Goal: Obtain resource: Download file/media

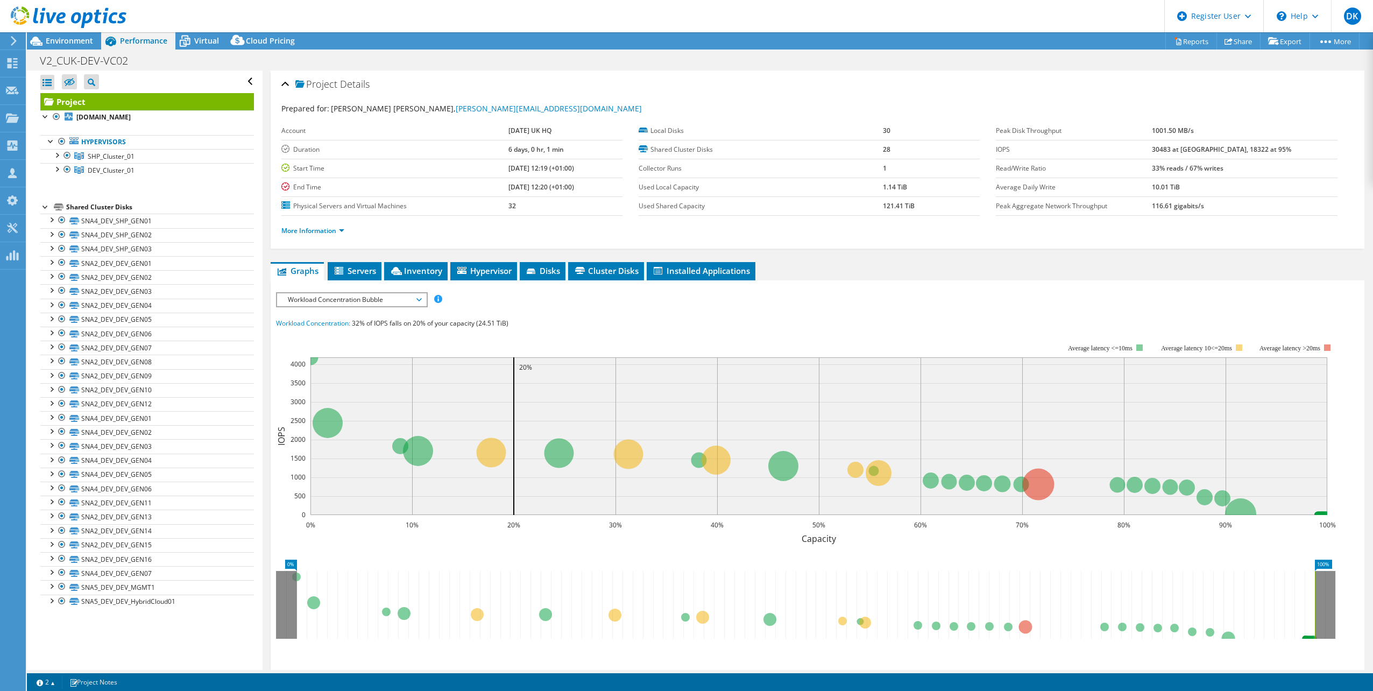
select select "USD"
click at [61, 39] on span "Environment" at bounding box center [69, 41] width 47 height 10
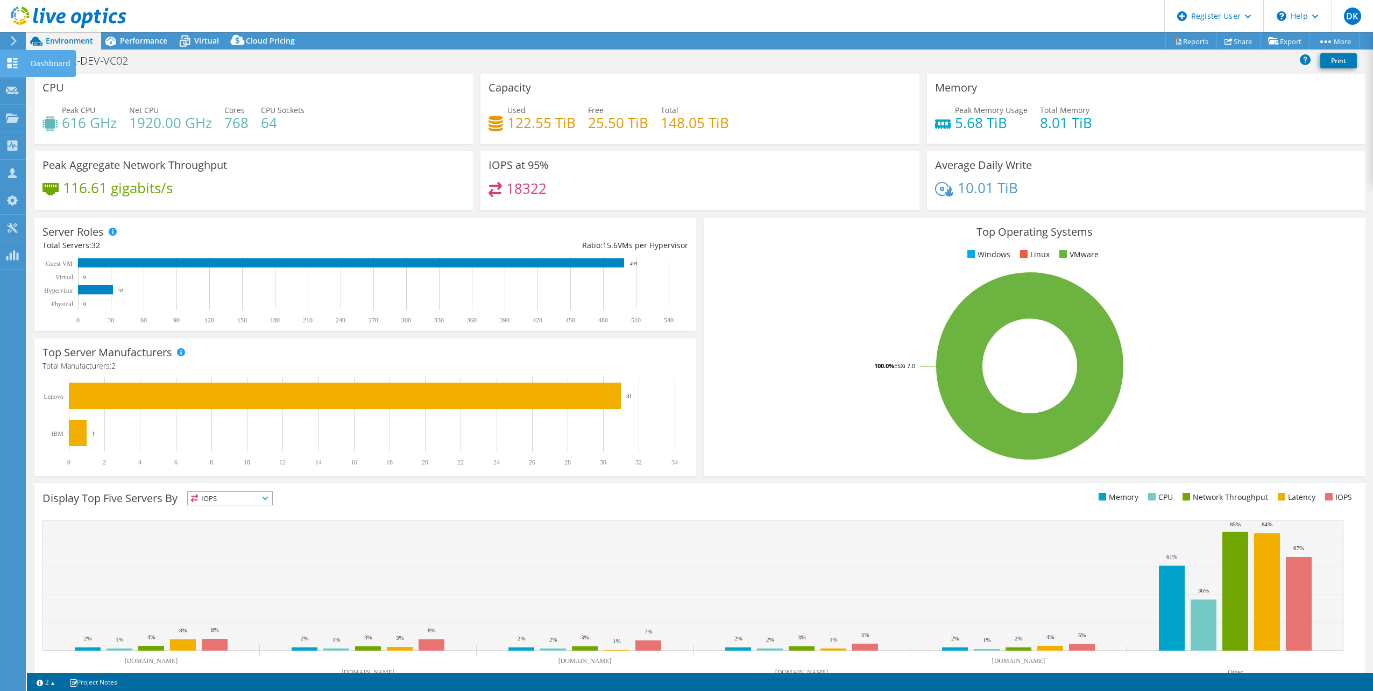
click at [49, 61] on div "Dashboard" at bounding box center [50, 63] width 51 height 27
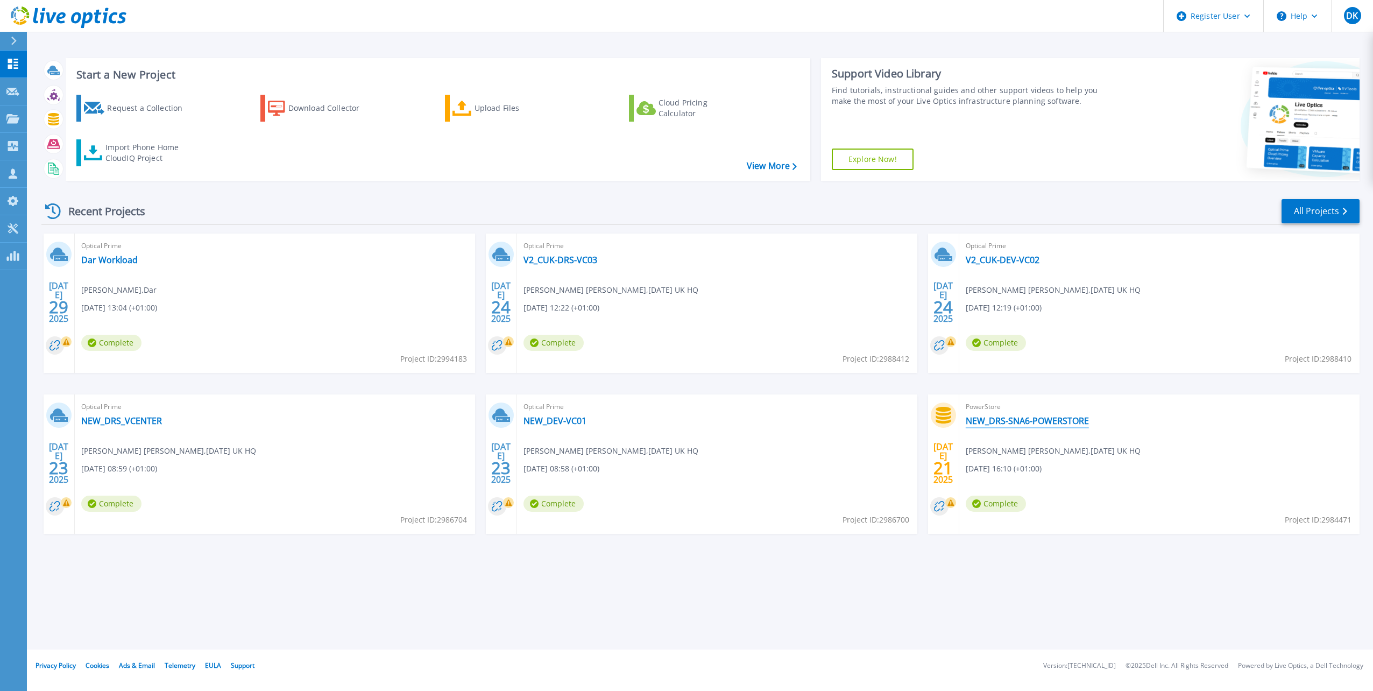
click at [1039, 420] on link "NEW_DRS-SNA6-POWERSTORE" at bounding box center [1027, 420] width 123 height 11
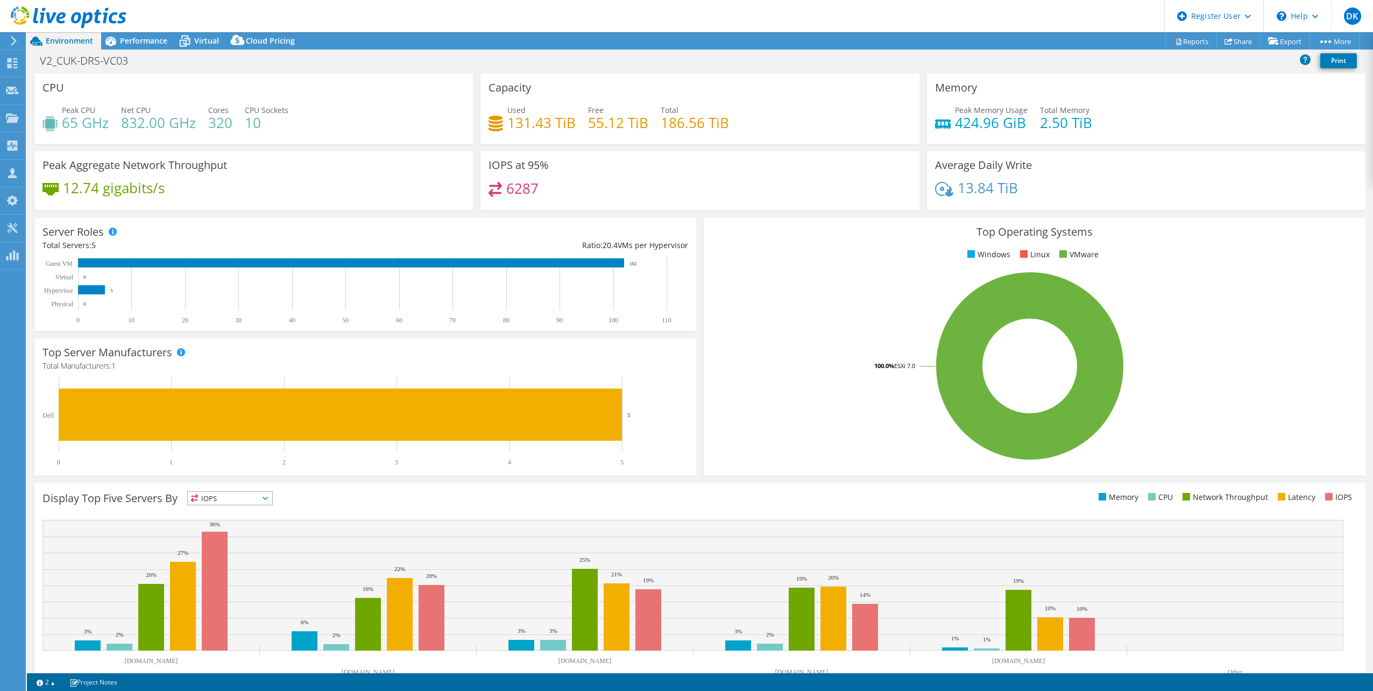
select select "USD"
click at [17, 61] on use at bounding box center [13, 63] width 10 height 10
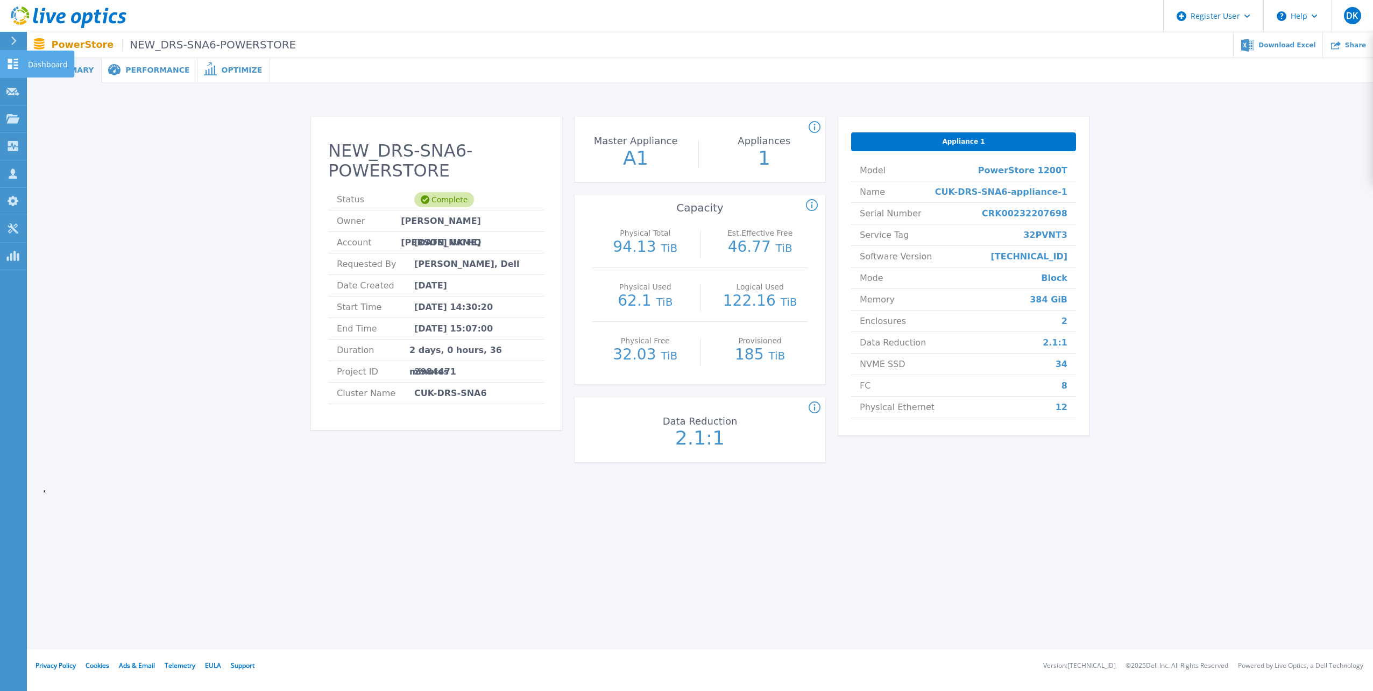
click at [12, 71] on link "Dashboard Dashboard" at bounding box center [13, 64] width 27 height 27
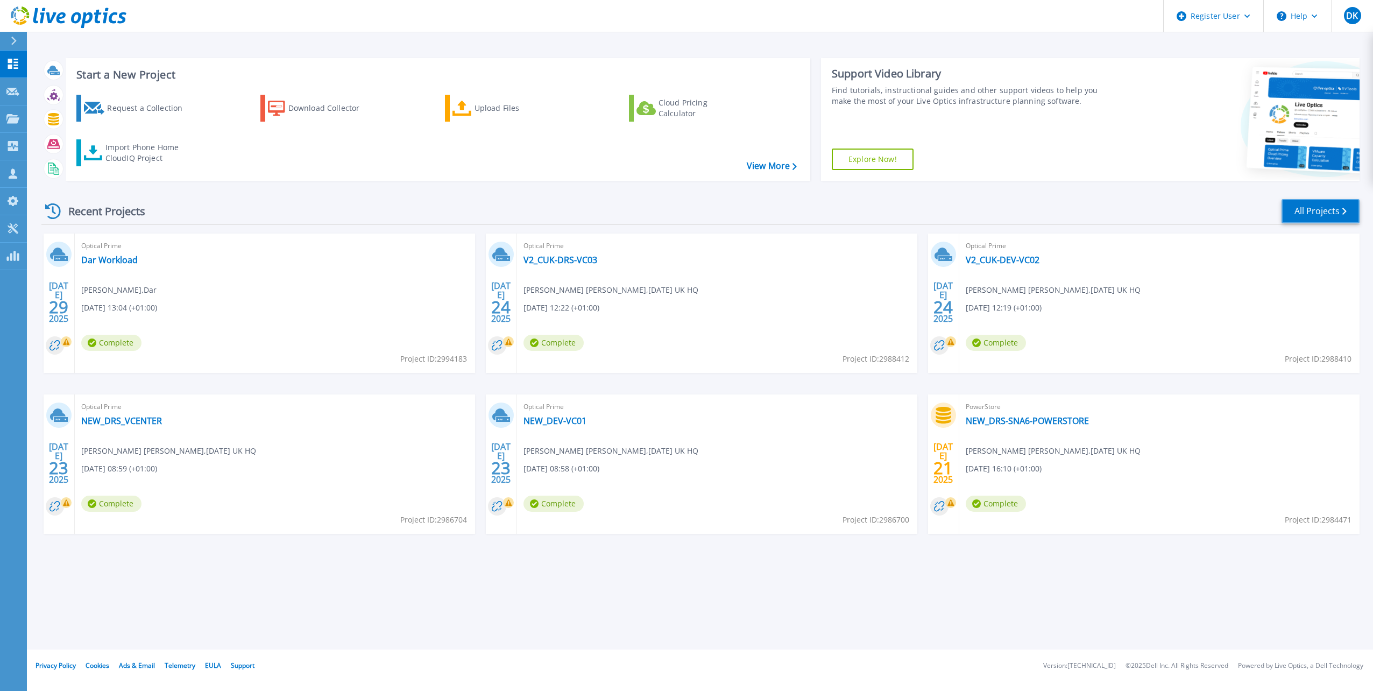
click at [1312, 214] on link "All Projects" at bounding box center [1321, 211] width 78 height 24
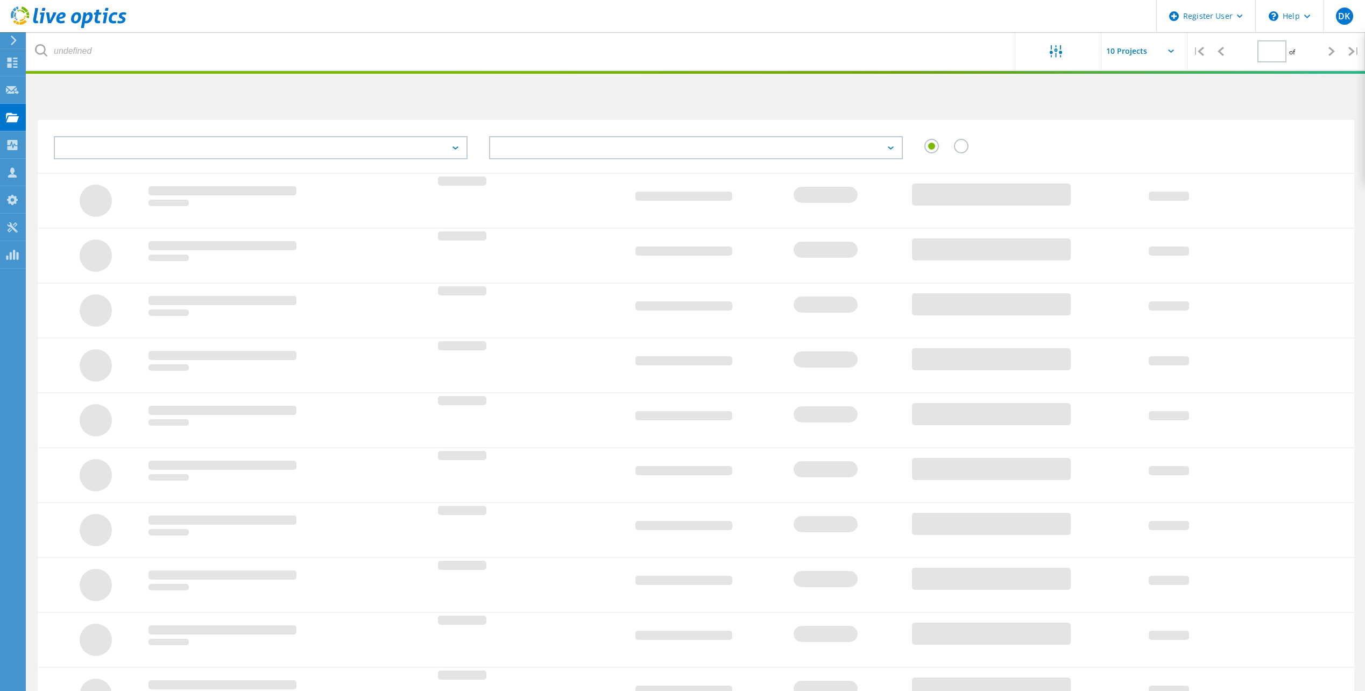
type input "1"
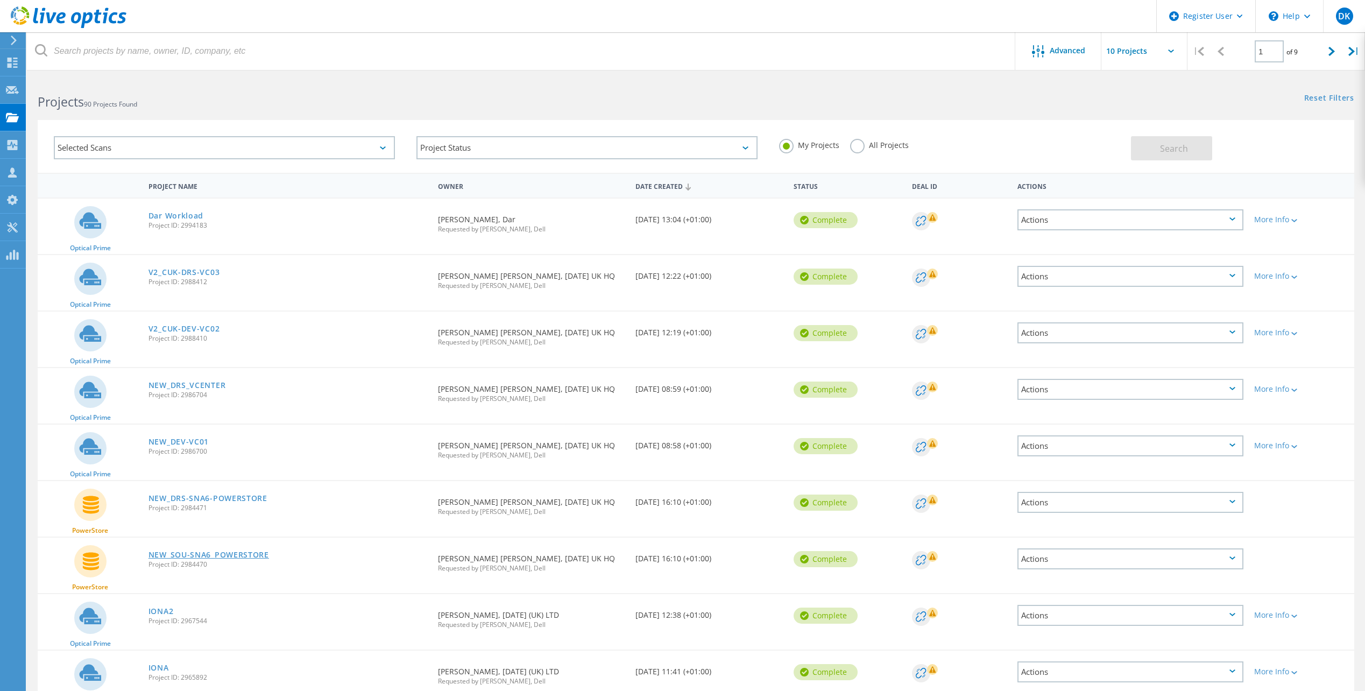
click at [252, 556] on link "NEW_SOU-SNA6_POWERSTORE" at bounding box center [208, 555] width 121 height 8
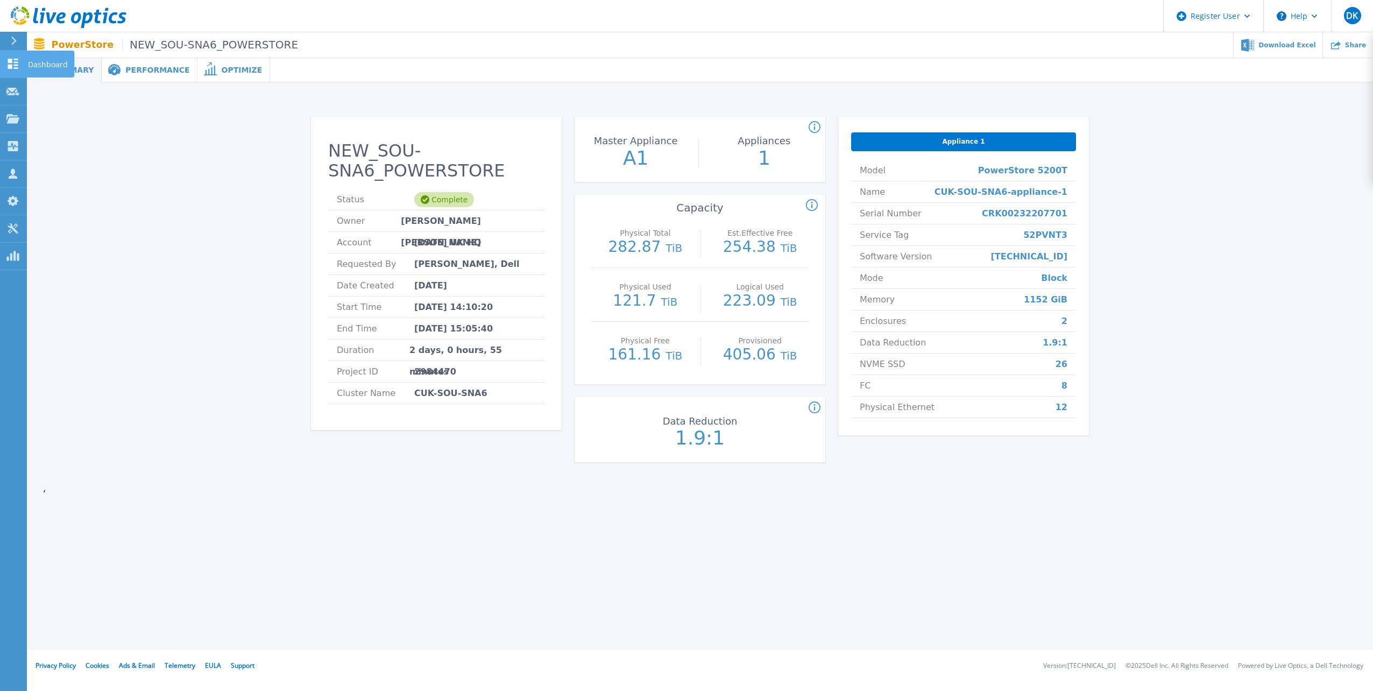
click at [45, 66] on p "Dashboard" at bounding box center [48, 65] width 40 height 28
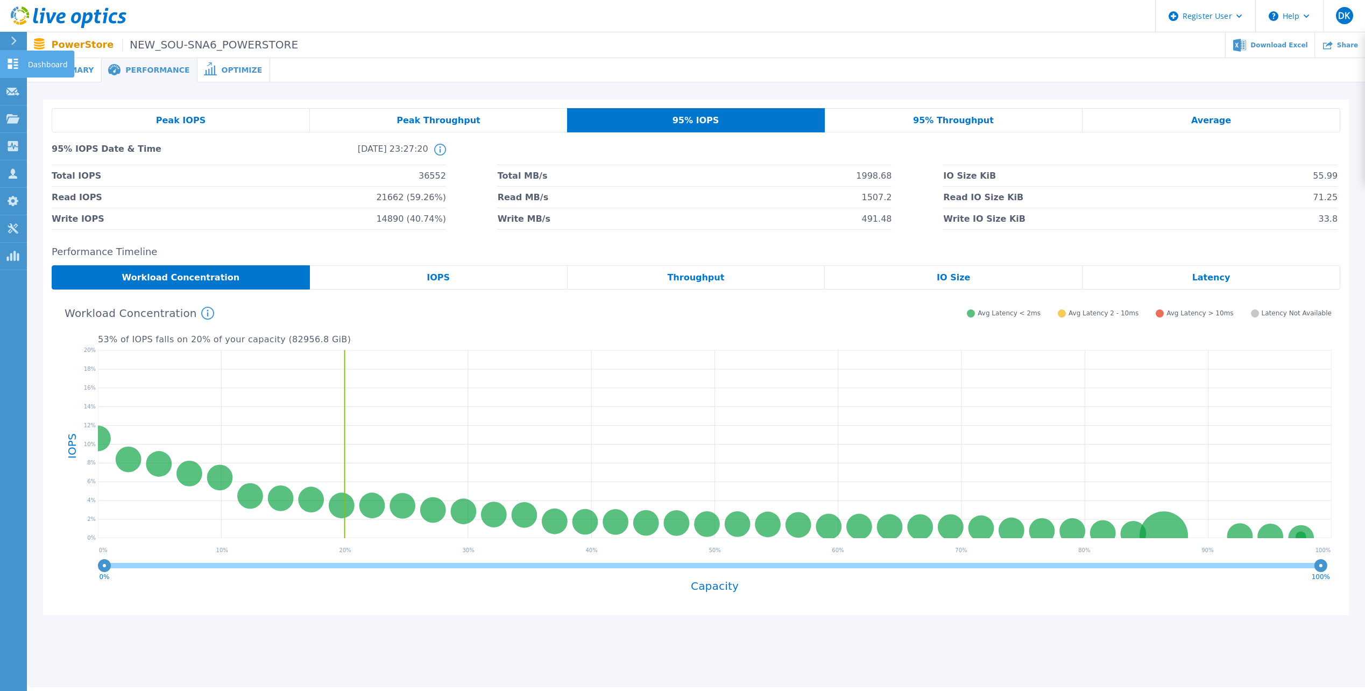
click at [16, 65] on icon at bounding box center [13, 64] width 10 height 10
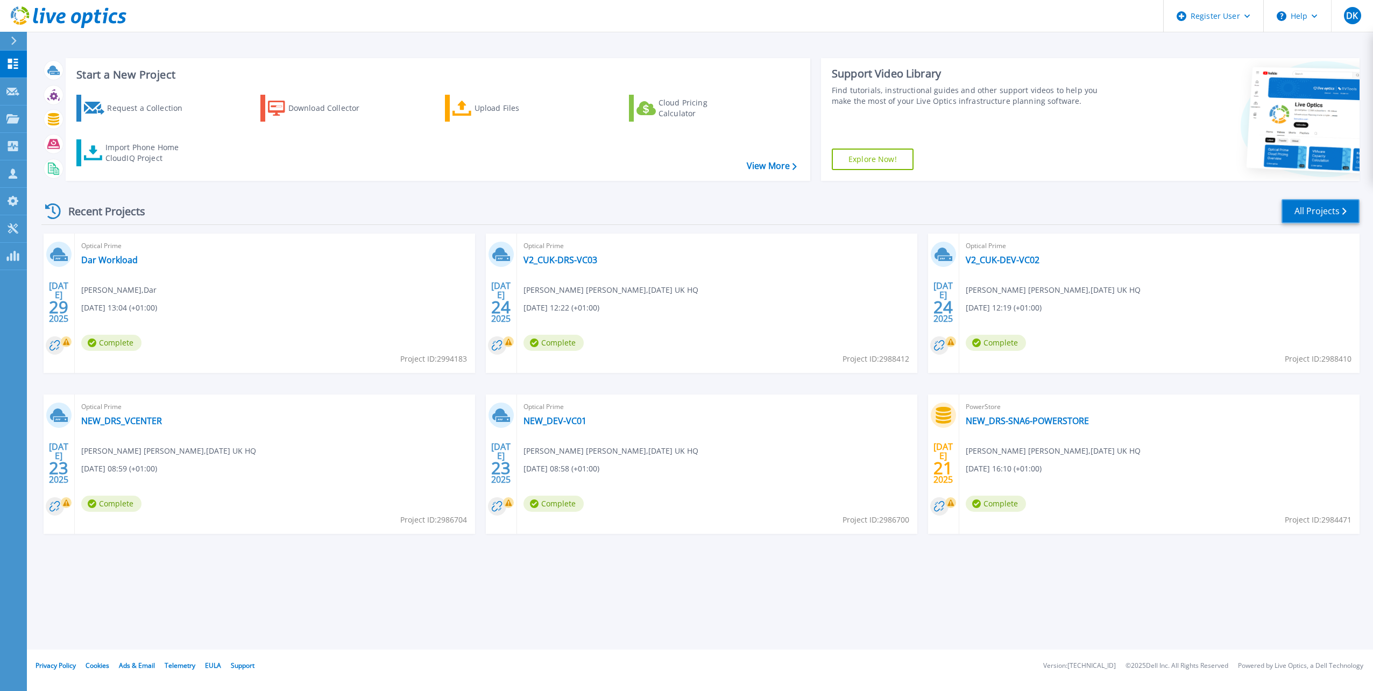
click at [1325, 211] on link "All Projects" at bounding box center [1321, 211] width 78 height 24
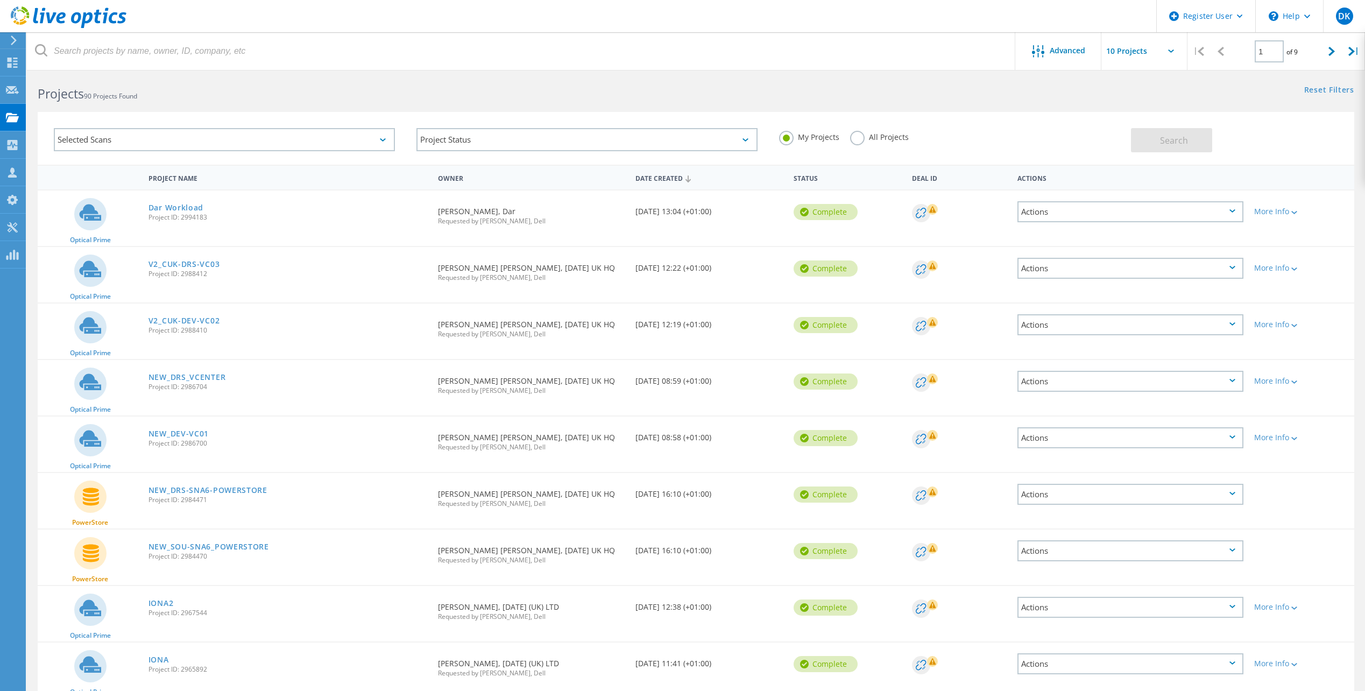
scroll to position [7, 0]
click at [1328, 51] on div at bounding box center [1332, 51] width 22 height 38
type input "2"
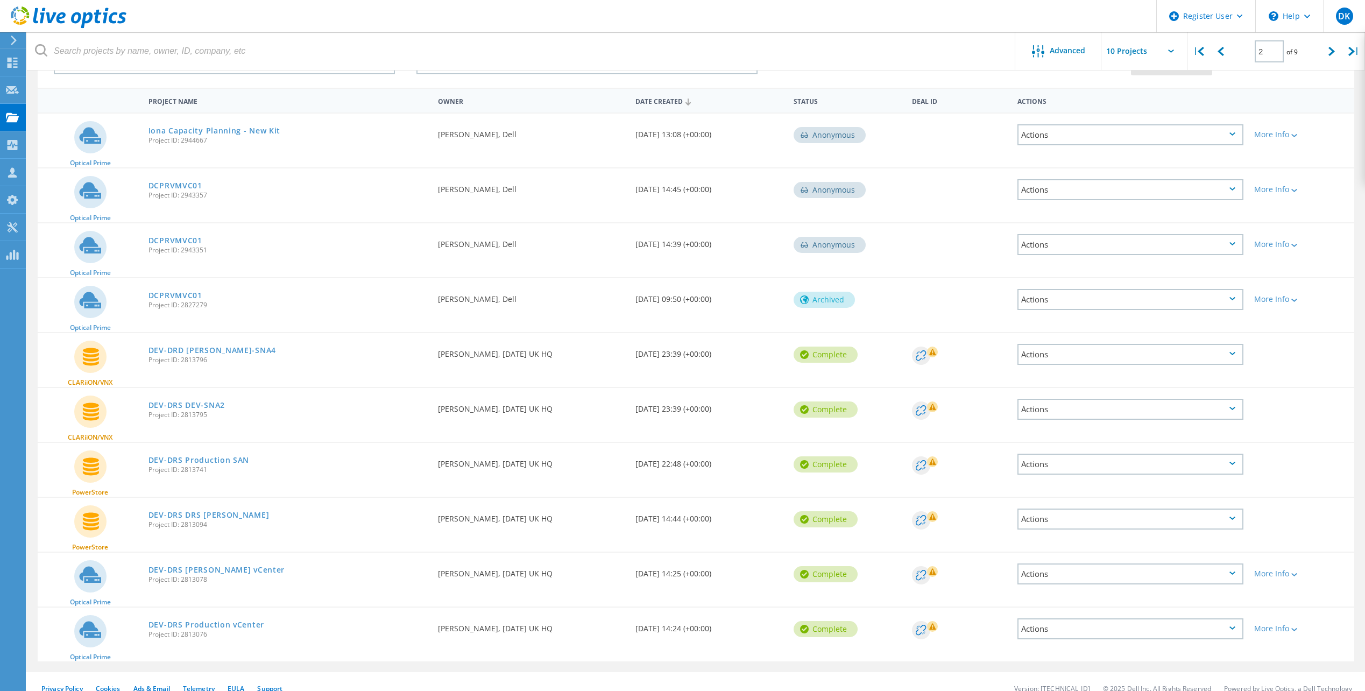
scroll to position [98, 0]
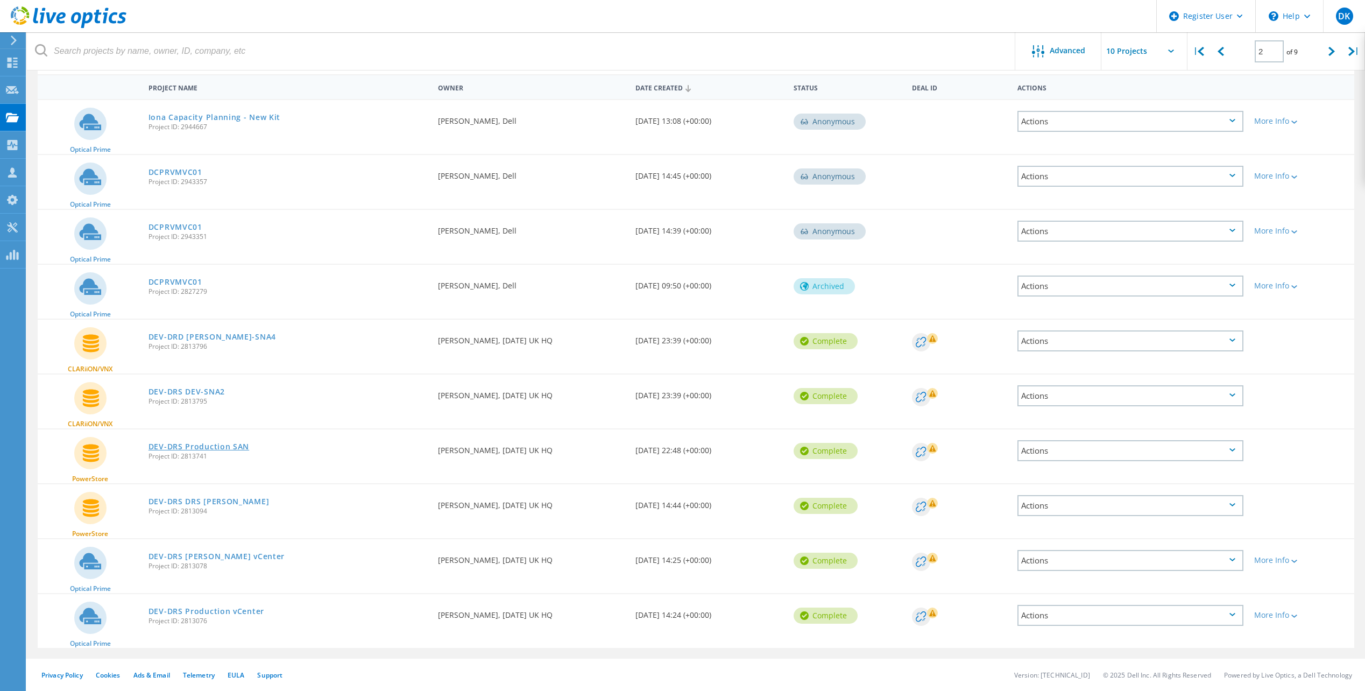
click at [227, 444] on link "DEV-DRS Production SAN" at bounding box center [198, 447] width 101 height 8
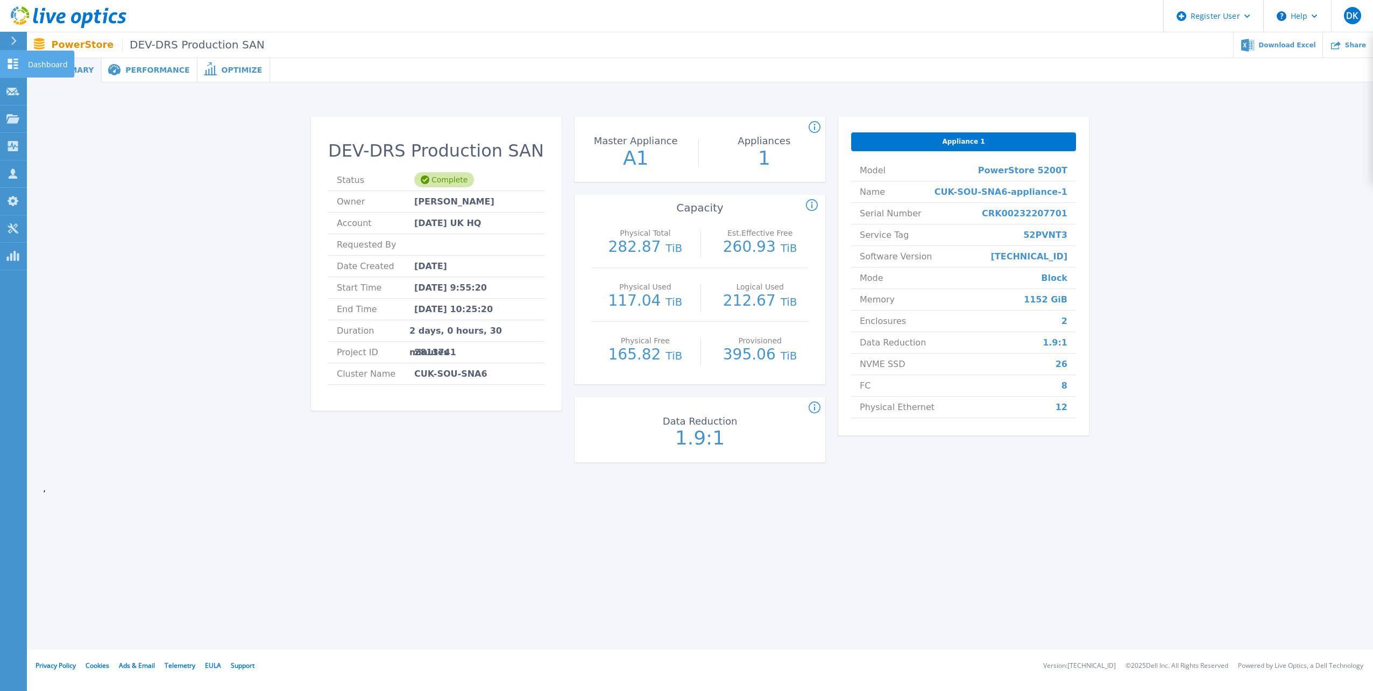
click at [11, 69] on link "Dashboard Dashboard" at bounding box center [13, 64] width 27 height 27
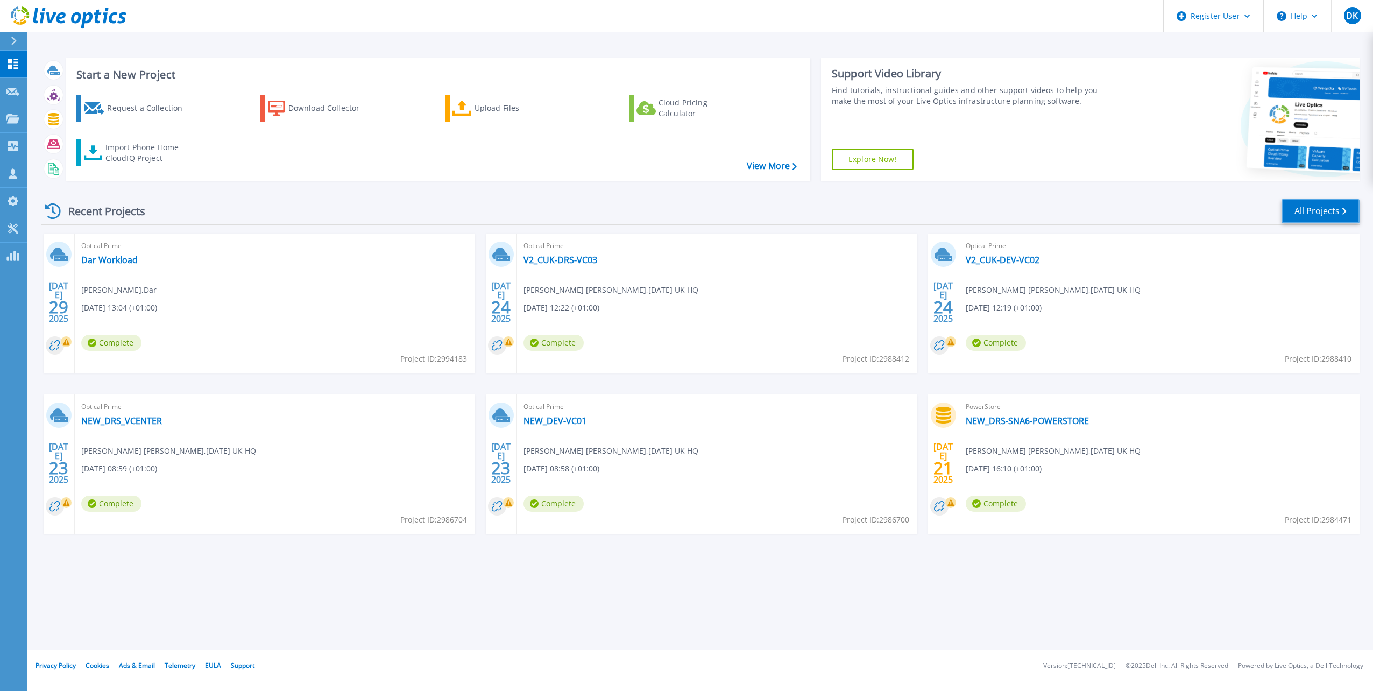
click at [1329, 214] on link "All Projects" at bounding box center [1321, 211] width 78 height 24
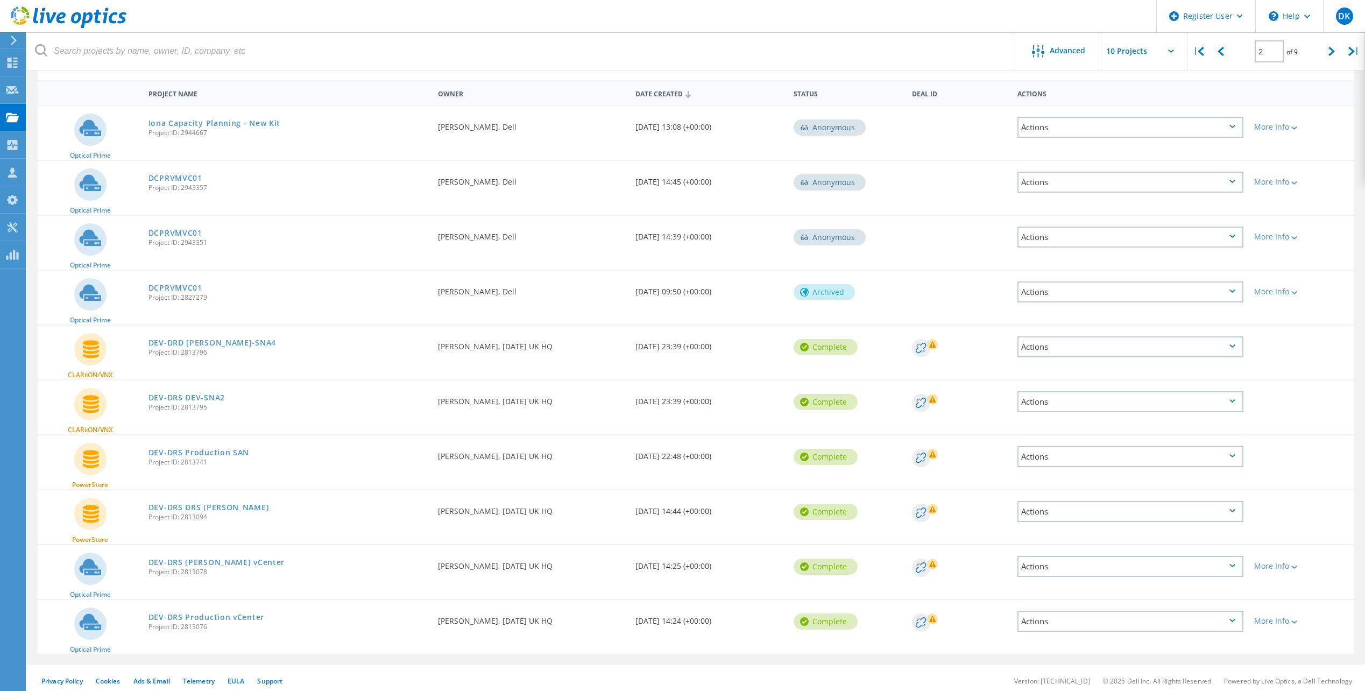
scroll to position [98, 0]
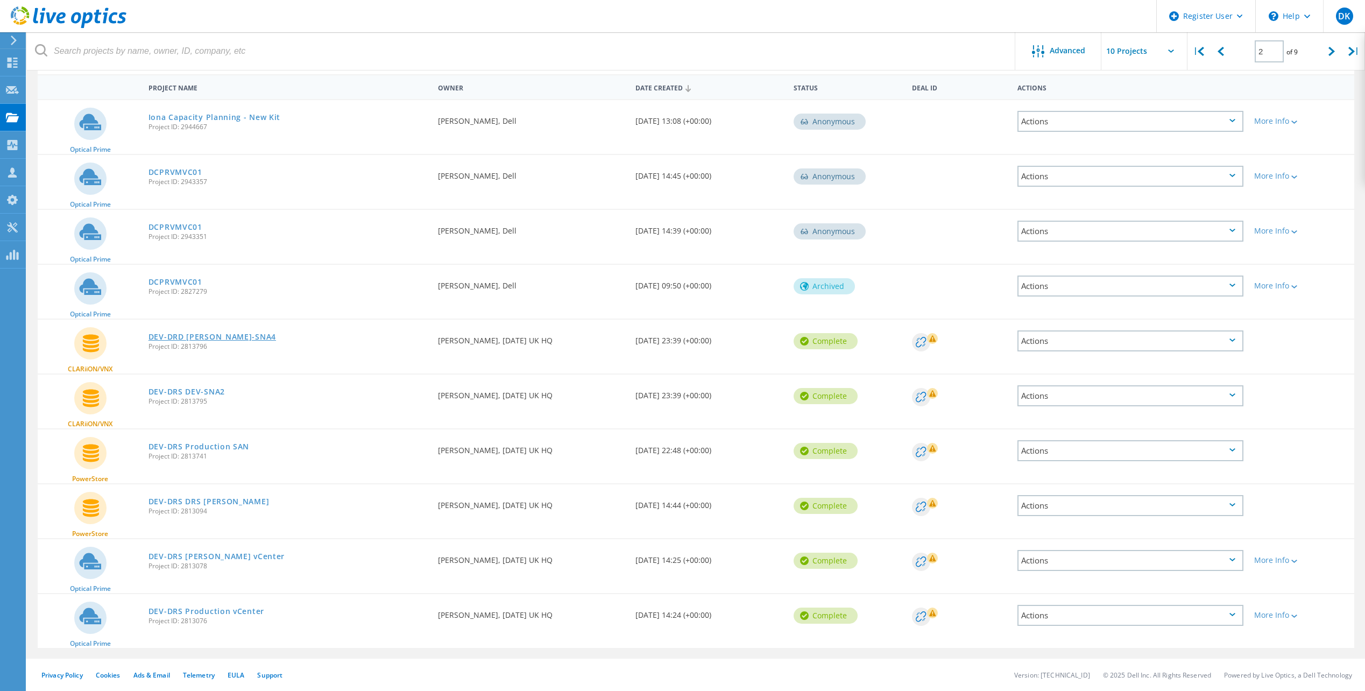
click at [220, 336] on link "DEV-DRD DEV-SNA4" at bounding box center [212, 337] width 128 height 8
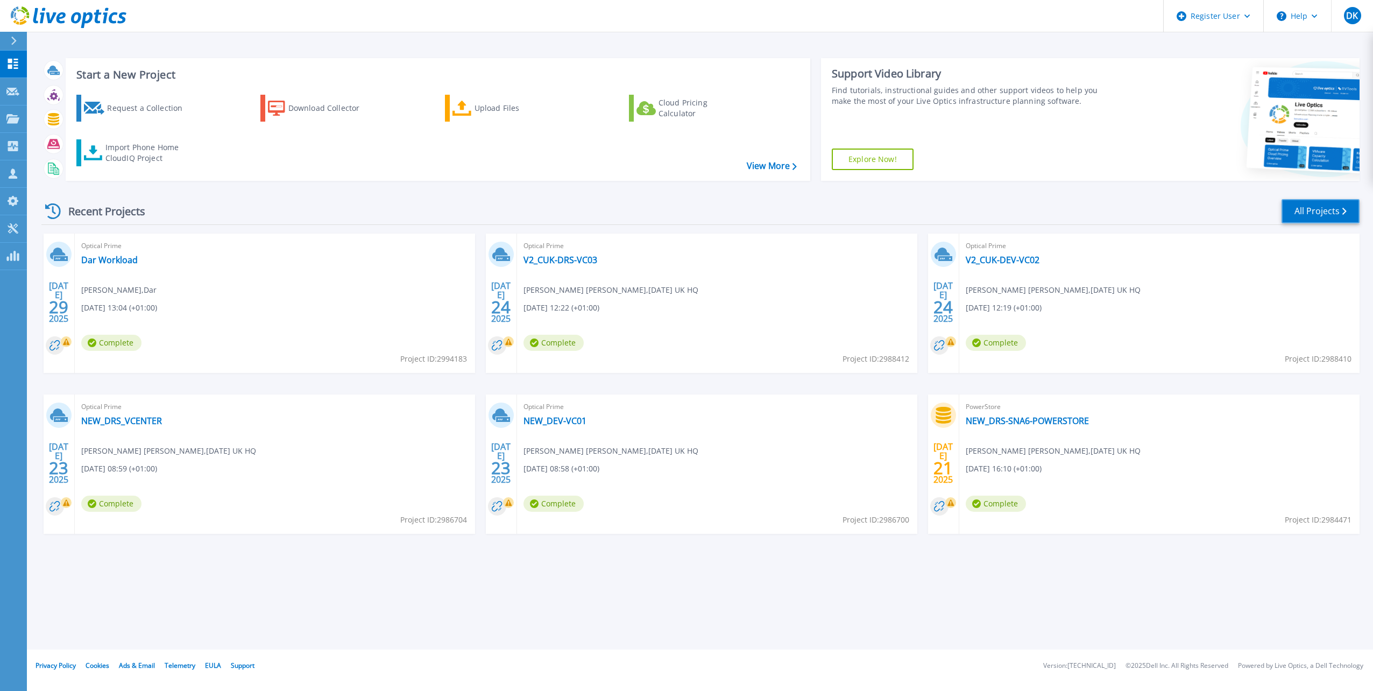
click at [1337, 218] on link "All Projects" at bounding box center [1321, 211] width 78 height 24
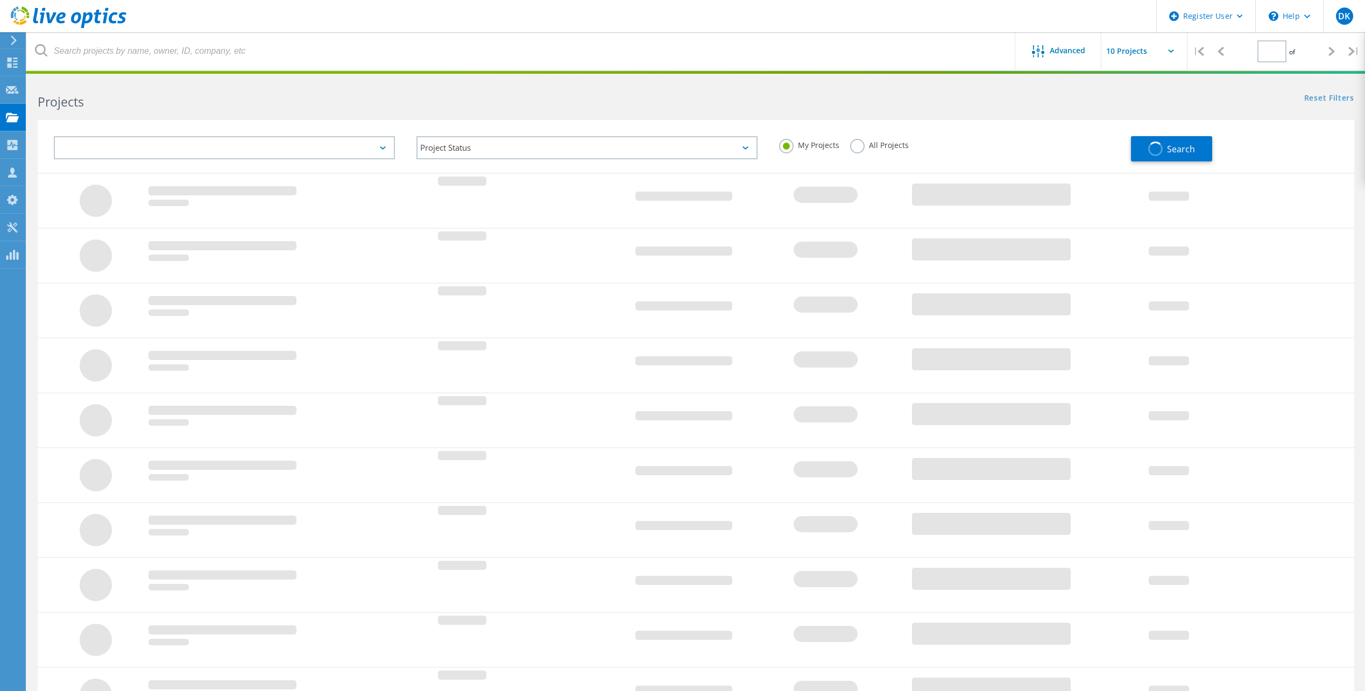
type input "2"
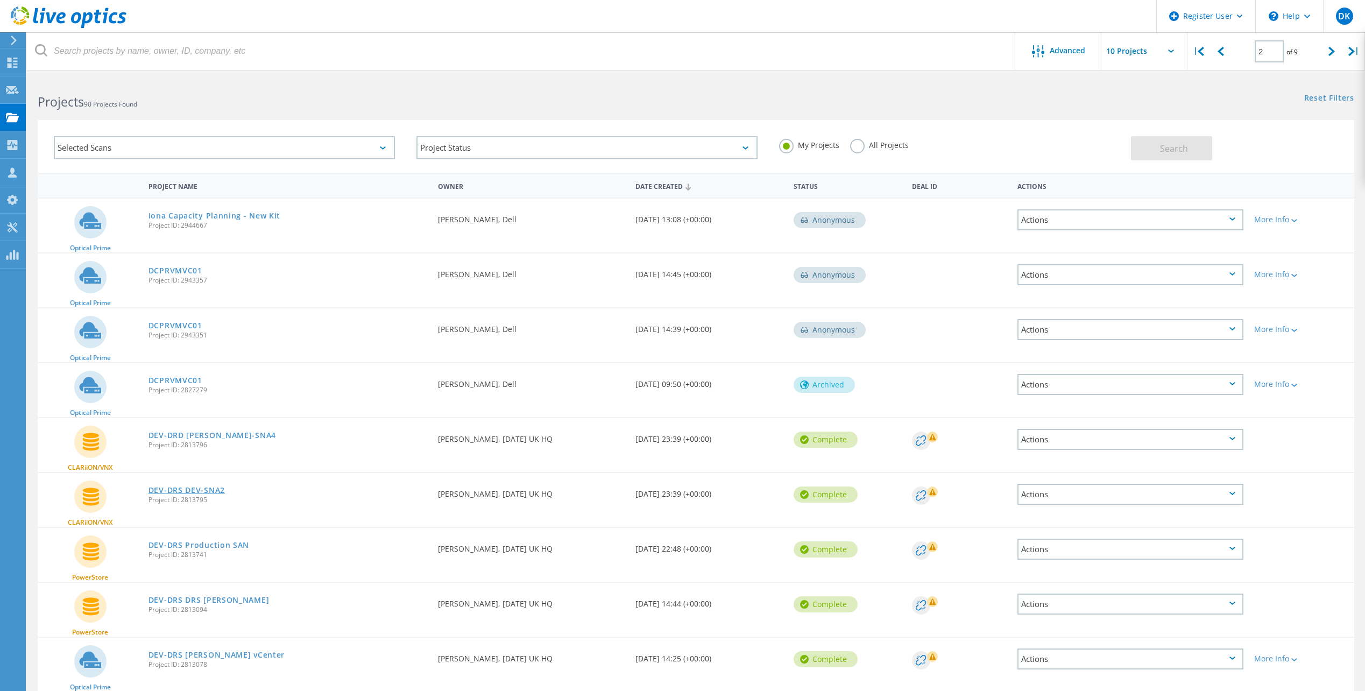
click at [204, 489] on link "DEV-DRS DEV-SNA2" at bounding box center [186, 490] width 76 height 8
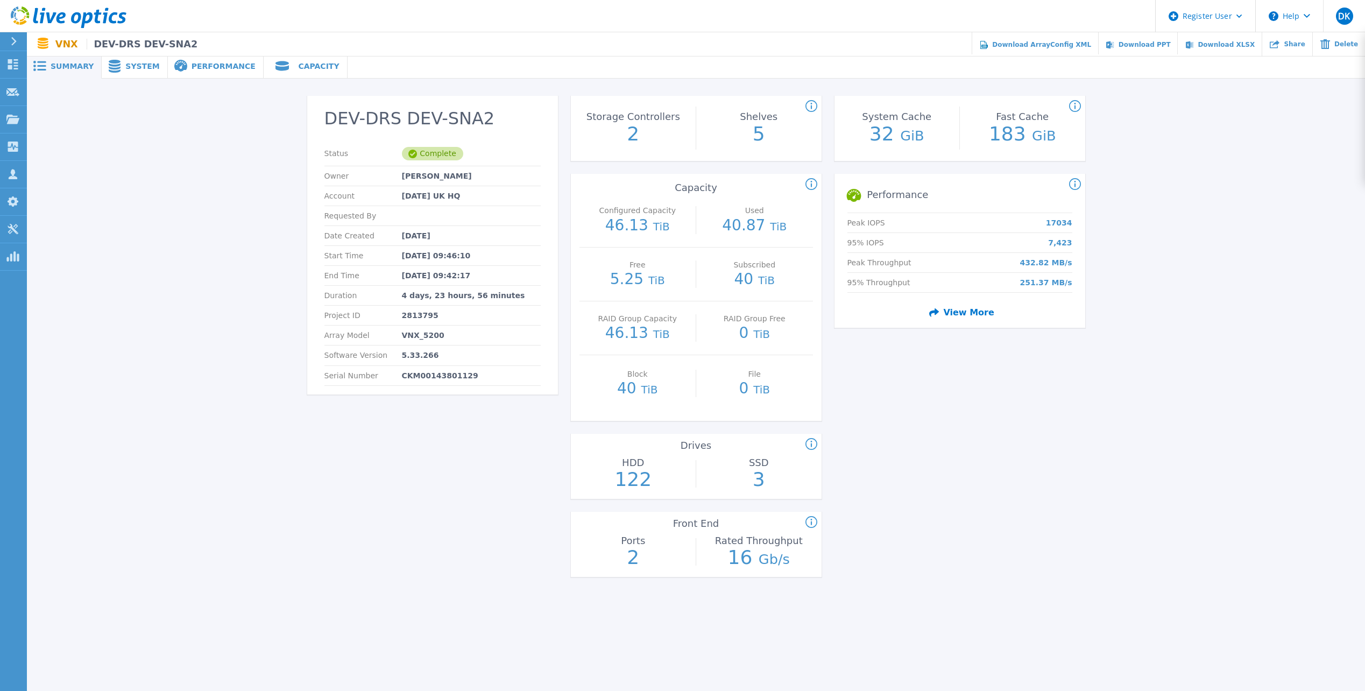
click at [125, 67] on span "System" at bounding box center [142, 66] width 34 height 8
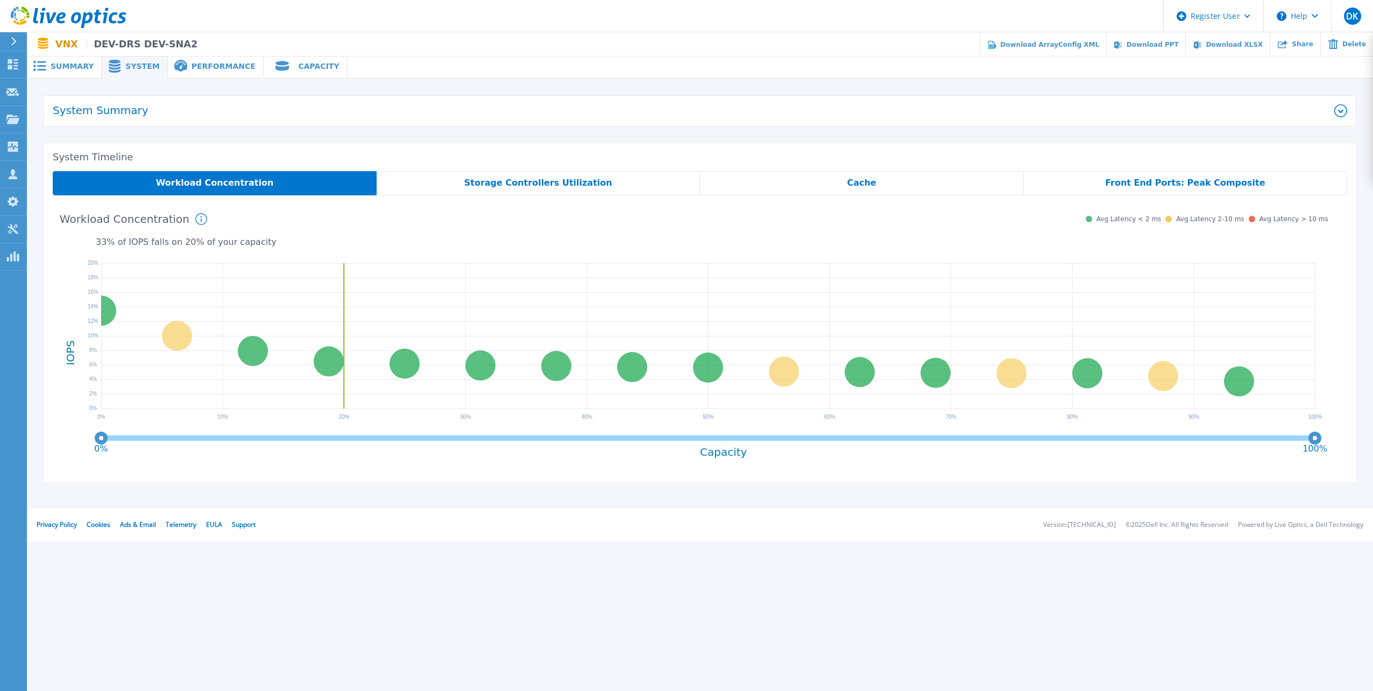
click at [196, 66] on span "Performance" at bounding box center [224, 66] width 64 height 8
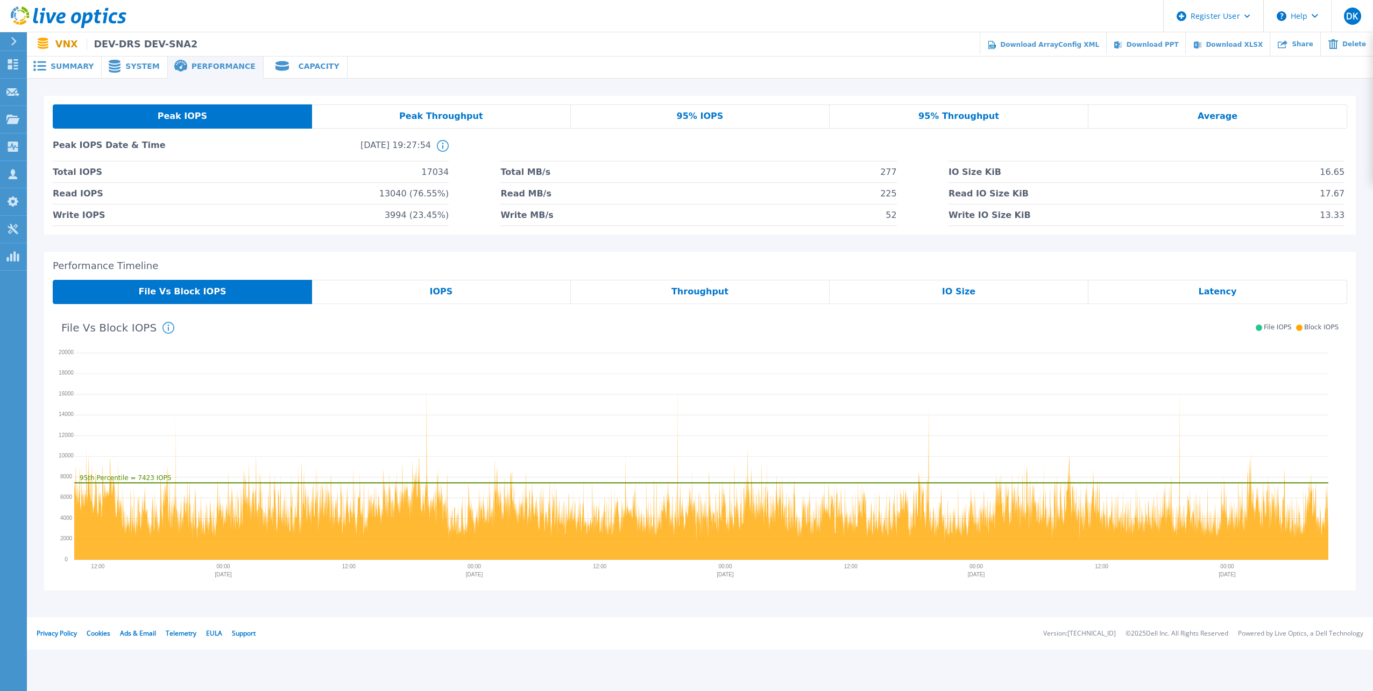
click at [125, 66] on span "System" at bounding box center [142, 66] width 34 height 8
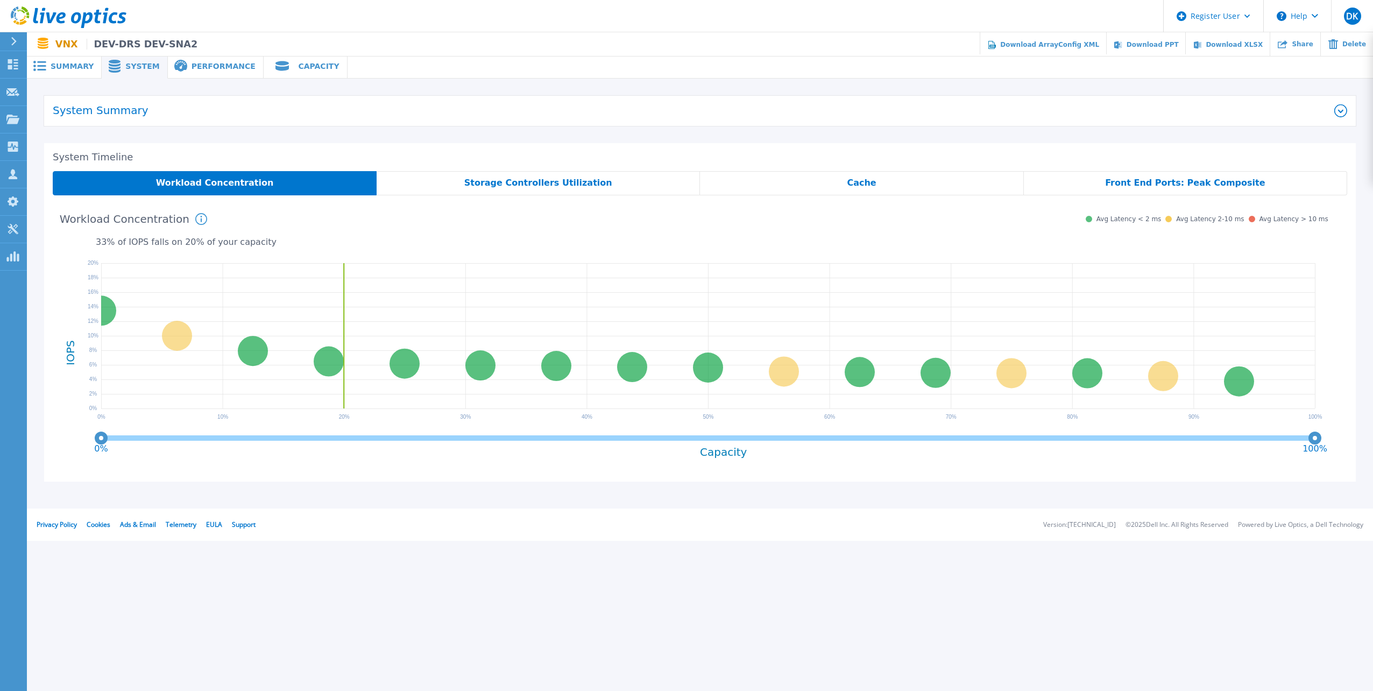
click at [72, 63] on span "Summary" at bounding box center [72, 66] width 43 height 8
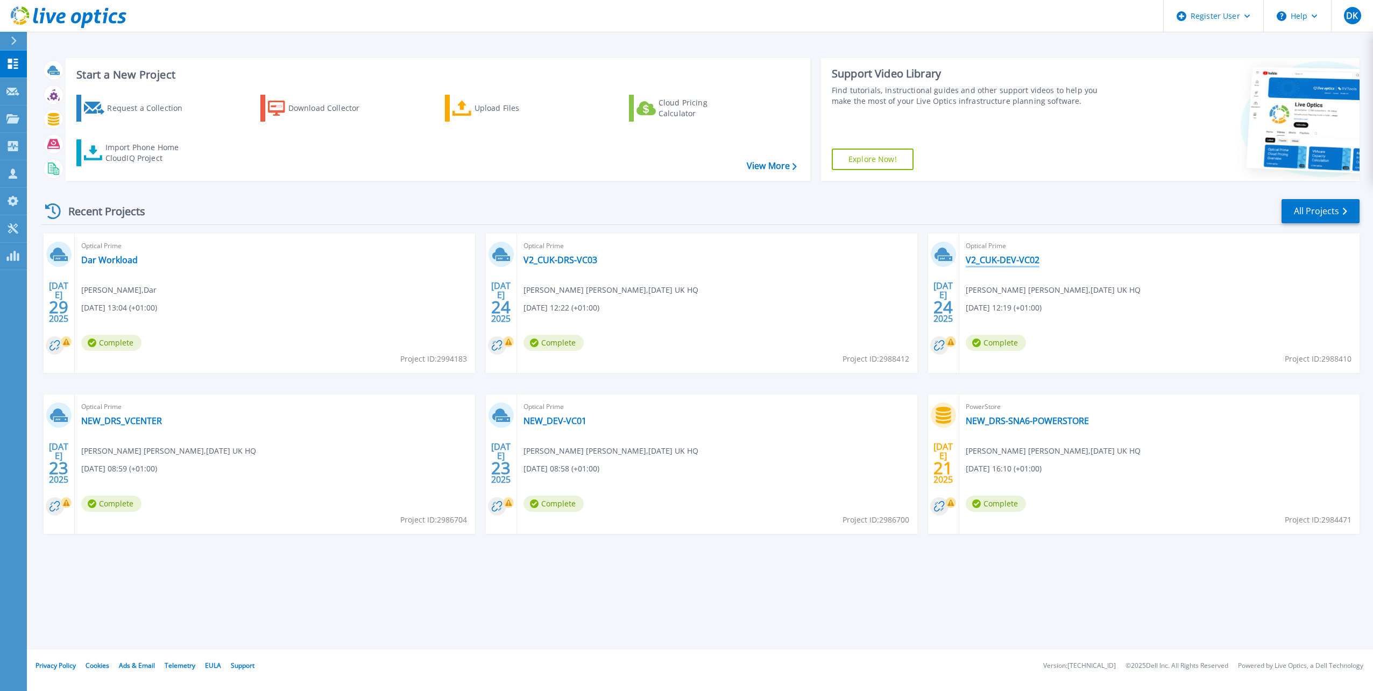
click at [1031, 257] on link "V2_CUK-DEV-VC02" at bounding box center [1003, 259] width 74 height 11
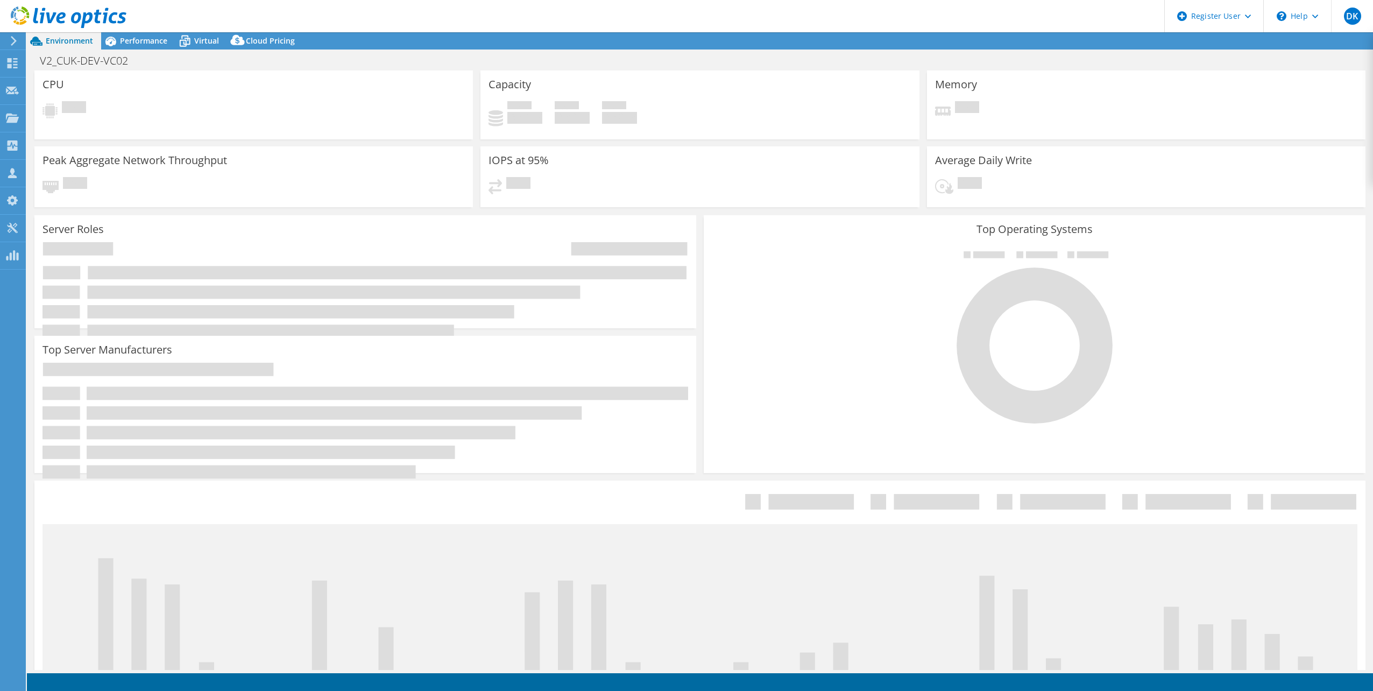
select select "USD"
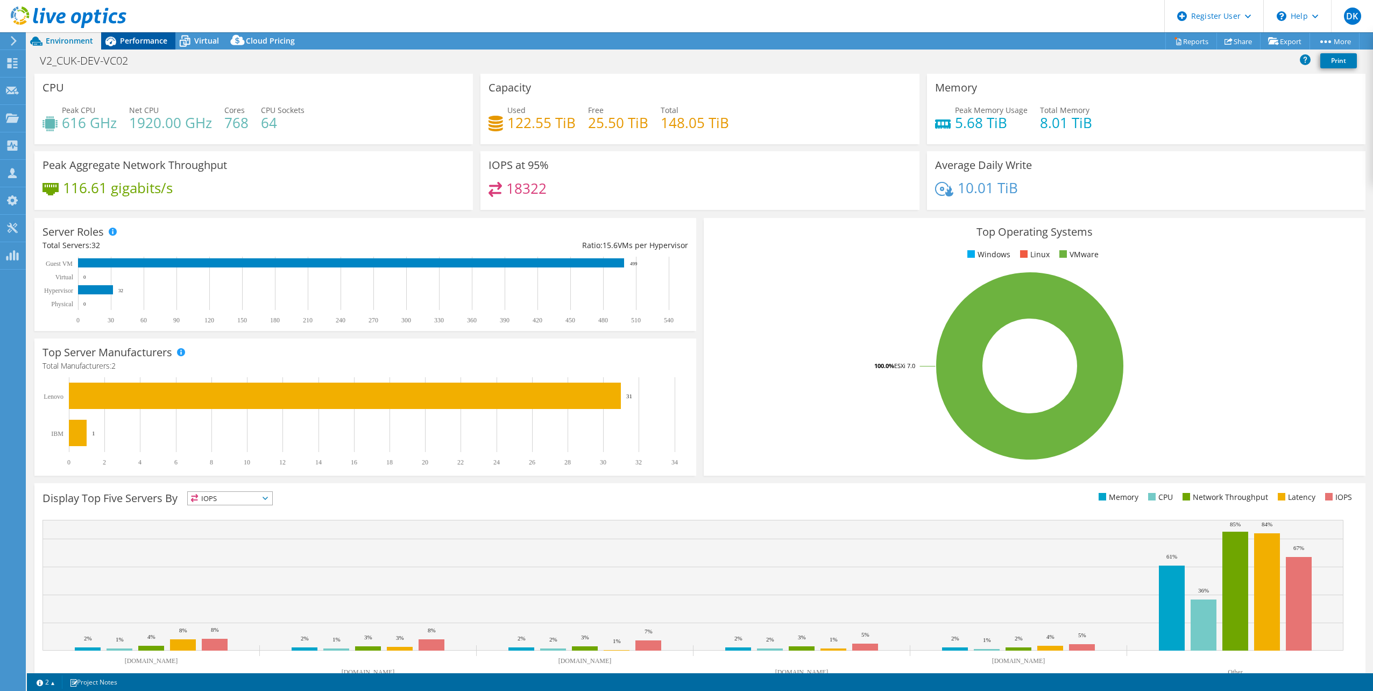
click at [151, 42] on span "Performance" at bounding box center [143, 41] width 47 height 10
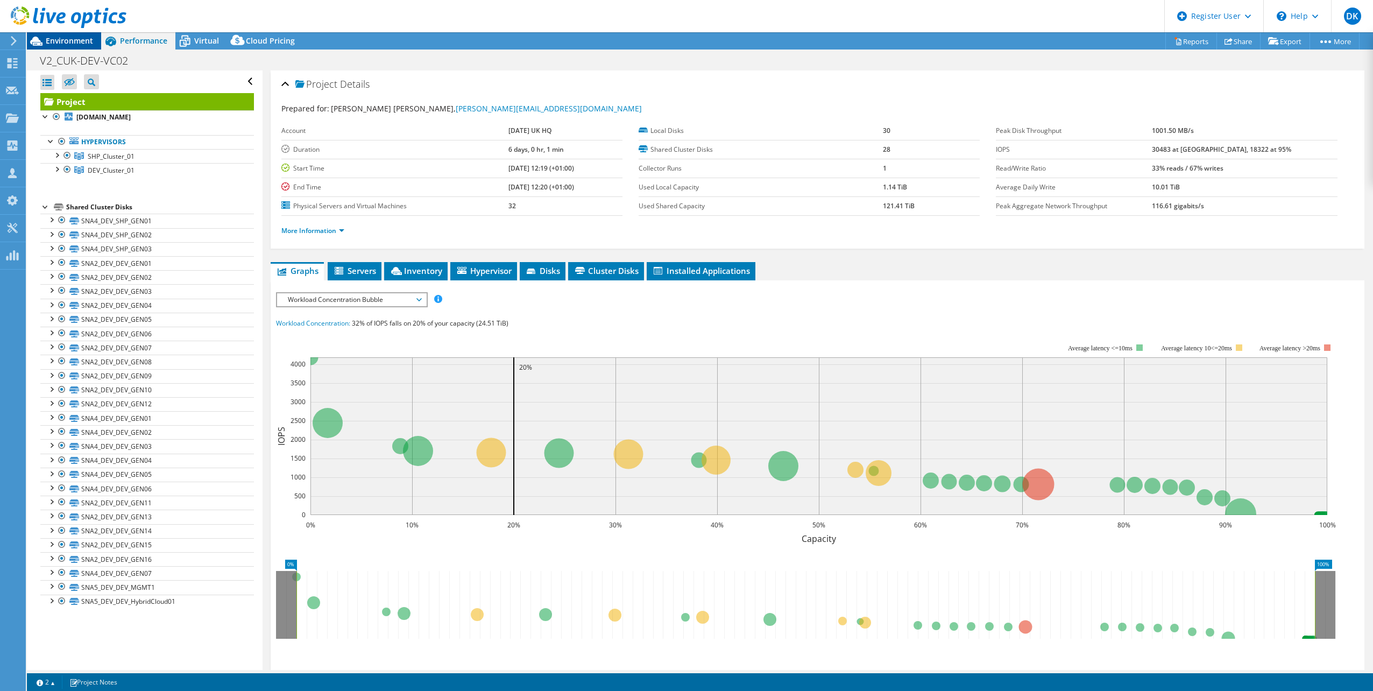
click at [82, 37] on span "Environment" at bounding box center [69, 41] width 47 height 10
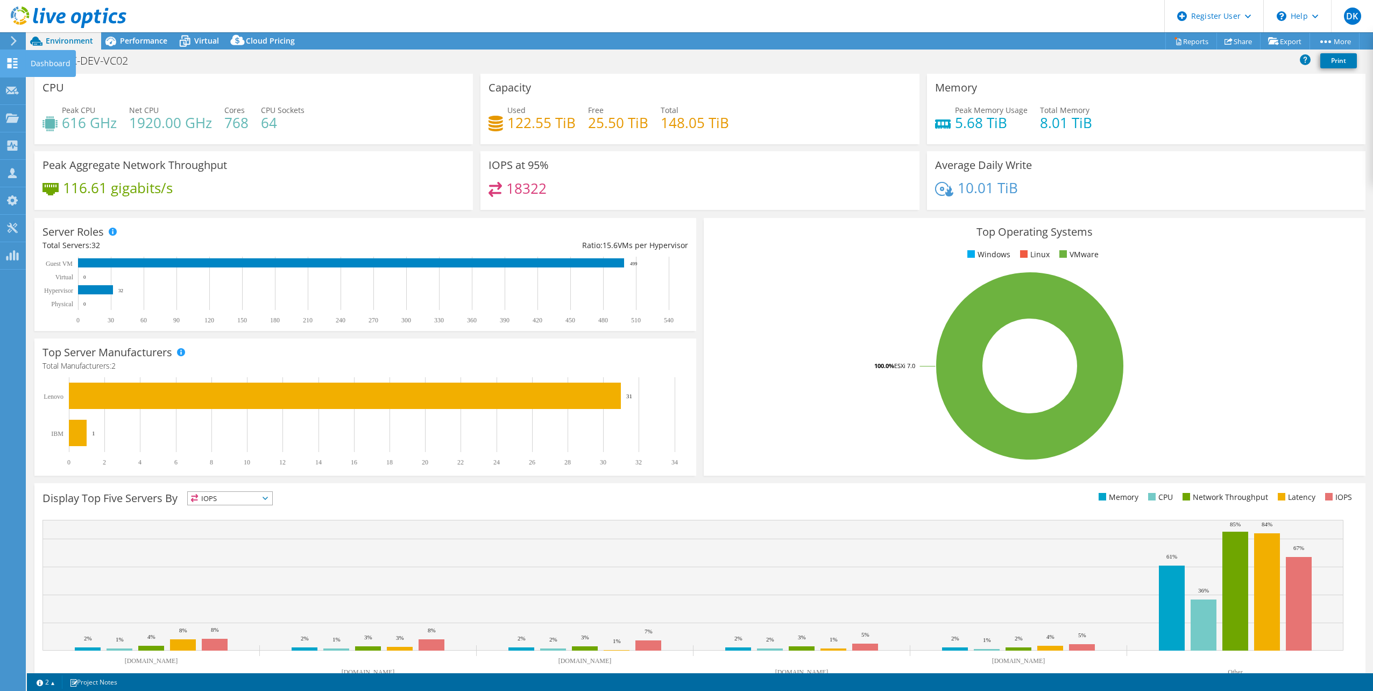
click at [57, 62] on div "Dashboard" at bounding box center [50, 63] width 51 height 27
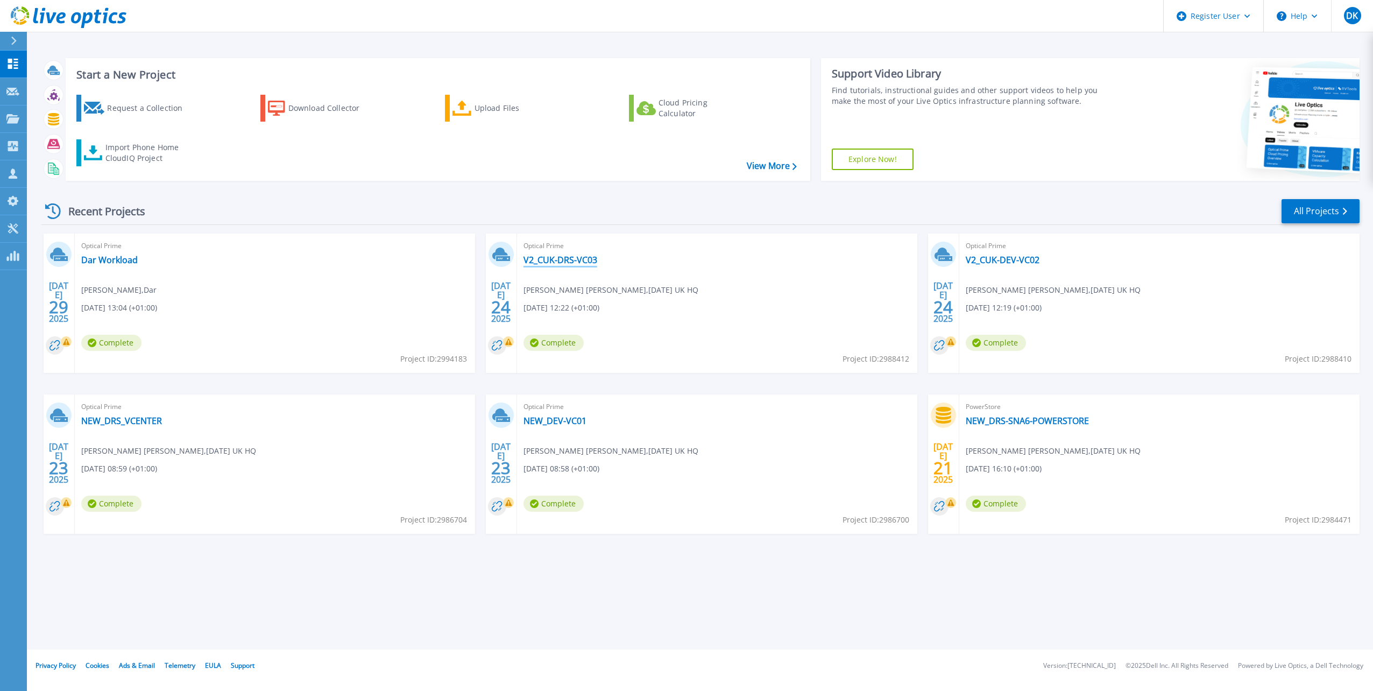
click at [568, 256] on link "V2_CUK-DRS-VC03" at bounding box center [561, 259] width 74 height 11
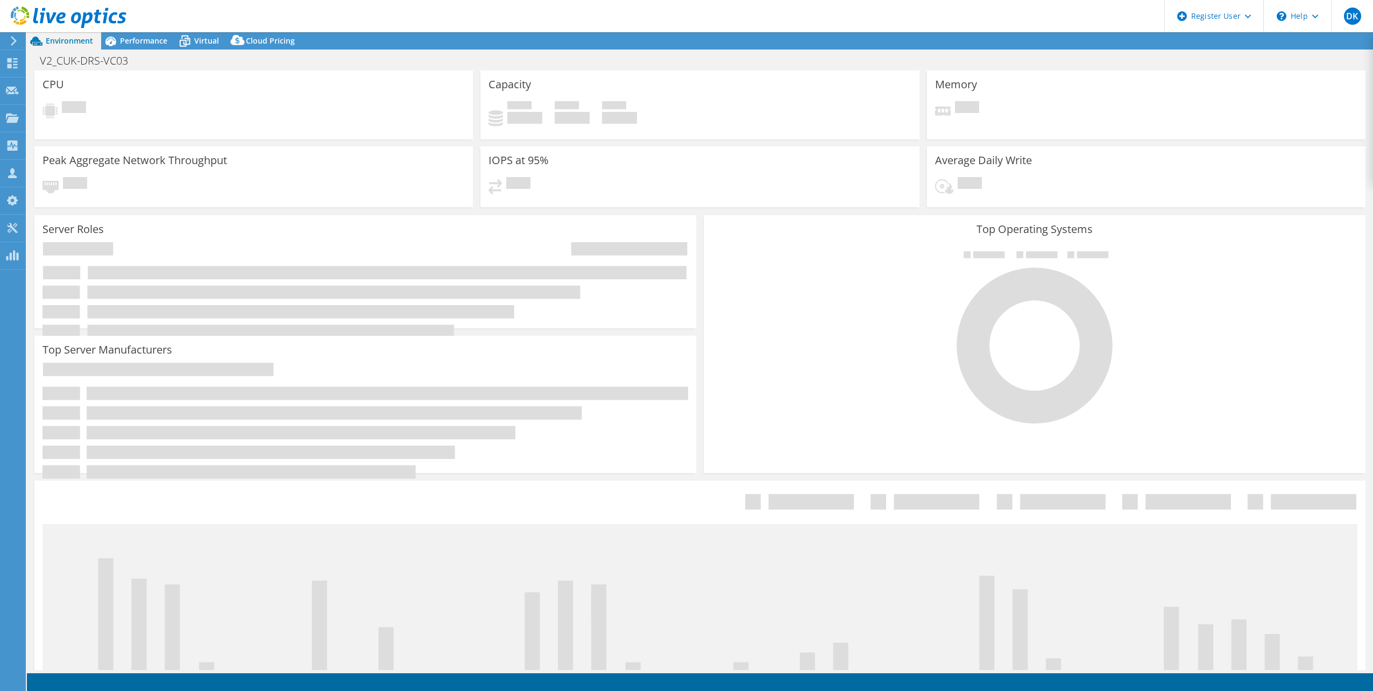
select select "USD"
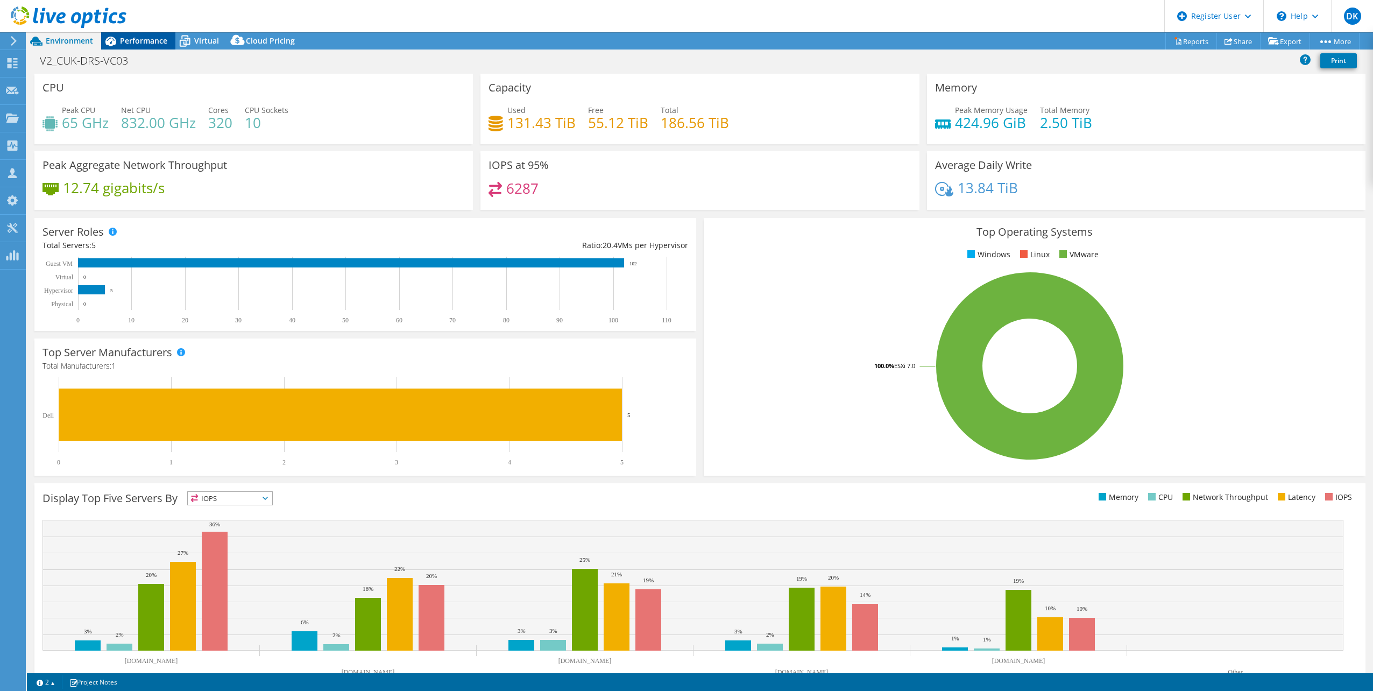
click at [146, 44] on span "Performance" at bounding box center [143, 41] width 47 height 10
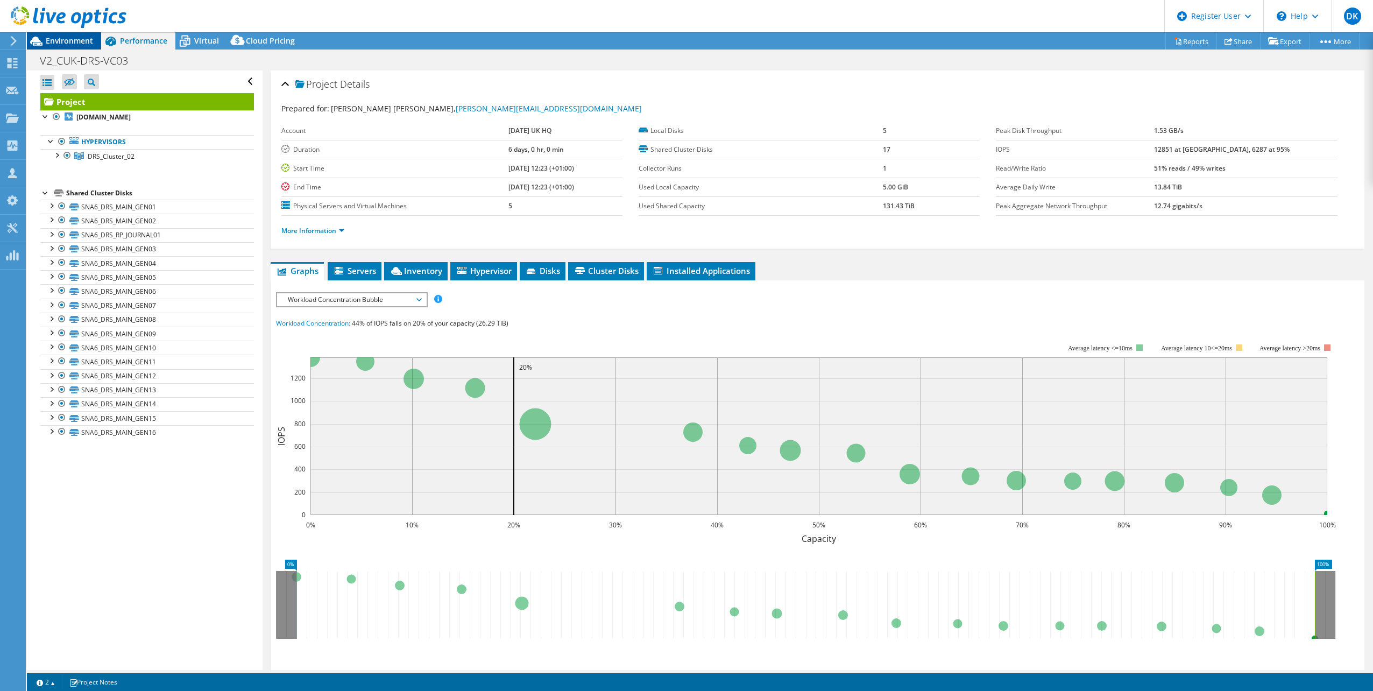
click at [63, 41] on span "Environment" at bounding box center [69, 41] width 47 height 10
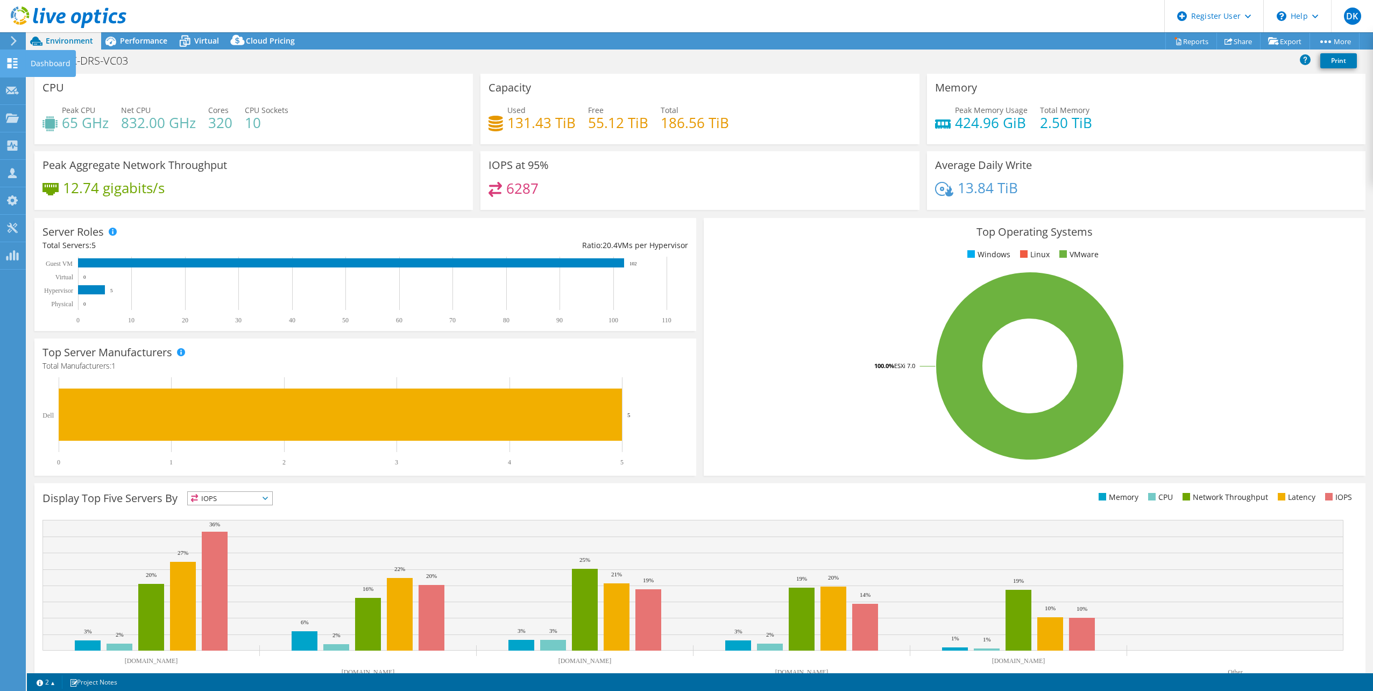
click at [10, 68] on use at bounding box center [13, 63] width 10 height 10
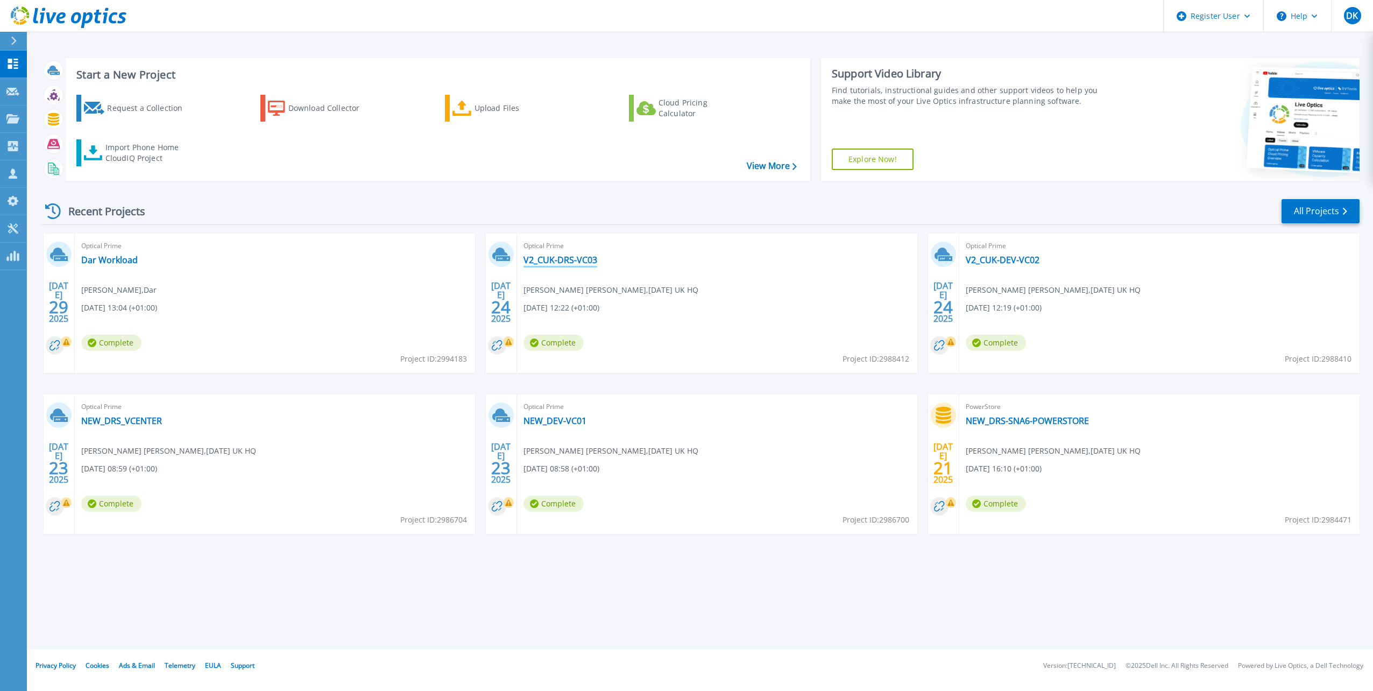
click at [588, 262] on link "V2_CUK-DRS-VC03" at bounding box center [561, 259] width 74 height 11
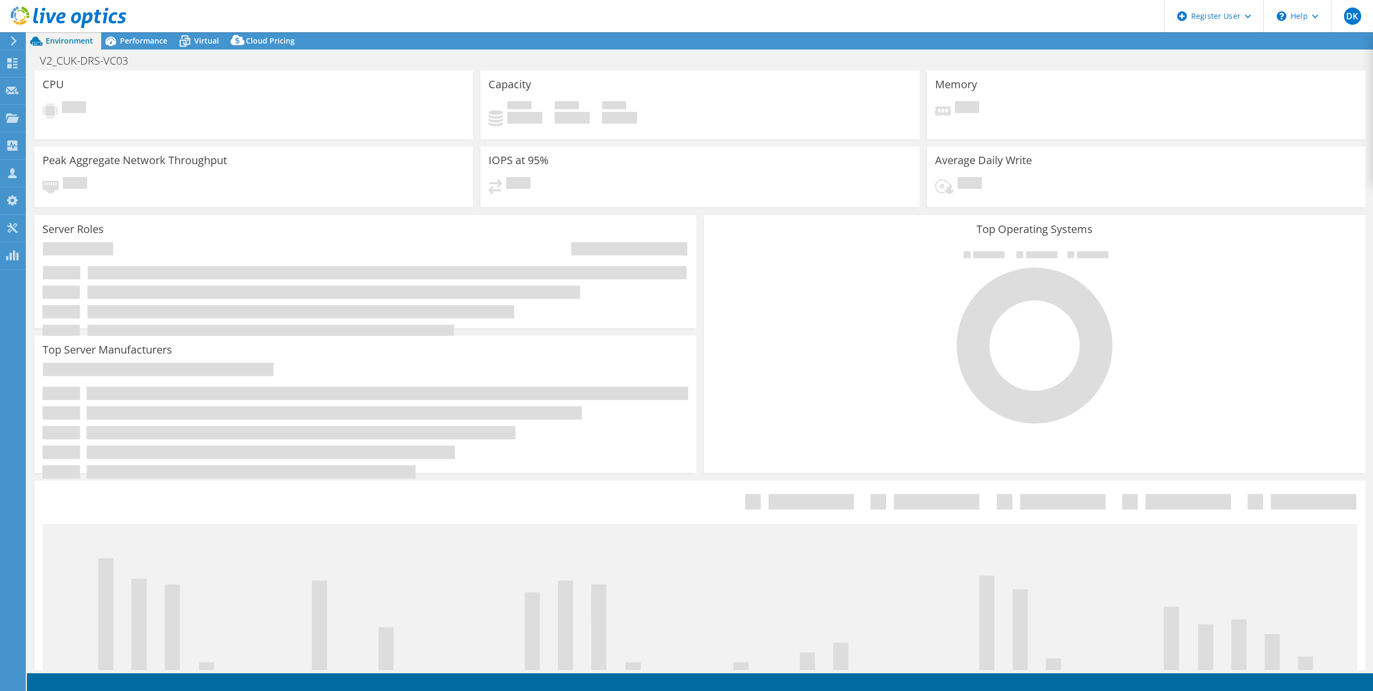
select select "USD"
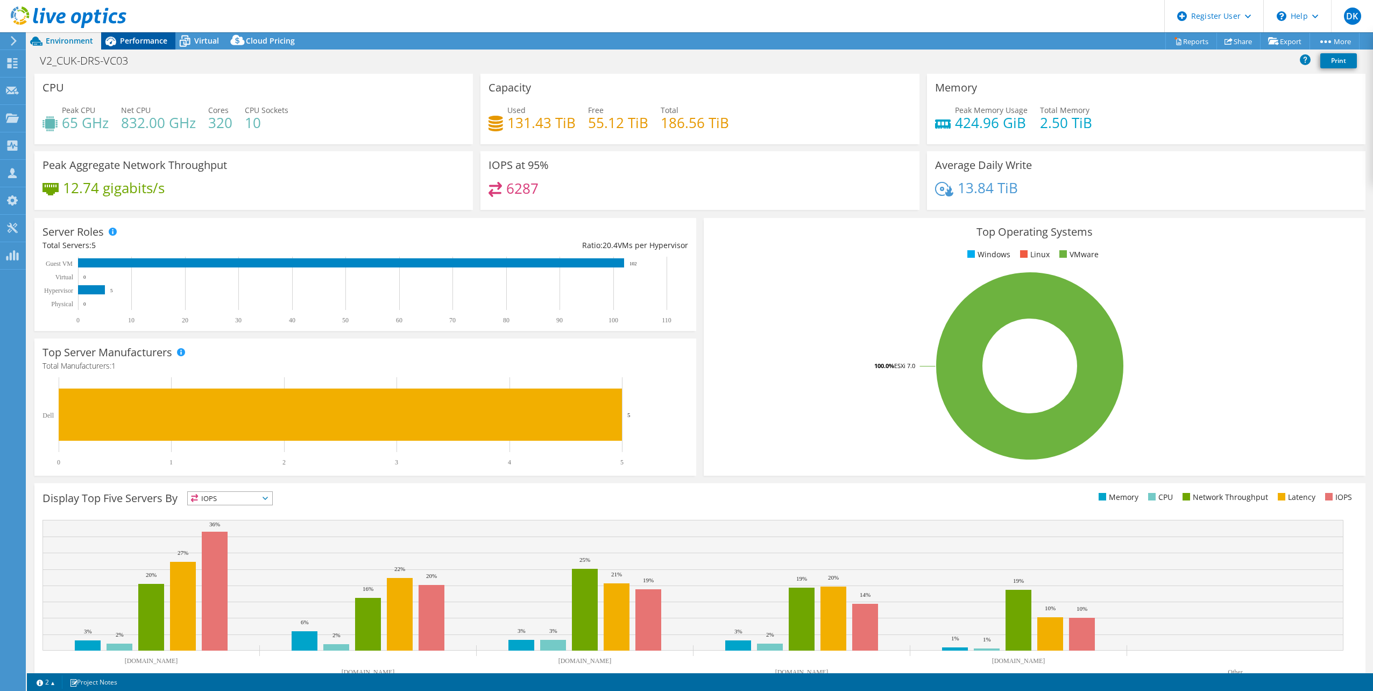
click at [145, 47] on div "Performance" at bounding box center [138, 40] width 74 height 17
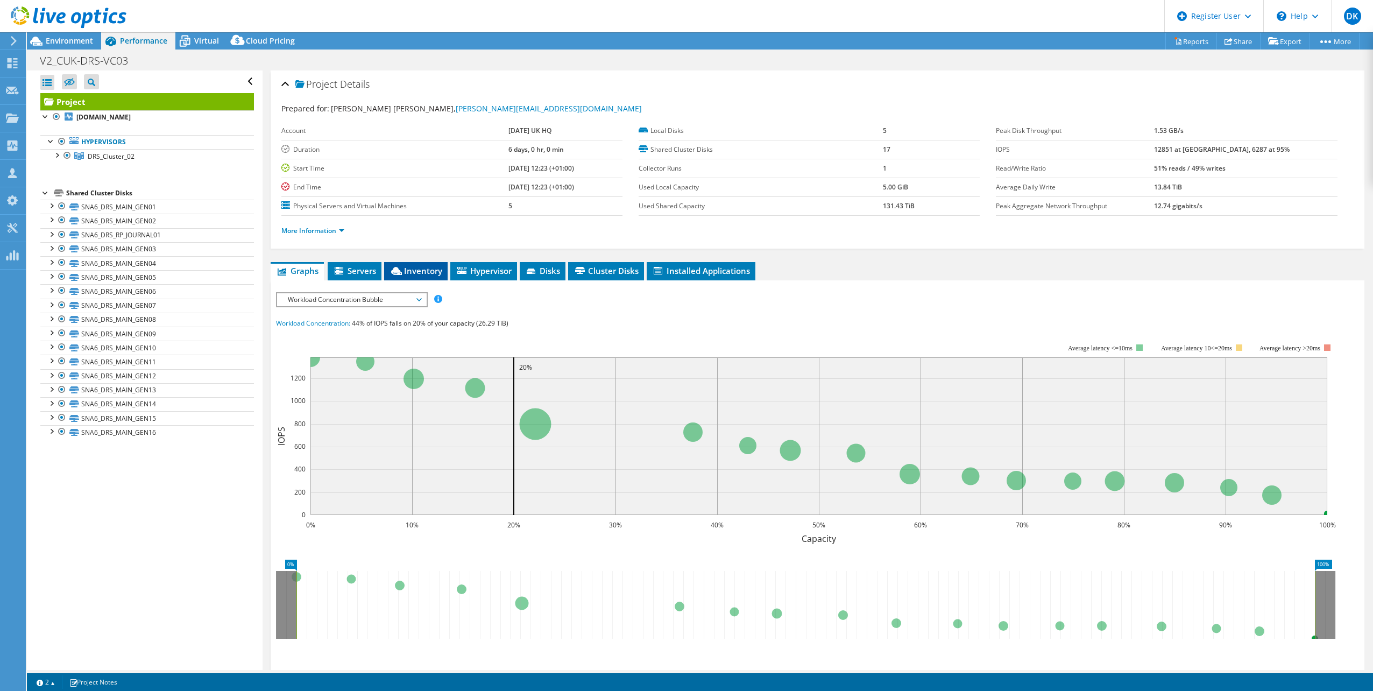
click at [428, 278] on li "Inventory" at bounding box center [415, 271] width 63 height 18
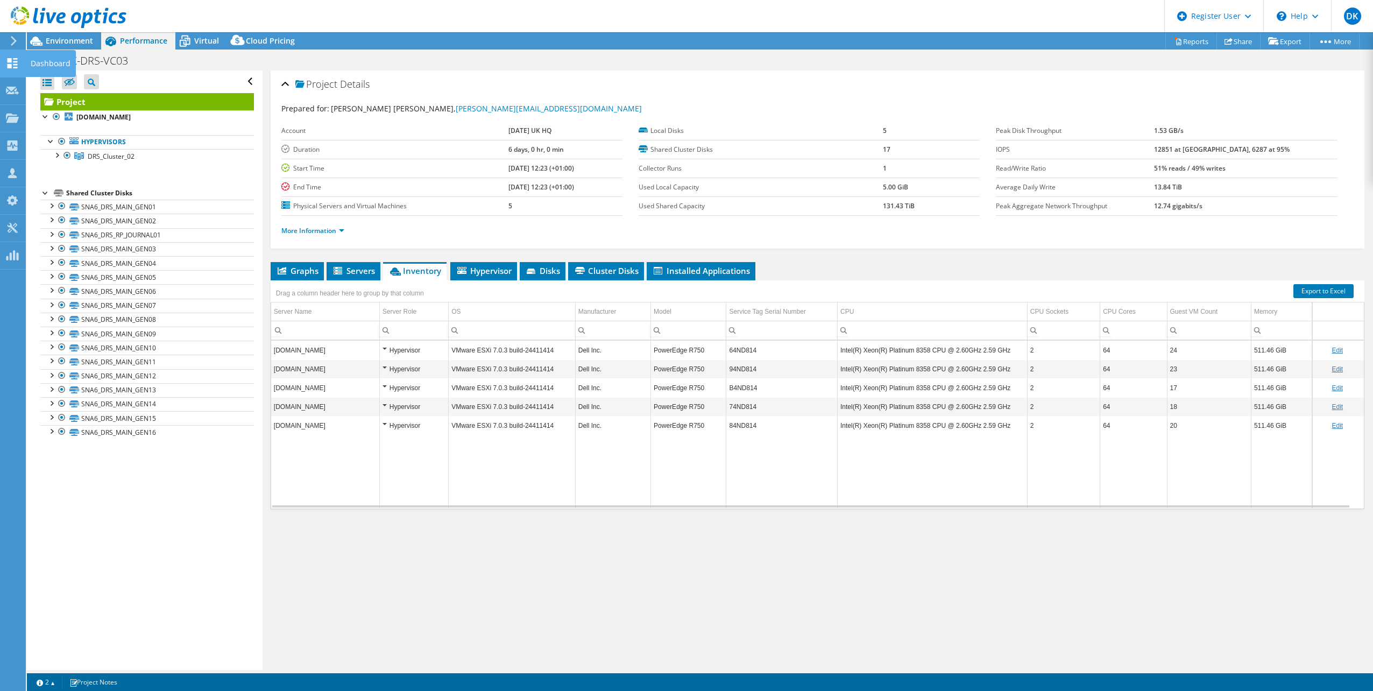
click at [18, 63] on icon at bounding box center [12, 63] width 13 height 10
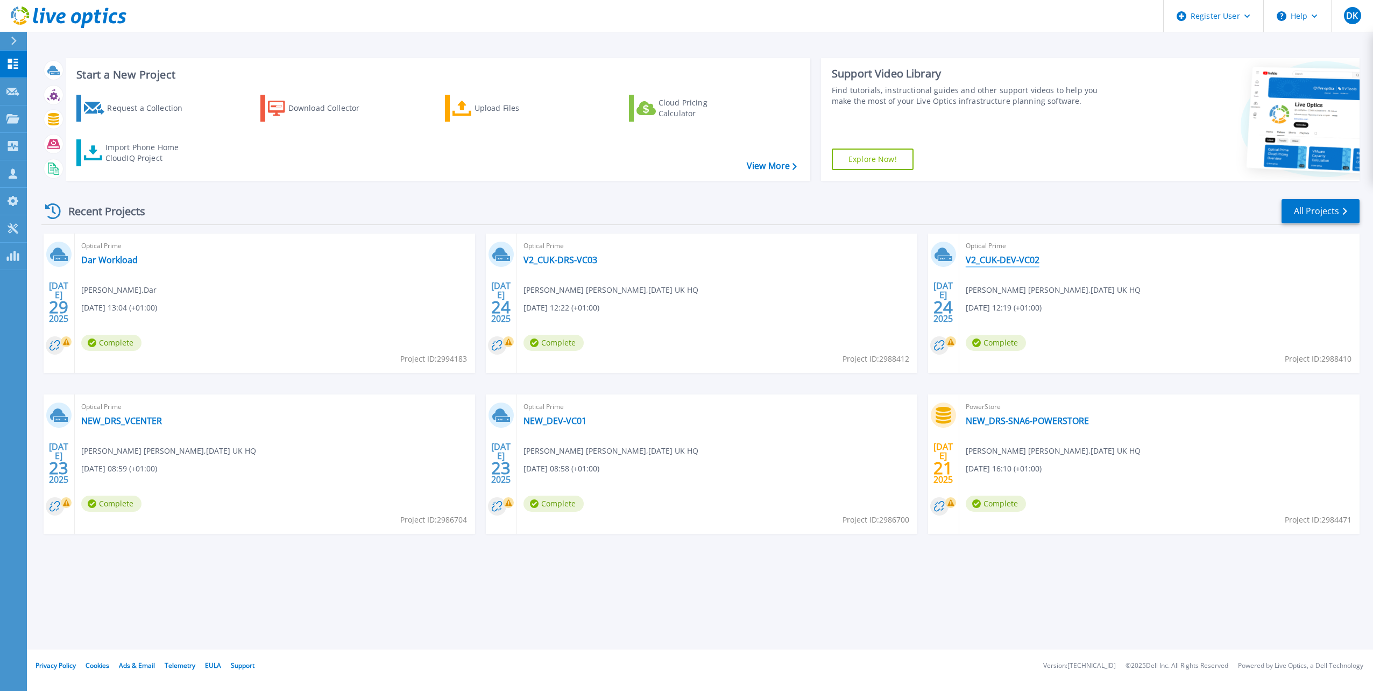
click at [1008, 256] on link "V2_CUK-DEV-VC02" at bounding box center [1003, 259] width 74 height 11
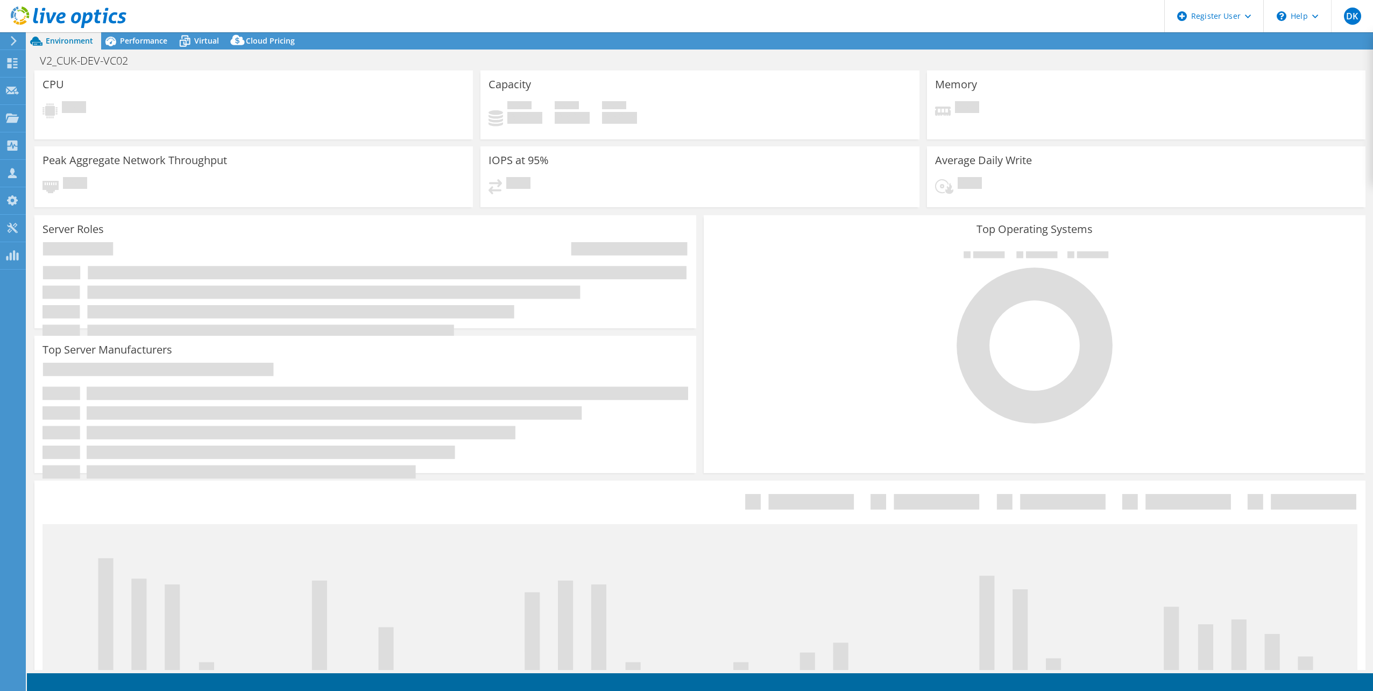
select select "USD"
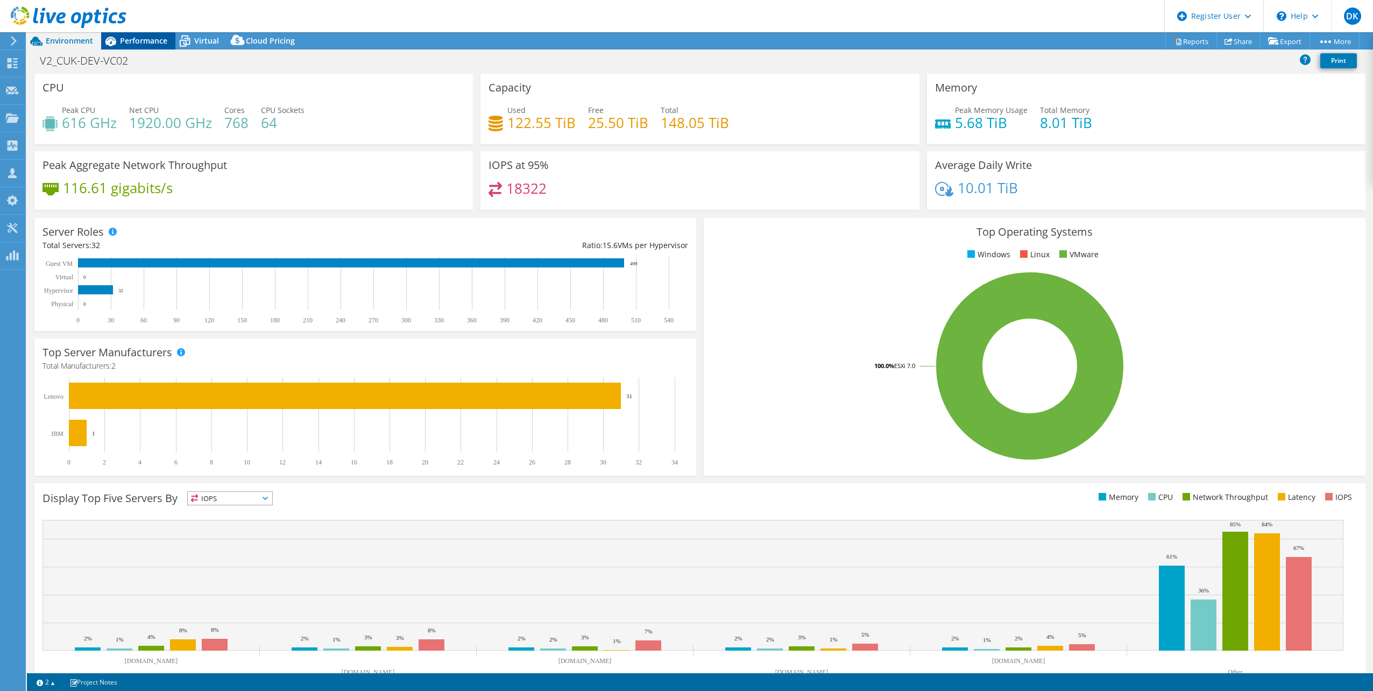
click at [149, 39] on span "Performance" at bounding box center [143, 41] width 47 height 10
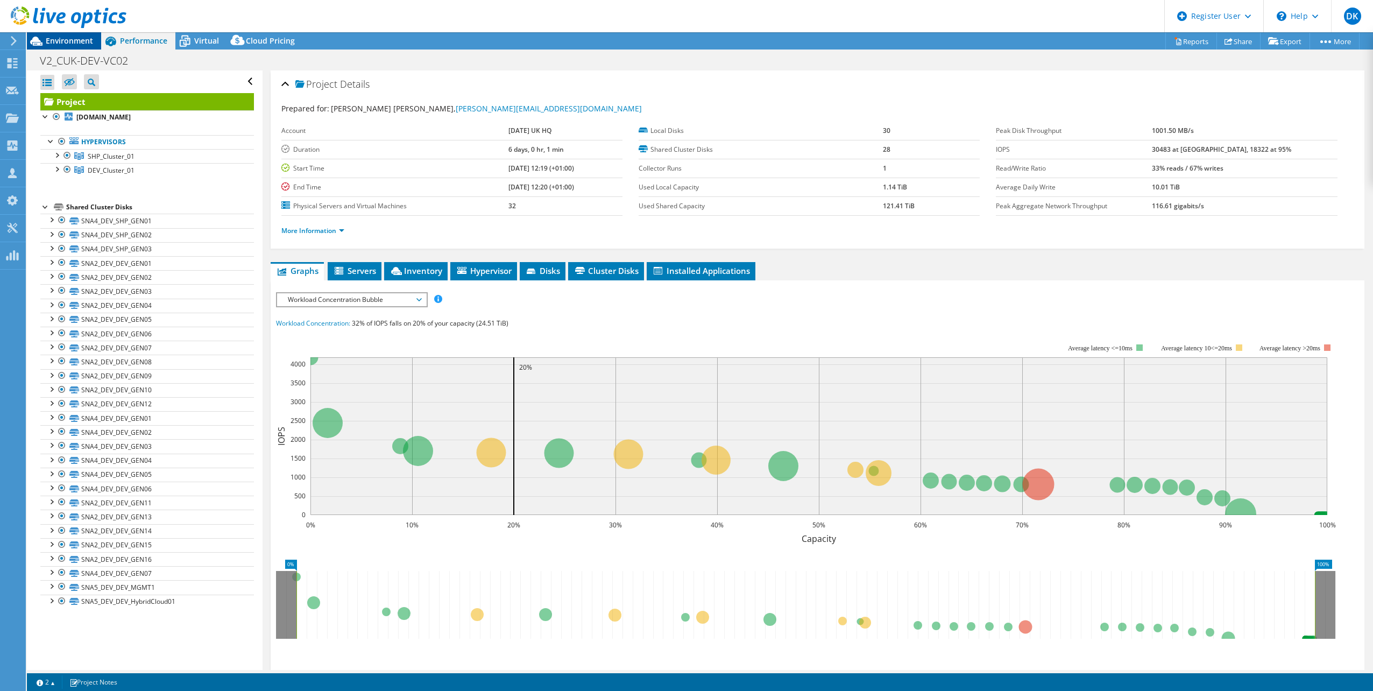
click at [63, 39] on span "Environment" at bounding box center [69, 41] width 47 height 10
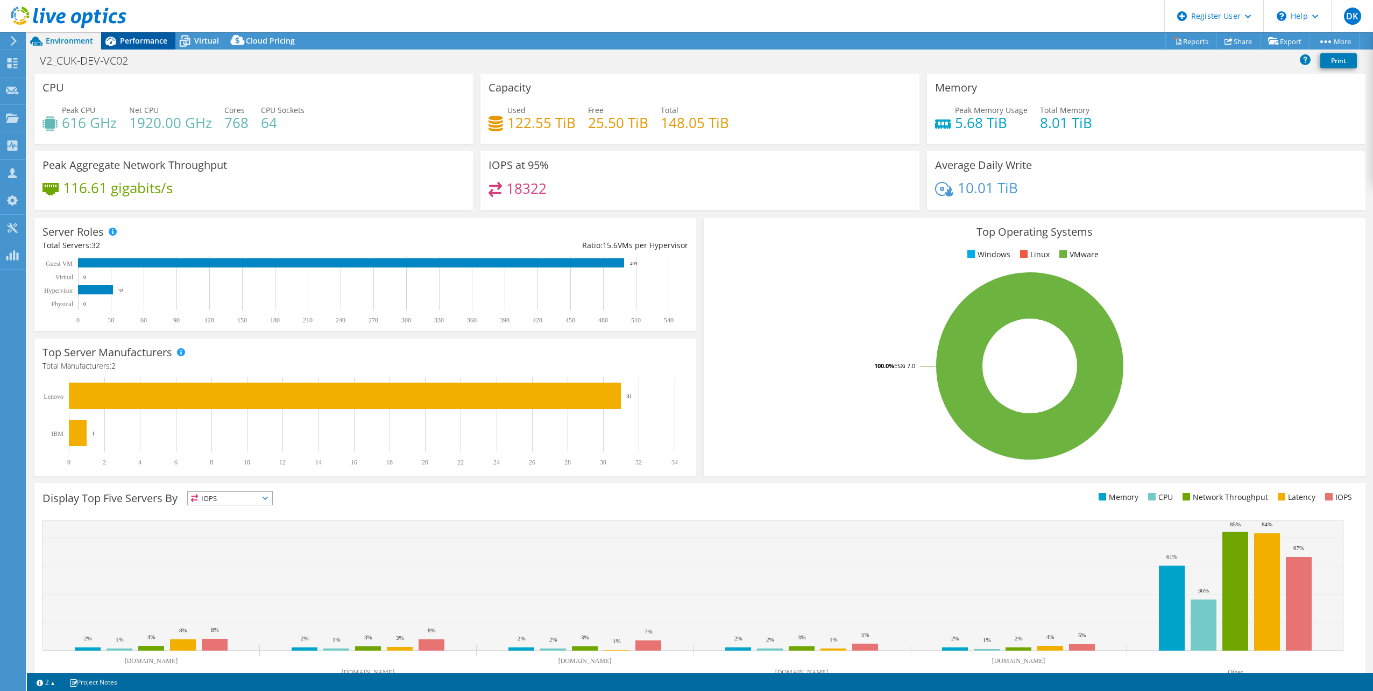
click at [146, 41] on span "Performance" at bounding box center [143, 41] width 47 height 10
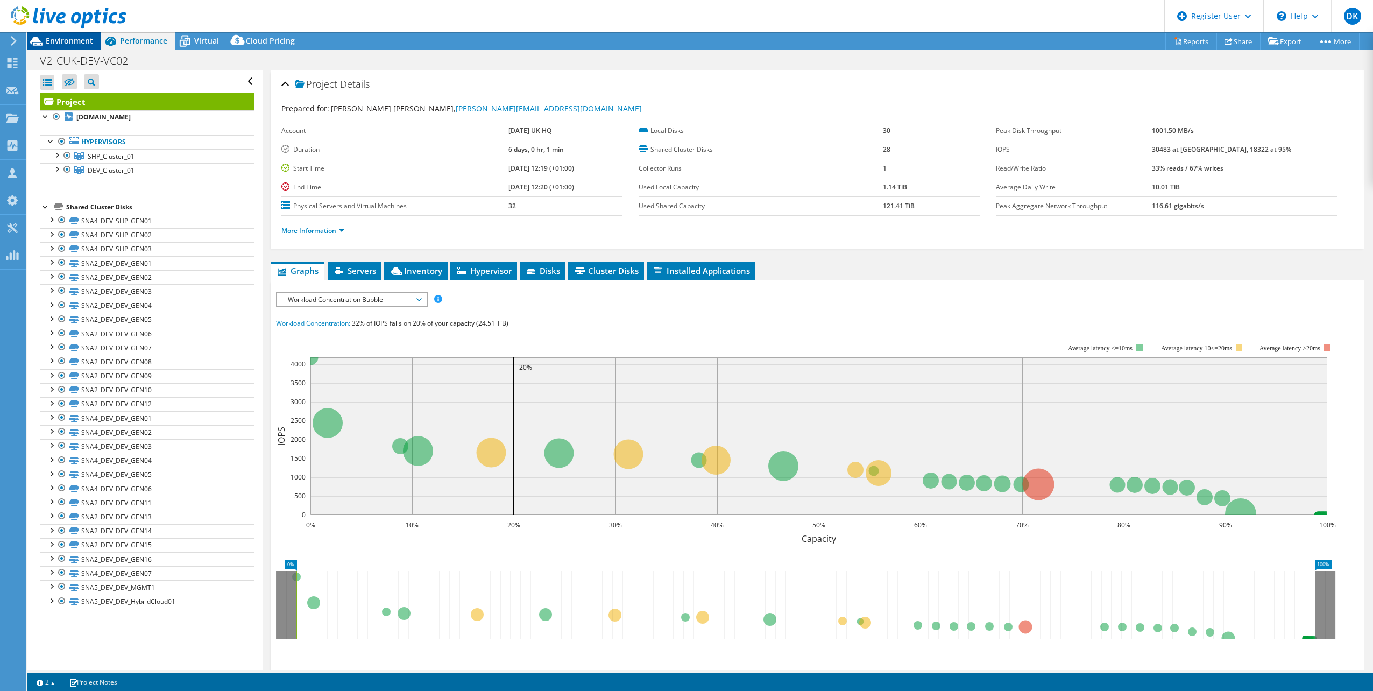
click at [64, 40] on span "Environment" at bounding box center [69, 41] width 47 height 10
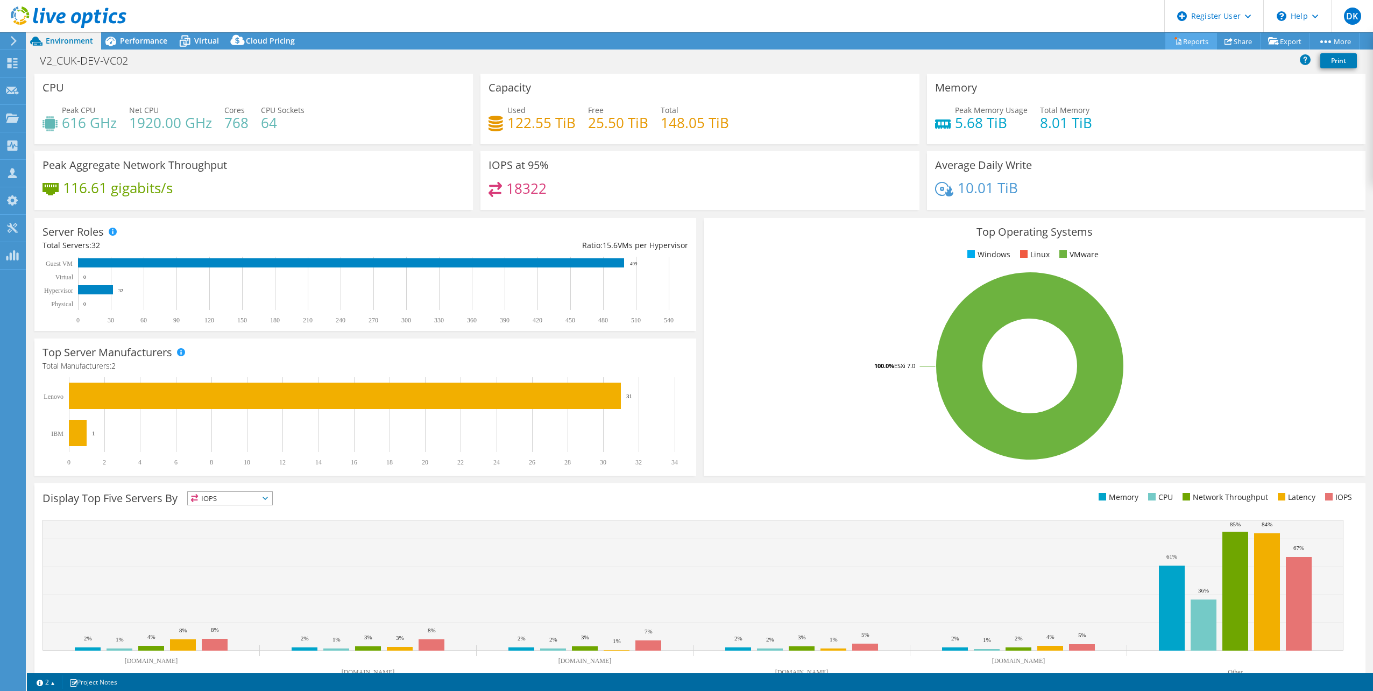
click at [1191, 44] on link "Reports" at bounding box center [1191, 41] width 52 height 17
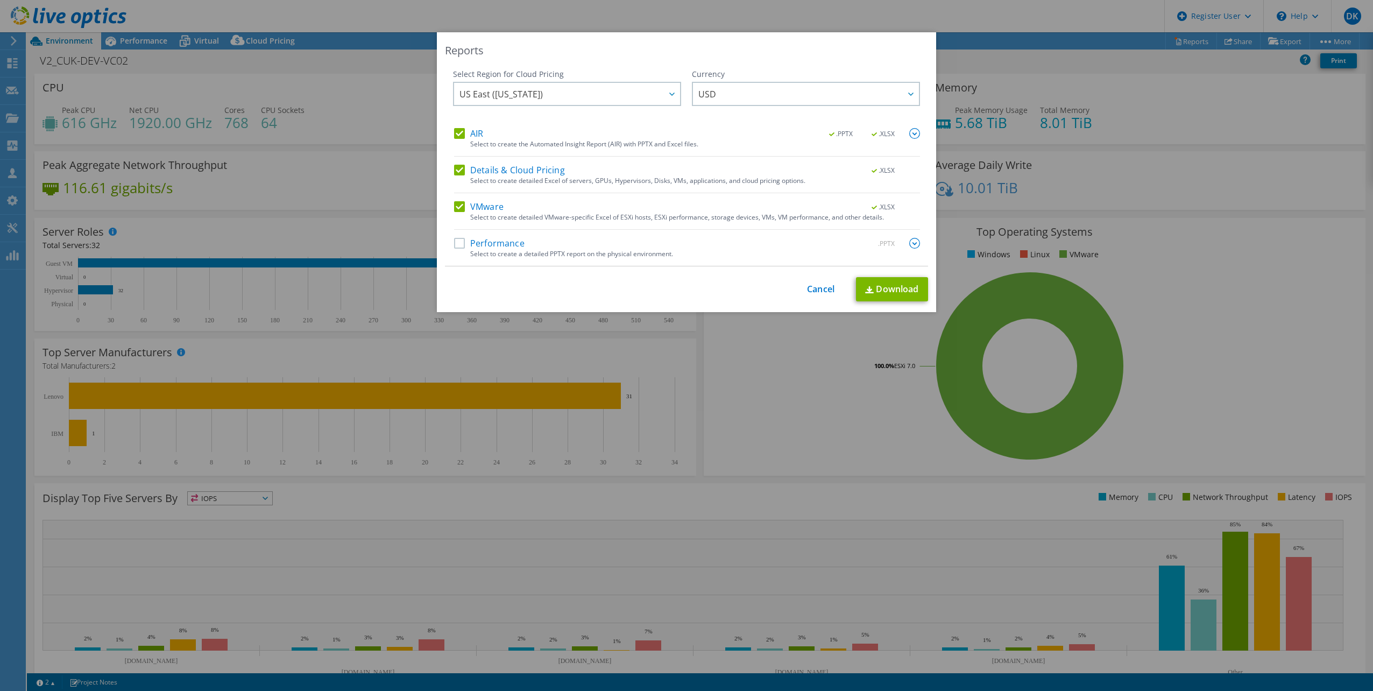
click at [496, 241] on label "Performance" at bounding box center [489, 243] width 70 height 11
click at [0, 0] on input "Performance" at bounding box center [0, 0] width 0 height 0
click at [614, 97] on span "US East (Virginia)" at bounding box center [569, 94] width 221 height 22
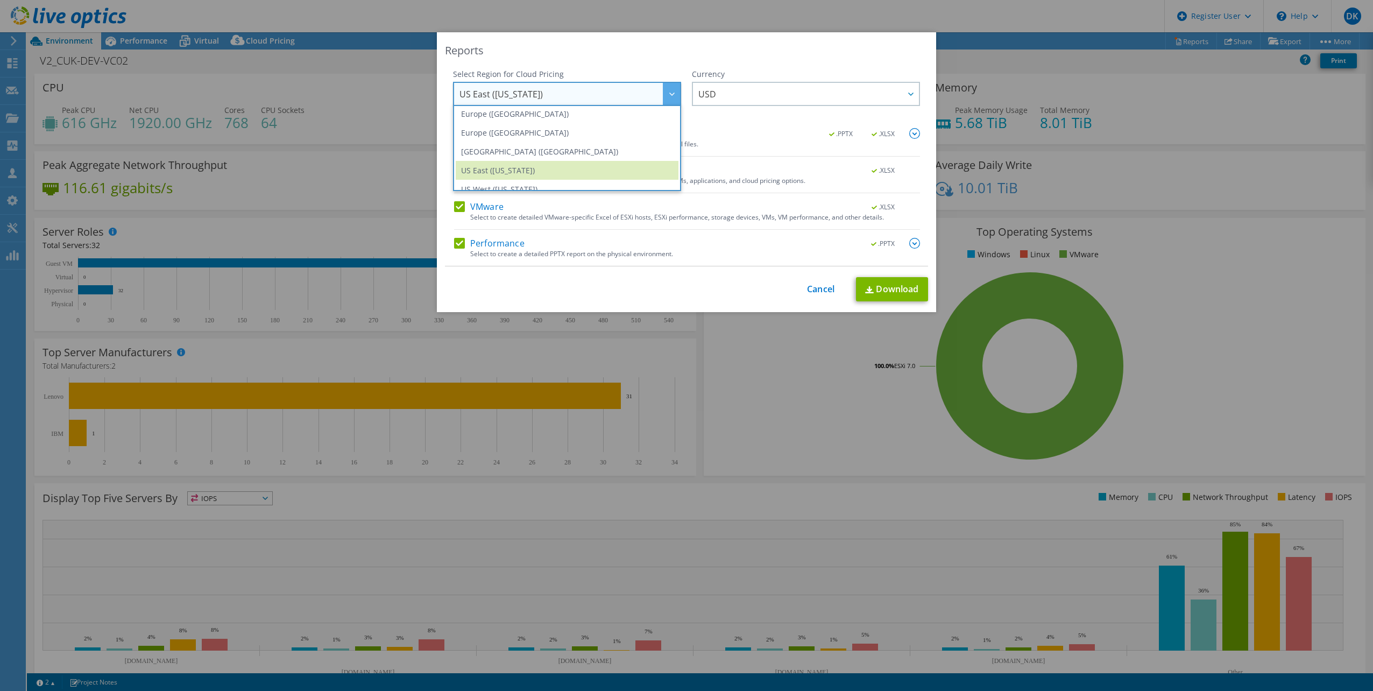
scroll to position [131, 0]
click at [607, 142] on li "Europe (London)" at bounding box center [567, 137] width 223 height 19
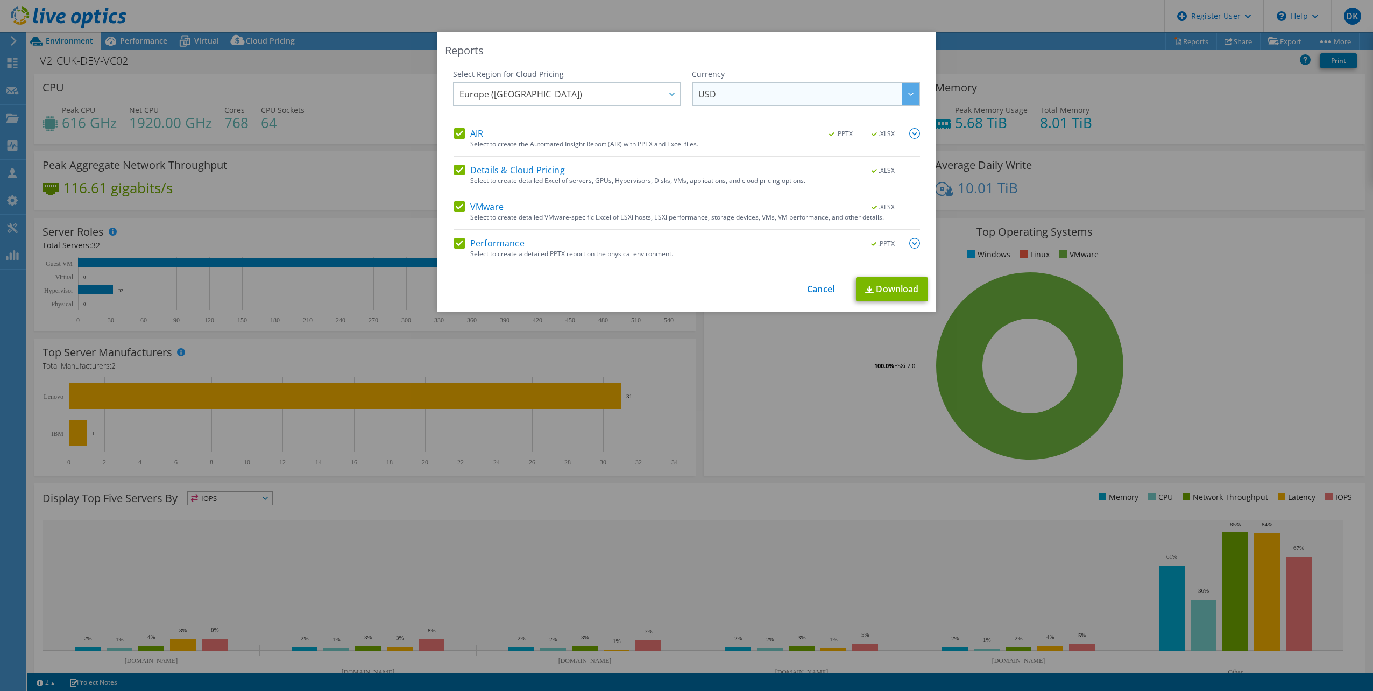
click at [756, 89] on span "USD" at bounding box center [808, 94] width 221 height 22
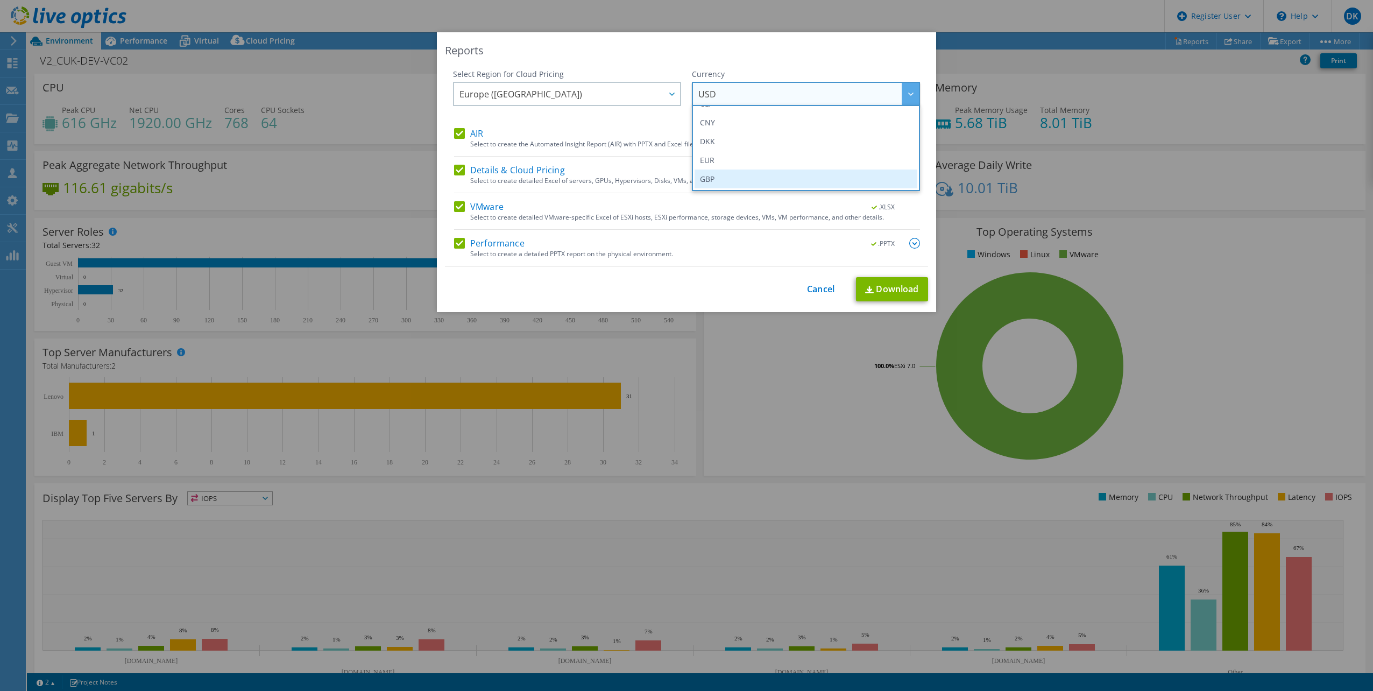
click at [752, 179] on li "GBP" at bounding box center [806, 178] width 223 height 19
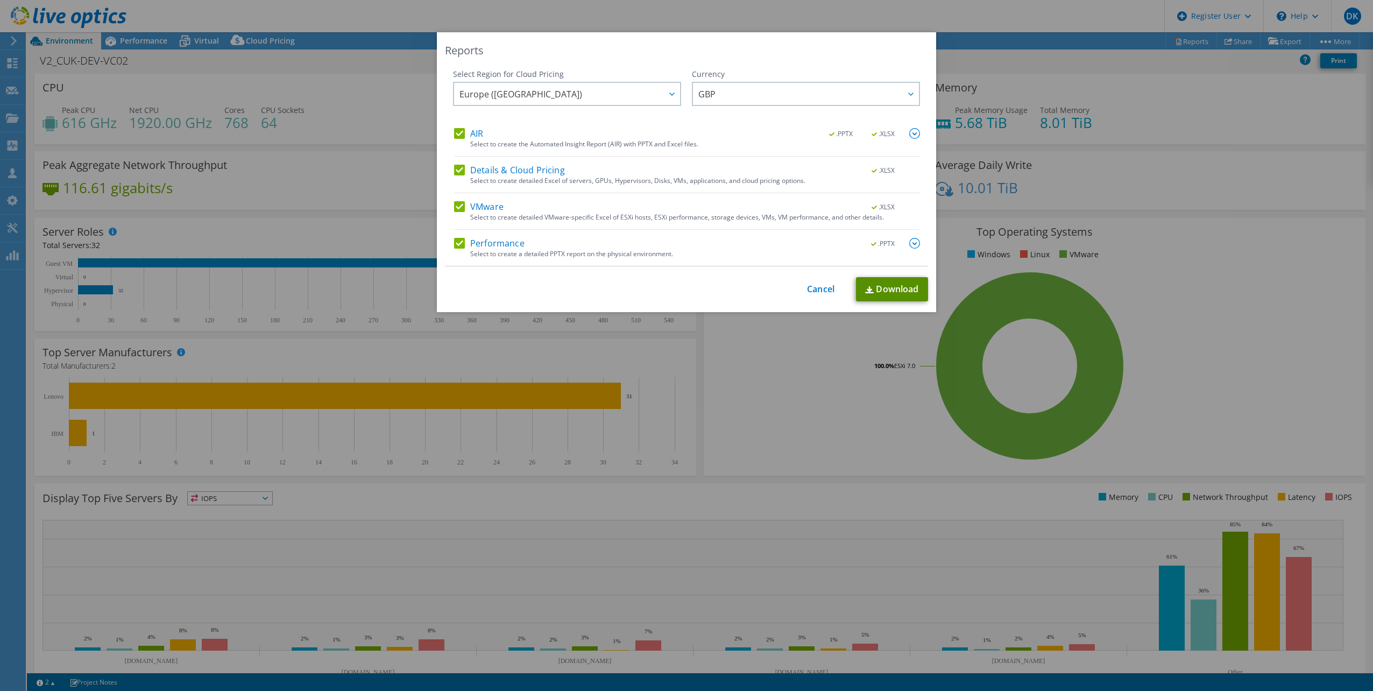
click at [892, 289] on link "Download" at bounding box center [892, 289] width 72 height 24
click at [809, 291] on link "Cancel" at bounding box center [820, 289] width 27 height 10
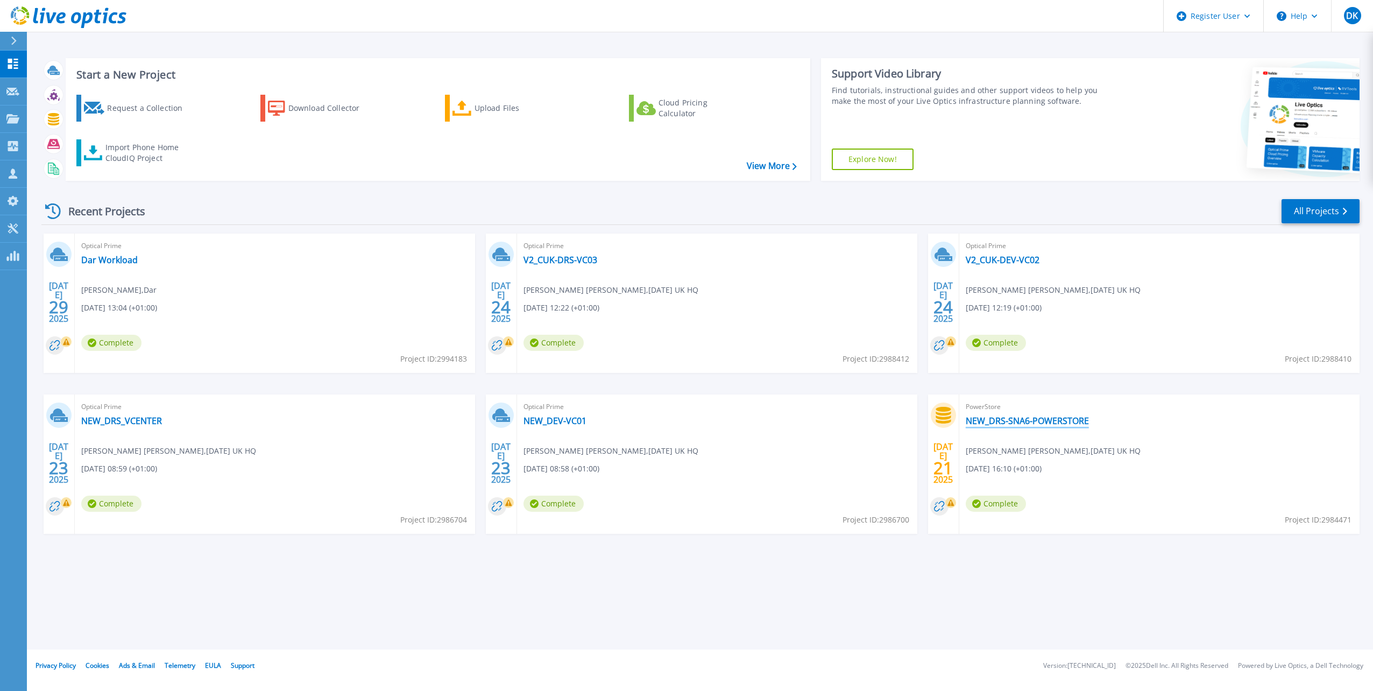
click at [1029, 421] on link "NEW_DRS-SNA6-POWERSTORE" at bounding box center [1027, 420] width 123 height 11
click at [585, 258] on link "V2_CUK-DRS-VC03" at bounding box center [561, 259] width 74 height 11
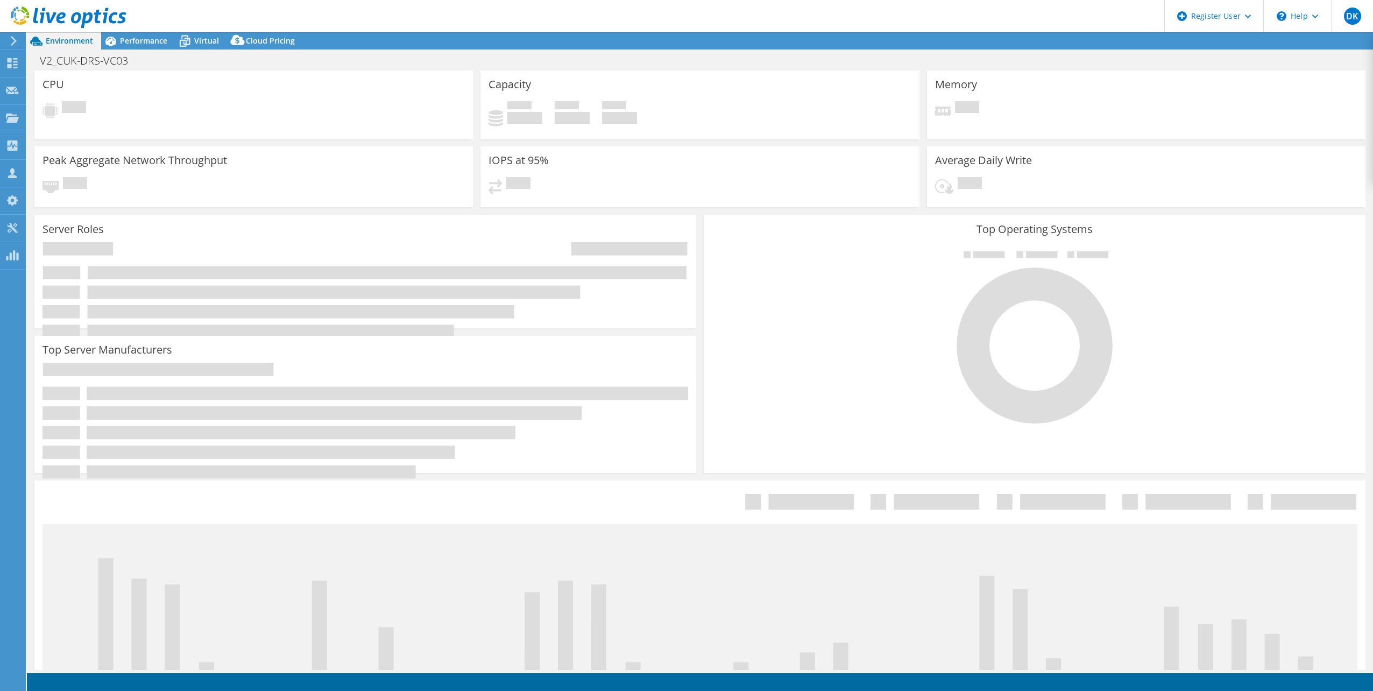
select select "USD"
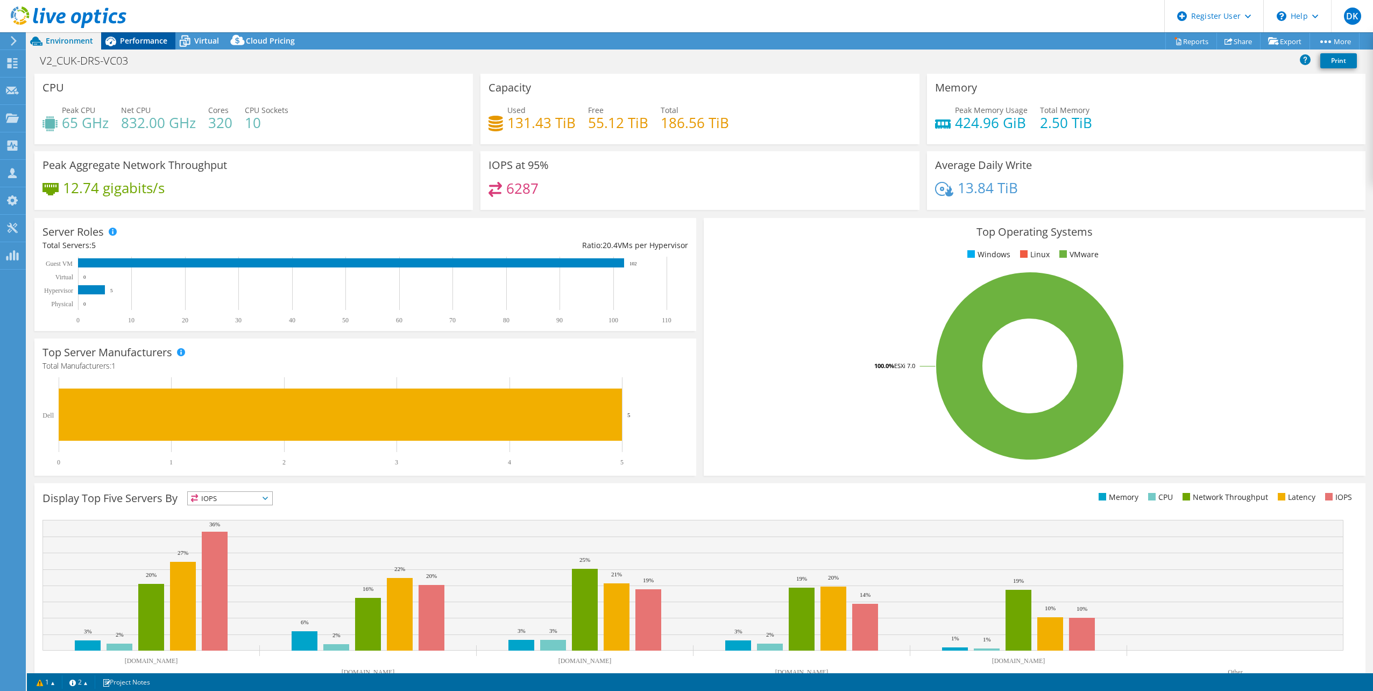
click at [133, 39] on span "Performance" at bounding box center [143, 41] width 47 height 10
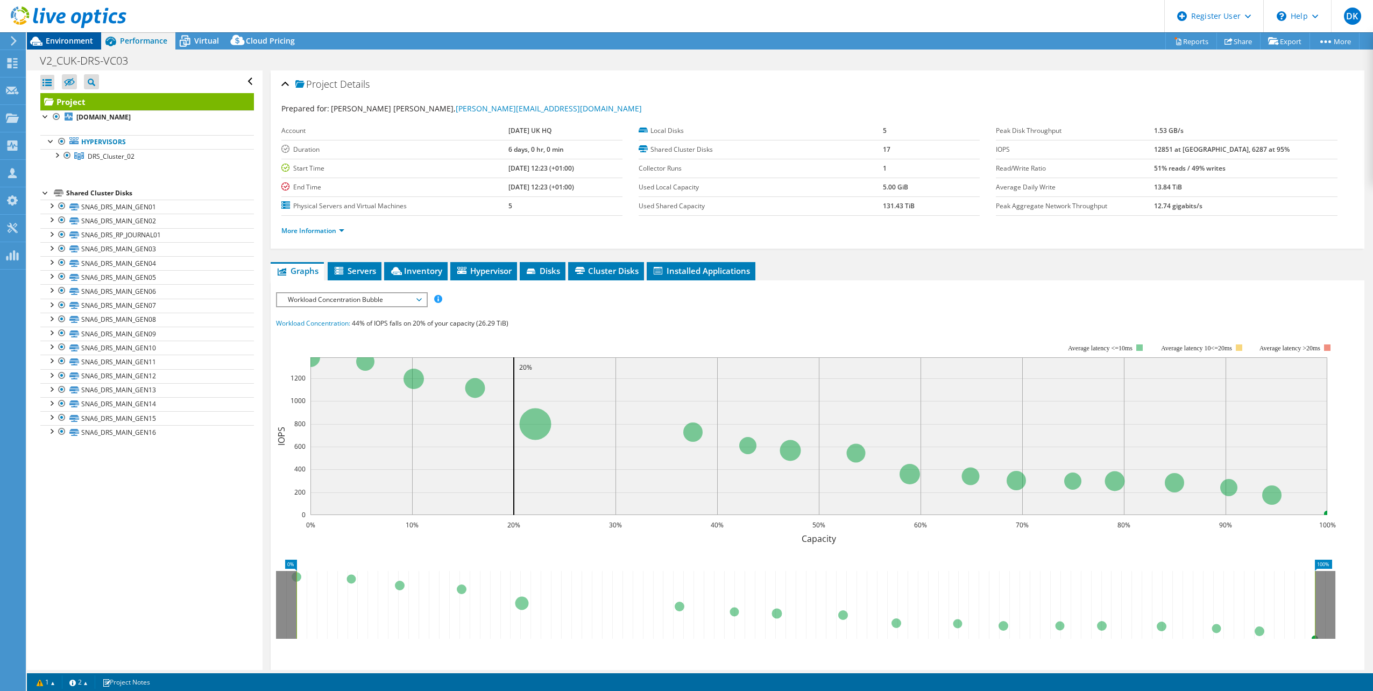
click at [82, 38] on span "Environment" at bounding box center [69, 41] width 47 height 10
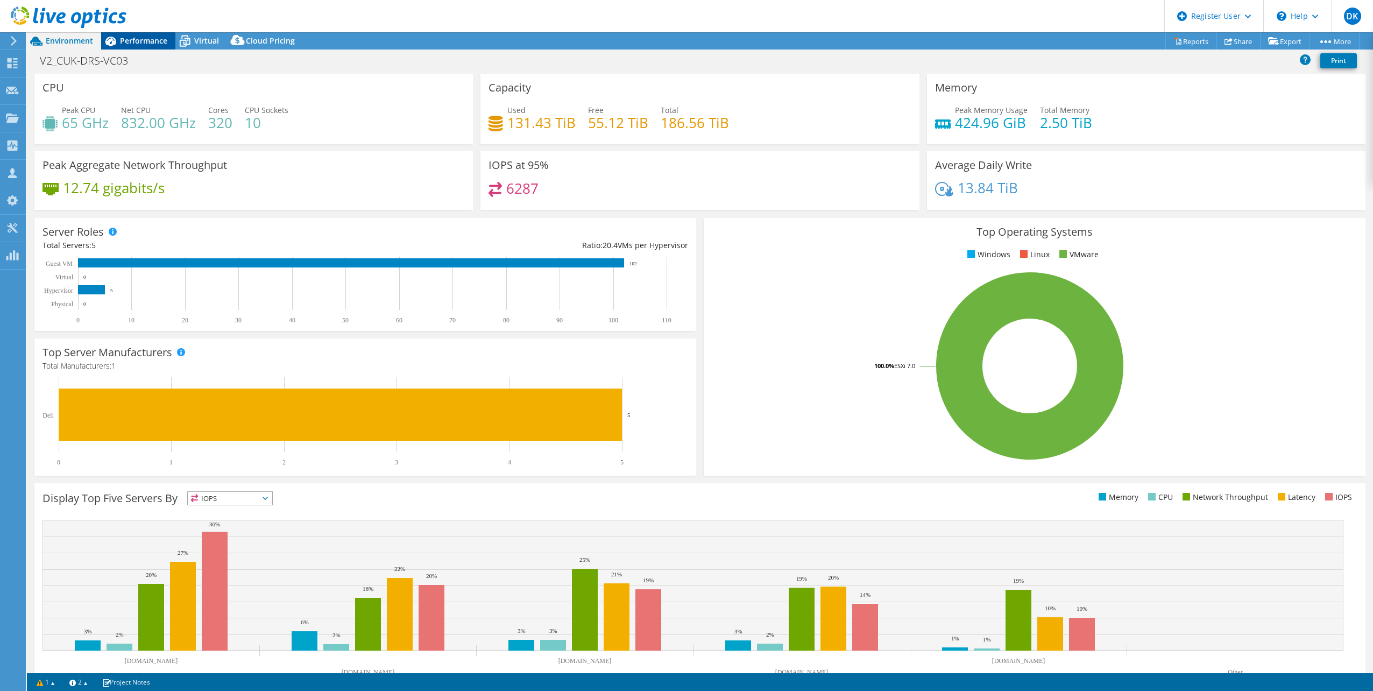
click at [151, 39] on span "Performance" at bounding box center [143, 41] width 47 height 10
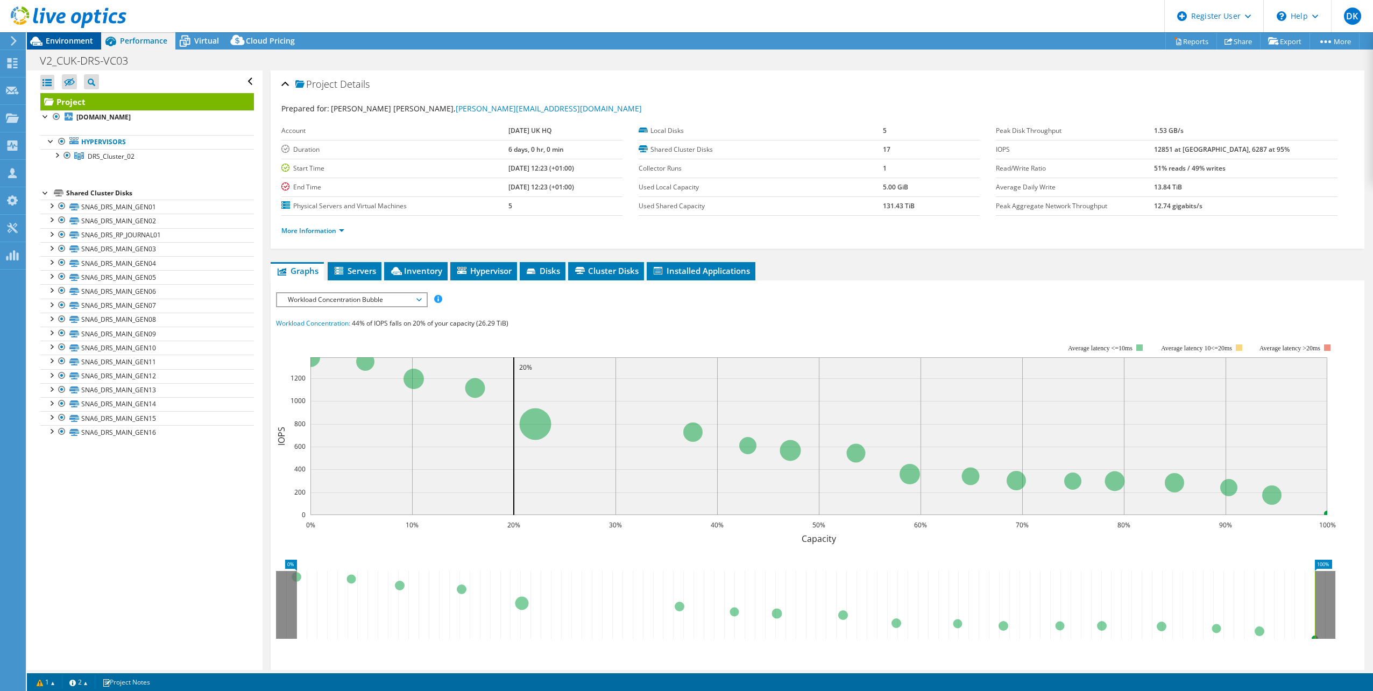
click at [76, 39] on span "Environment" at bounding box center [69, 41] width 47 height 10
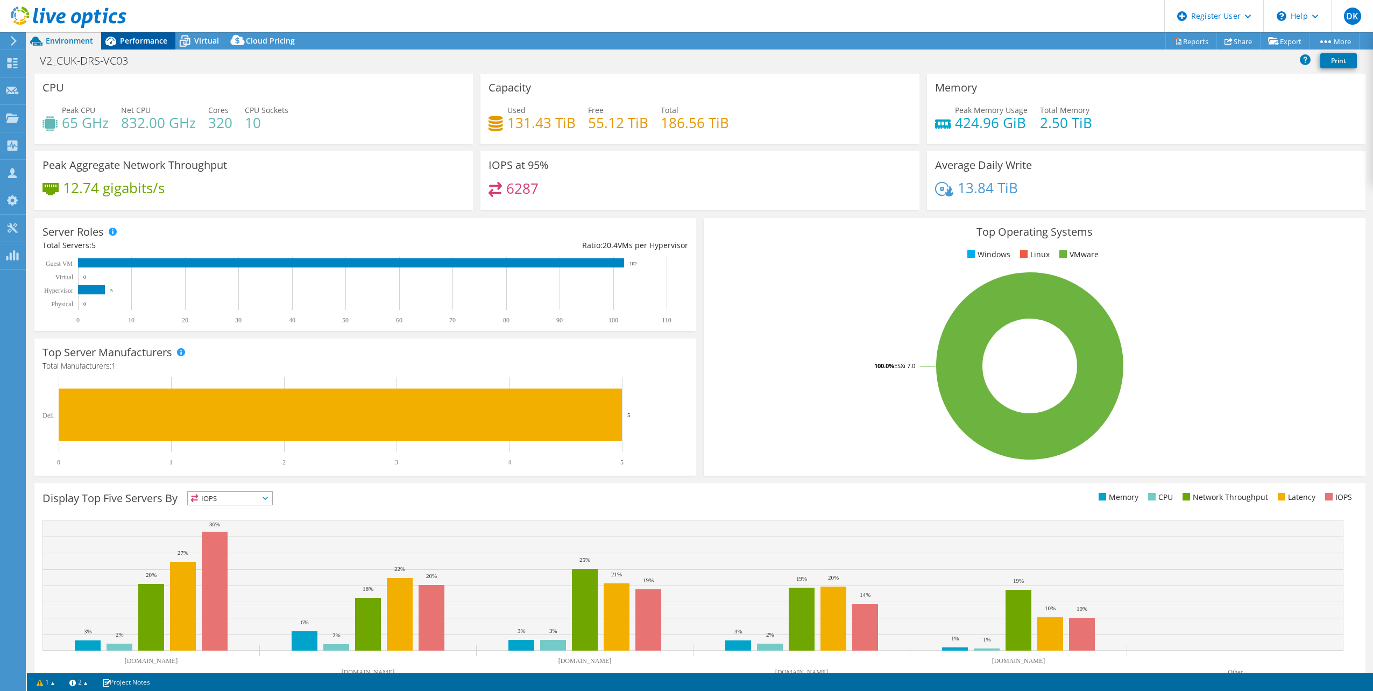
click at [147, 45] on span "Performance" at bounding box center [143, 41] width 47 height 10
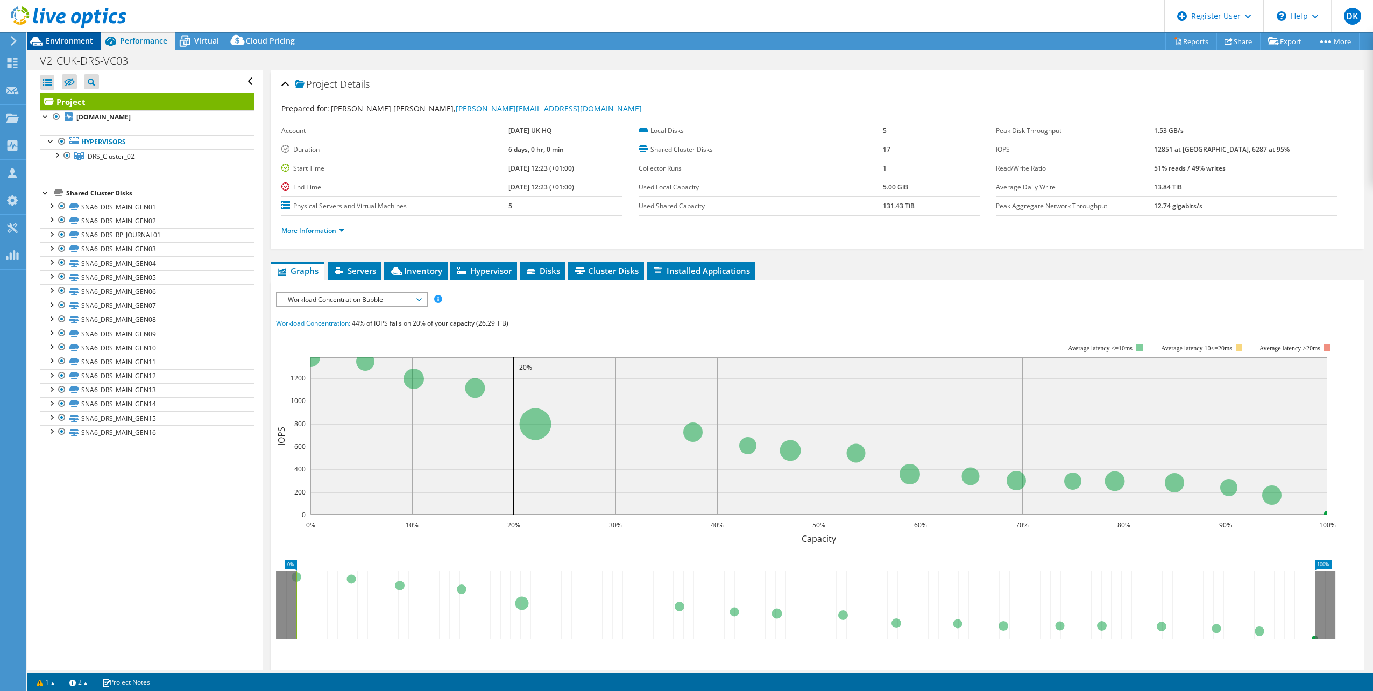
click at [72, 40] on span "Environment" at bounding box center [69, 41] width 47 height 10
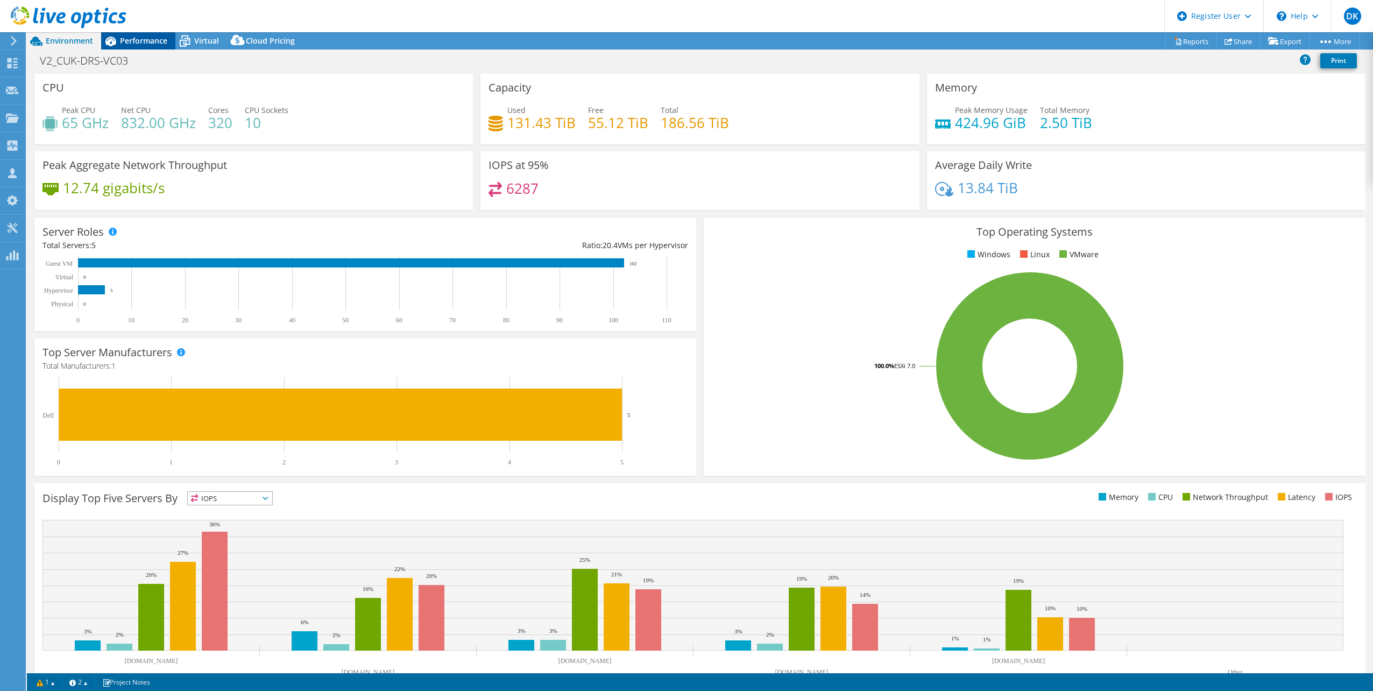
click at [147, 38] on span "Performance" at bounding box center [143, 41] width 47 height 10
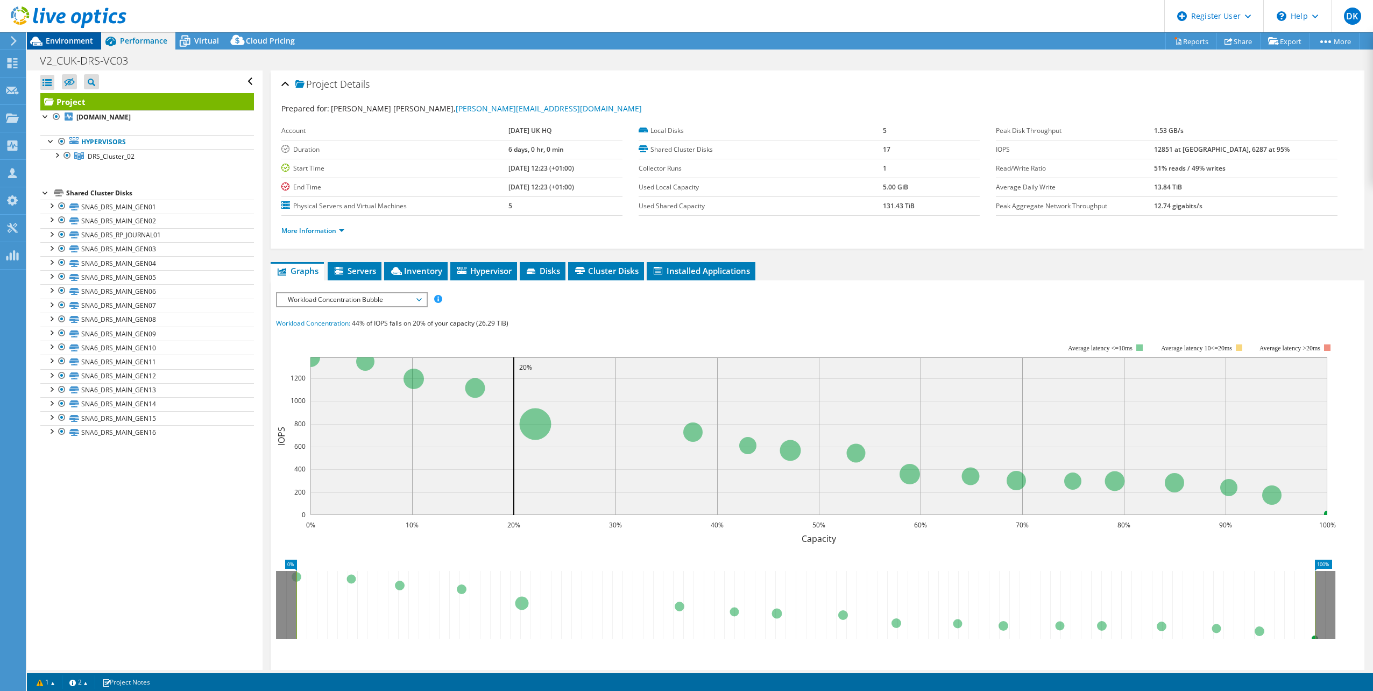
click at [71, 39] on span "Environment" at bounding box center [69, 41] width 47 height 10
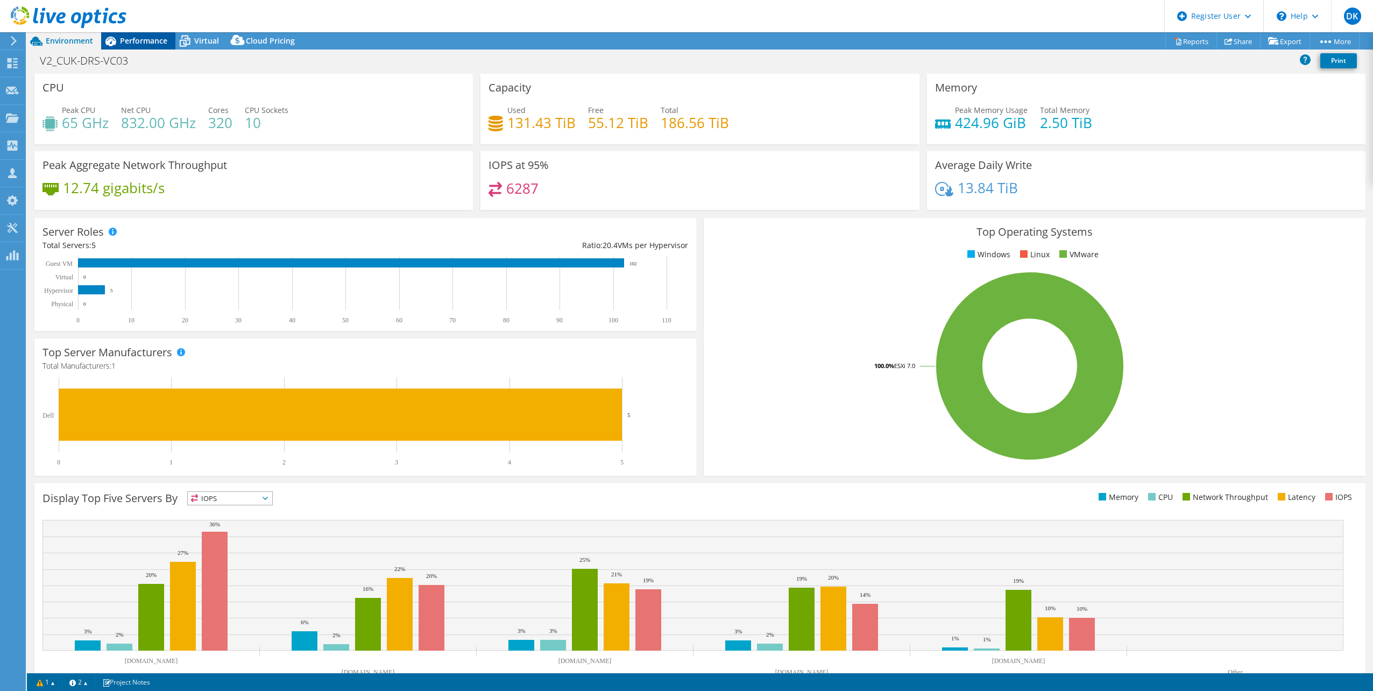
click at [159, 43] on span "Performance" at bounding box center [143, 41] width 47 height 10
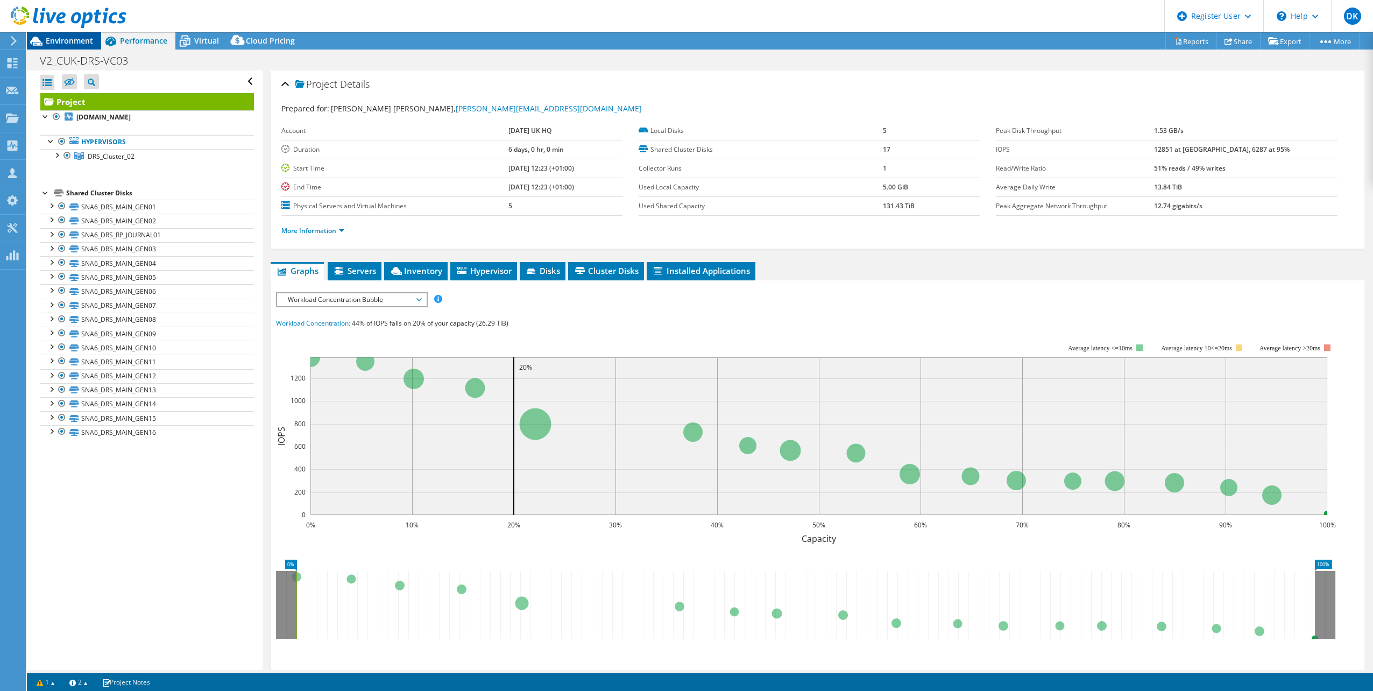
click at [80, 40] on span "Environment" at bounding box center [69, 41] width 47 height 10
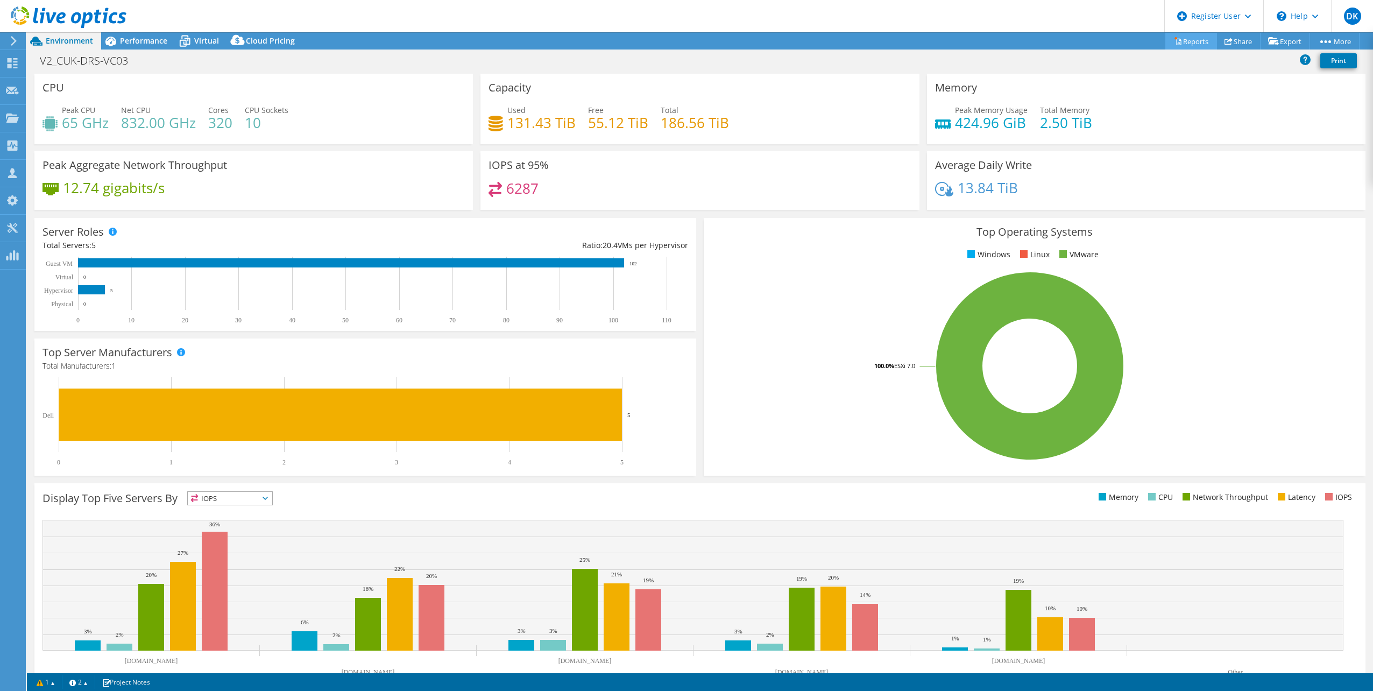
click at [1187, 42] on link "Reports" at bounding box center [1191, 41] width 52 height 17
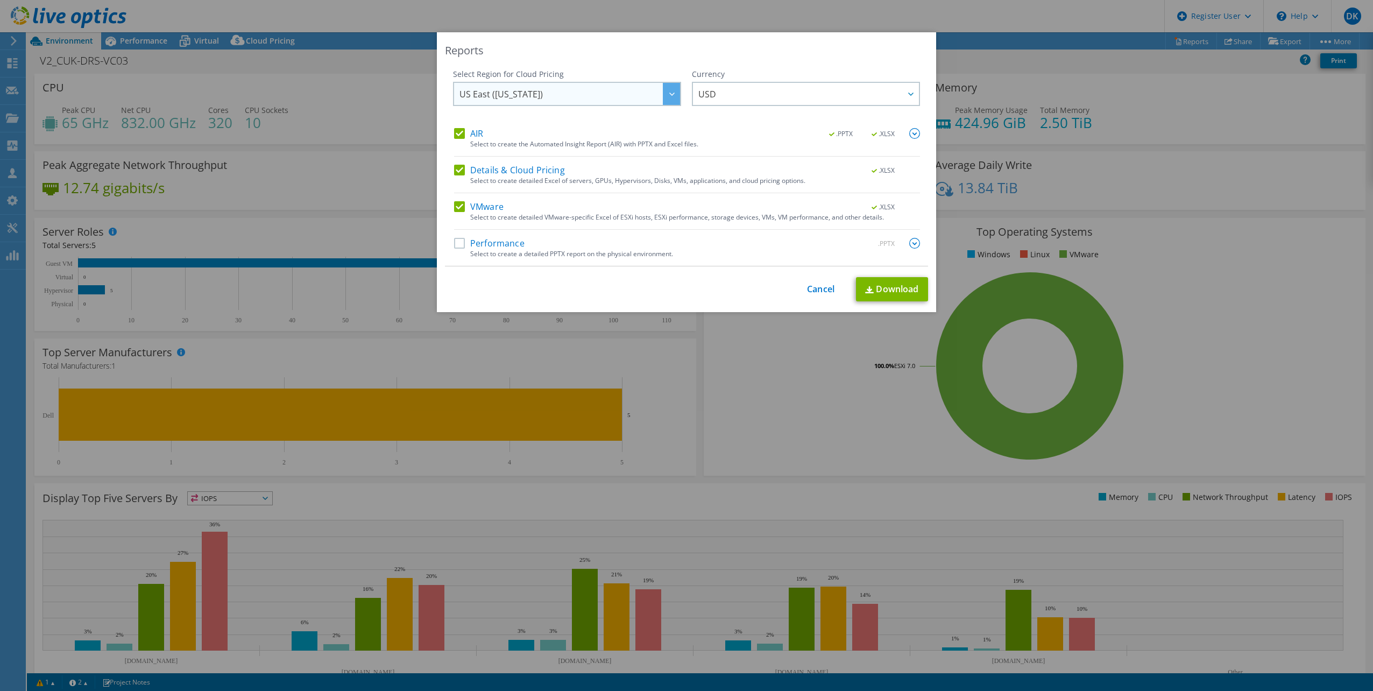
click at [670, 96] on div at bounding box center [671, 94] width 17 height 22
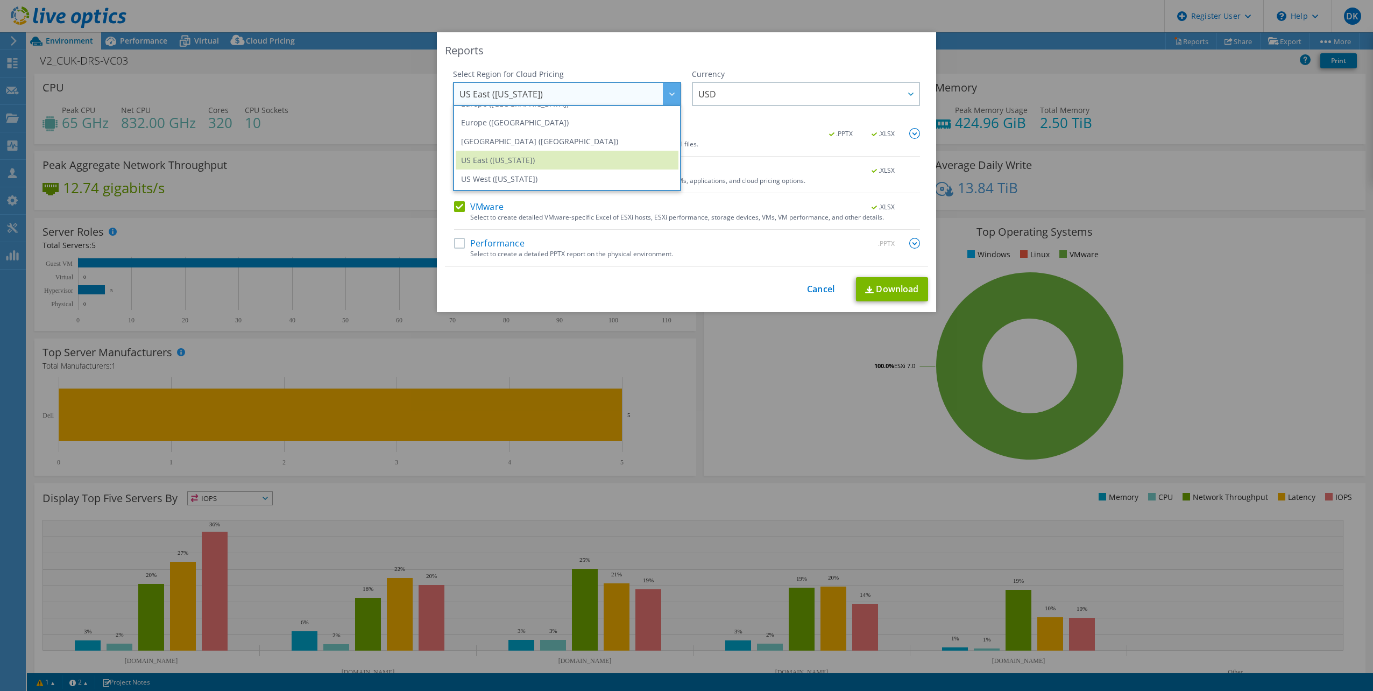
scroll to position [131, 0]
click at [585, 139] on li "Europe (London)" at bounding box center [567, 137] width 223 height 19
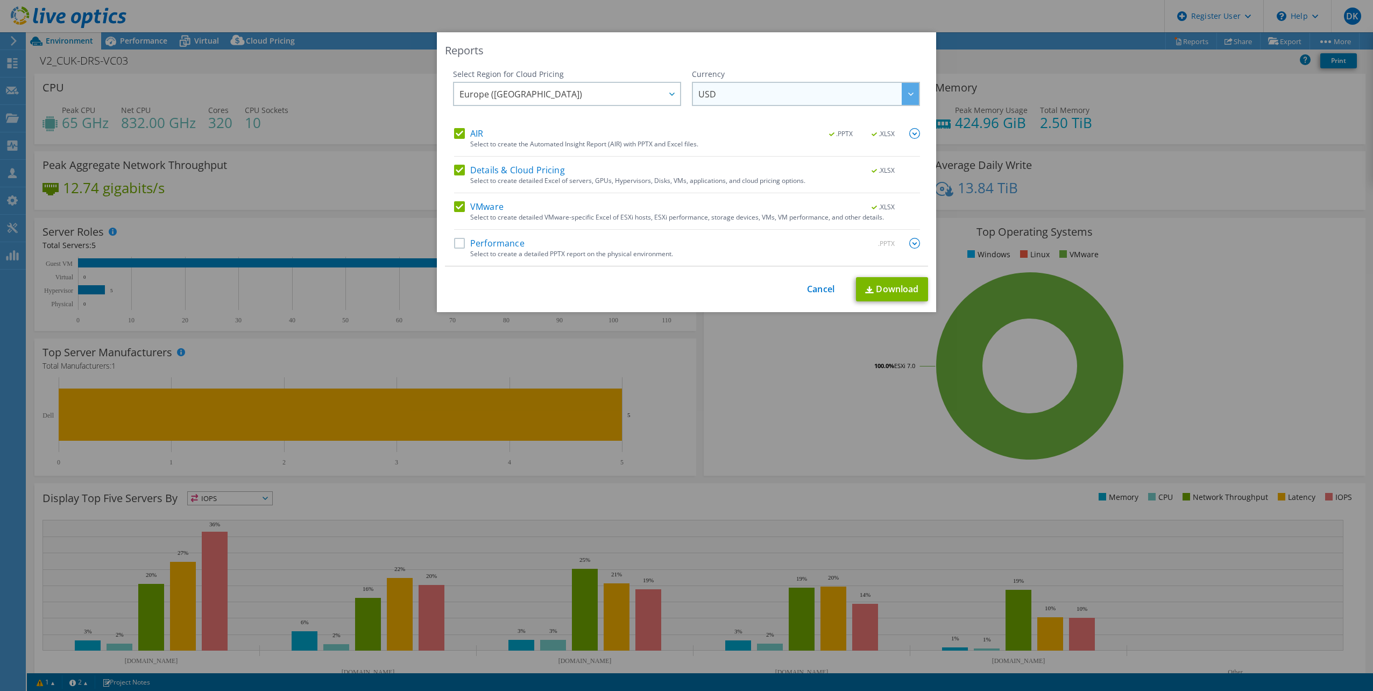
click at [735, 102] on span "USD" at bounding box center [808, 94] width 221 height 22
click at [740, 111] on li "GBP" at bounding box center [806, 111] width 223 height 19
click at [455, 246] on label "Performance" at bounding box center [489, 243] width 70 height 11
click at [0, 0] on input "Performance" at bounding box center [0, 0] width 0 height 0
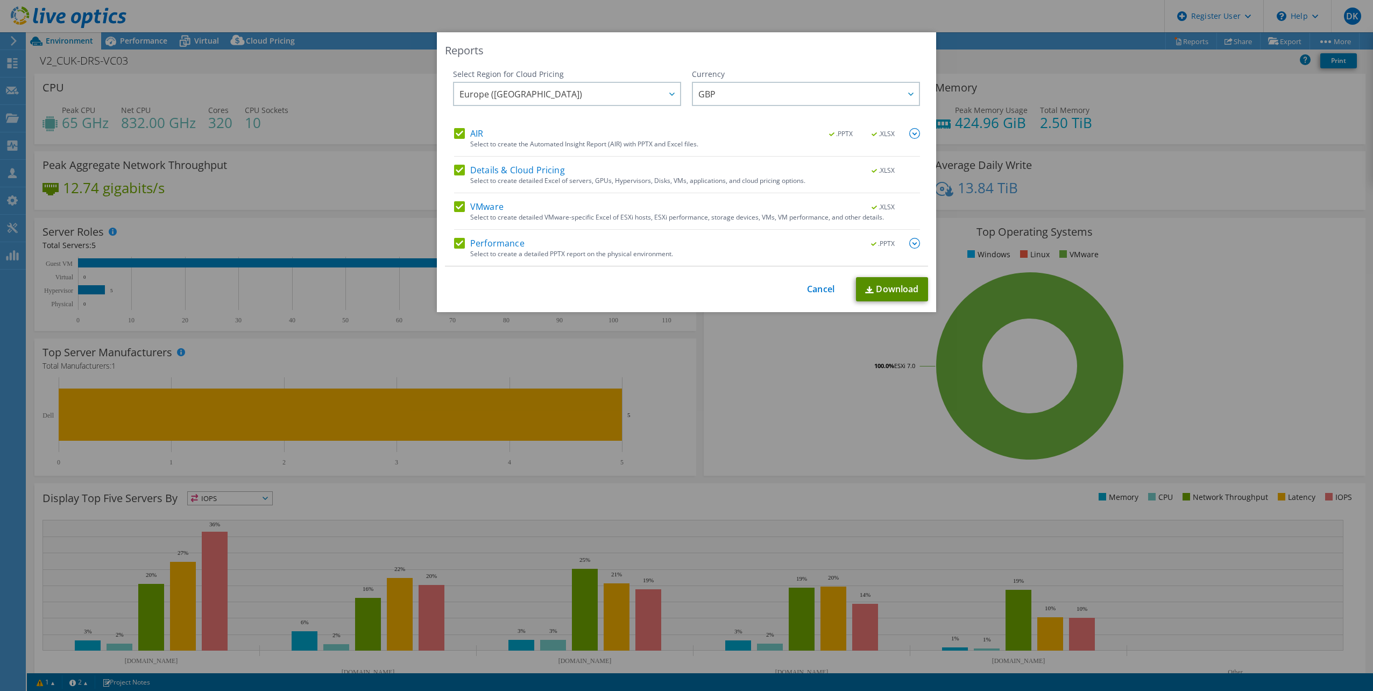
click at [892, 291] on link "Download" at bounding box center [892, 289] width 72 height 24
click at [807, 292] on link "Cancel" at bounding box center [820, 289] width 27 height 10
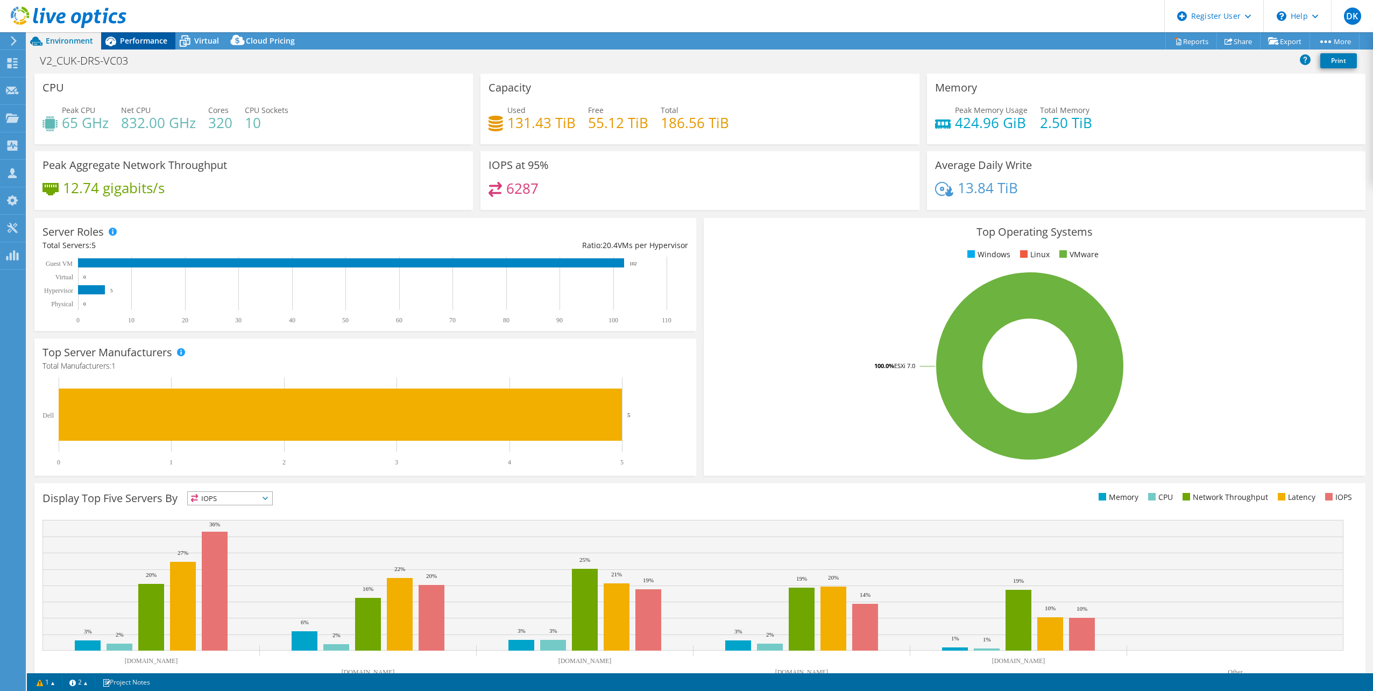
click at [142, 38] on span "Performance" at bounding box center [143, 41] width 47 height 10
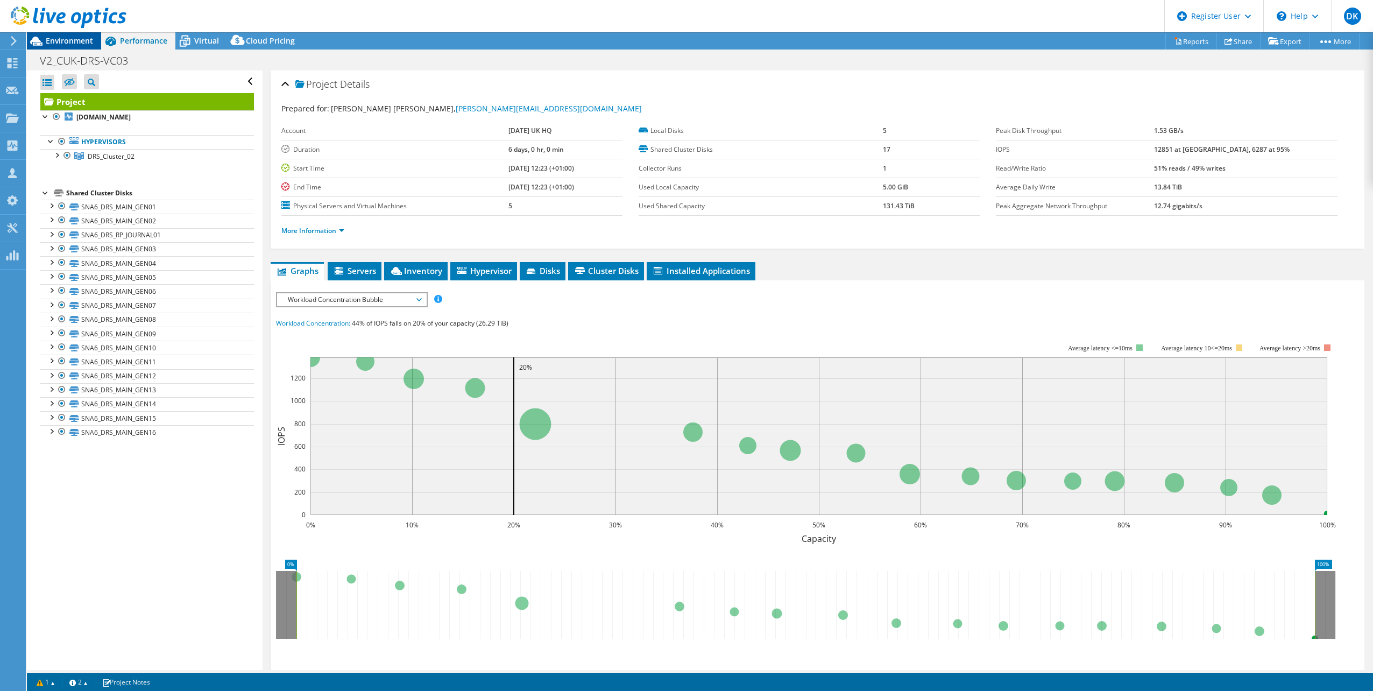
click at [72, 38] on span "Environment" at bounding box center [69, 41] width 47 height 10
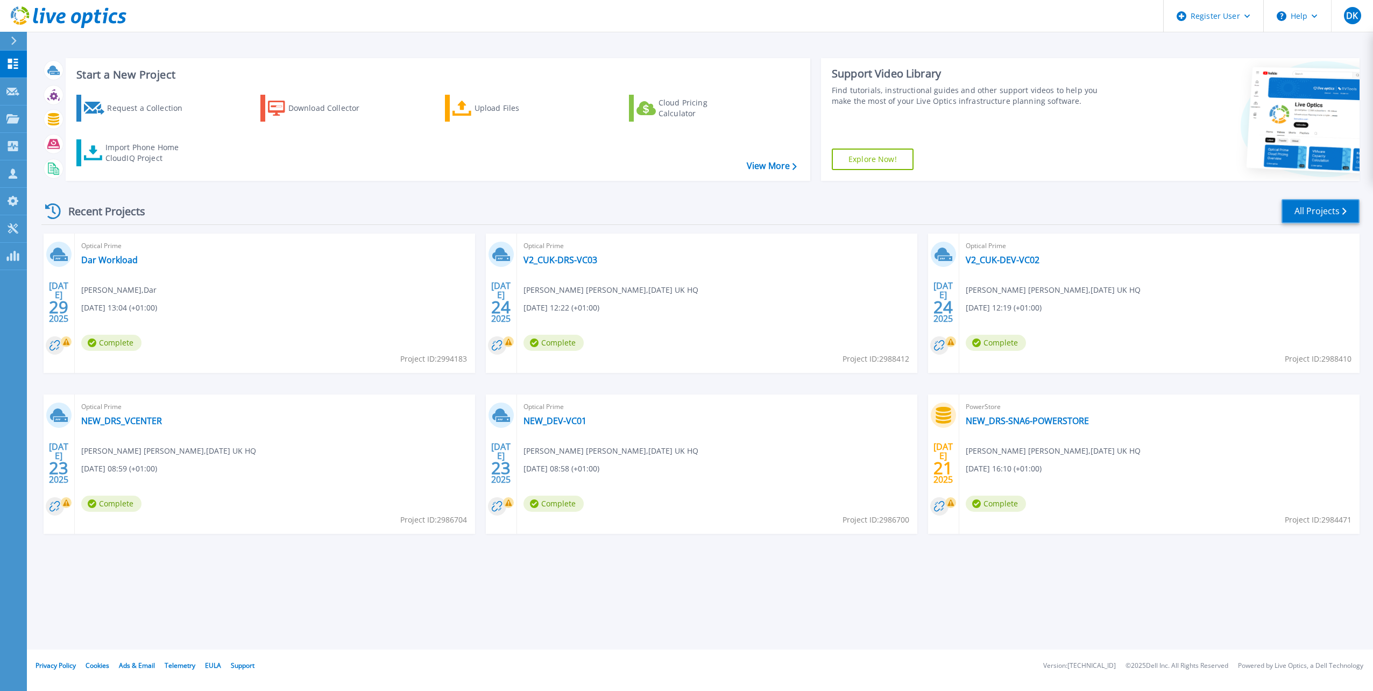
click at [1322, 206] on link "All Projects" at bounding box center [1321, 211] width 78 height 24
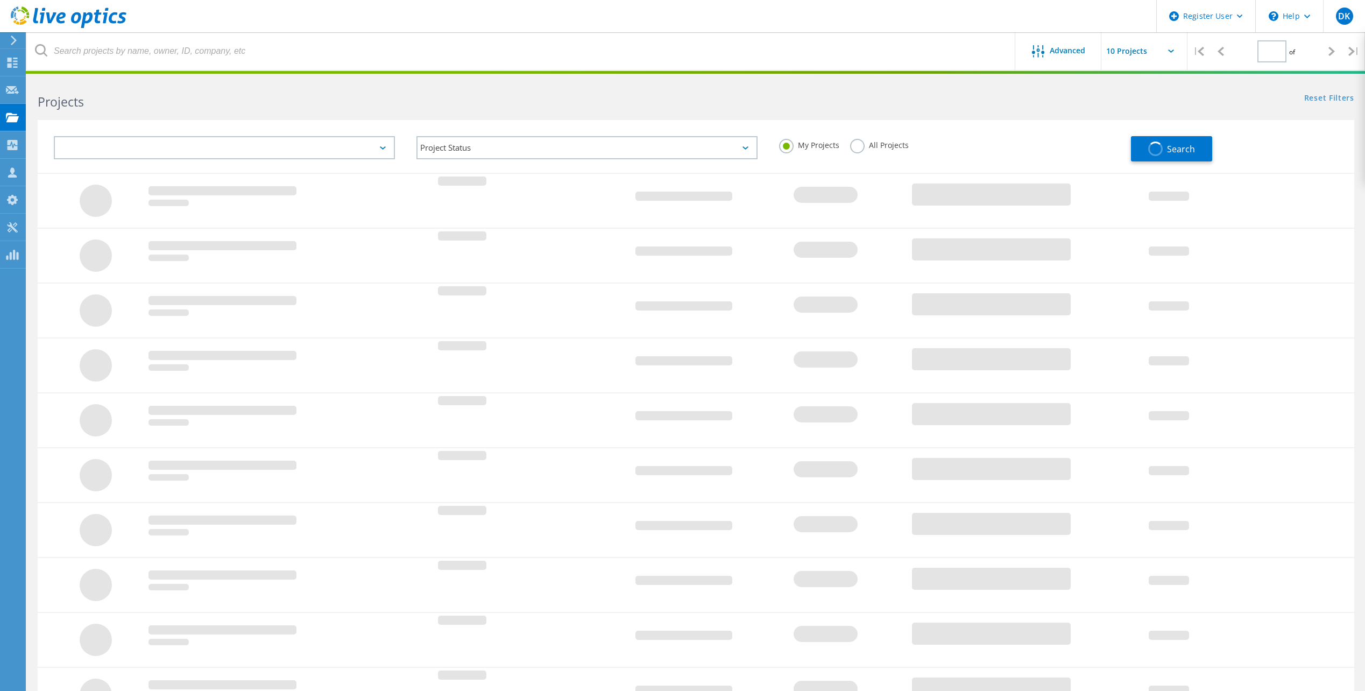
type input "2"
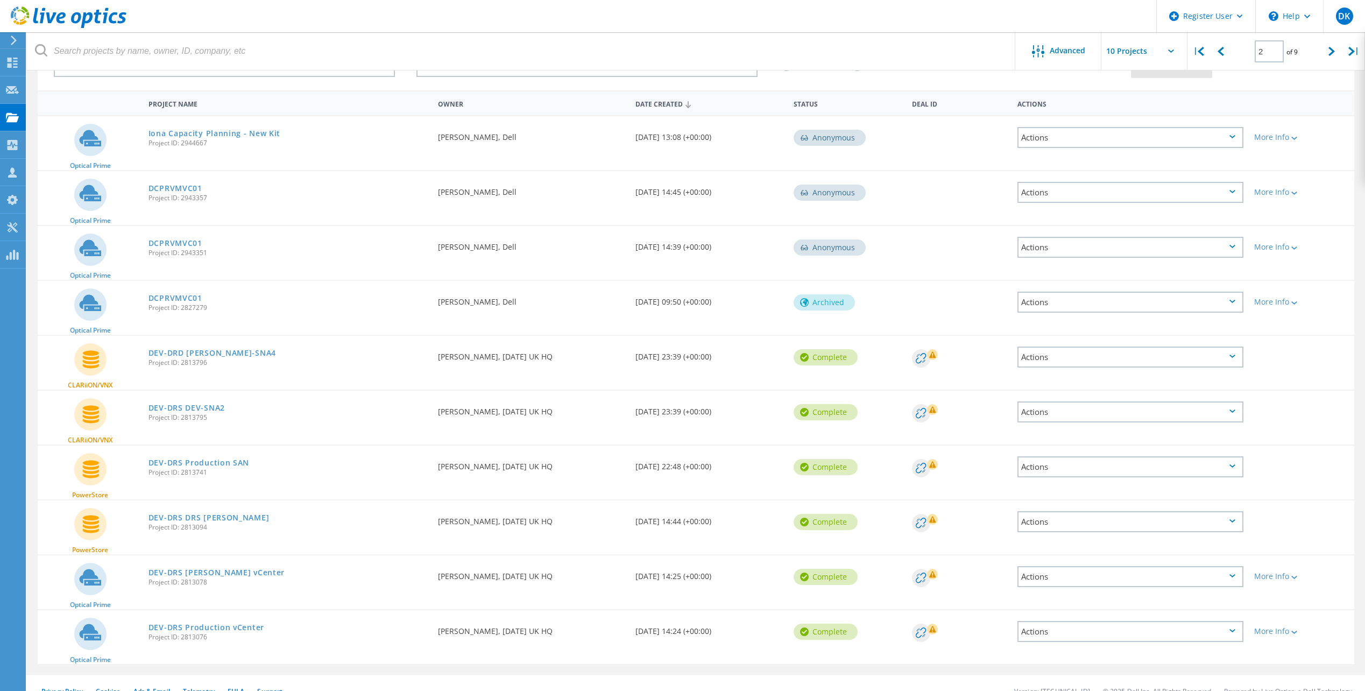
scroll to position [98, 0]
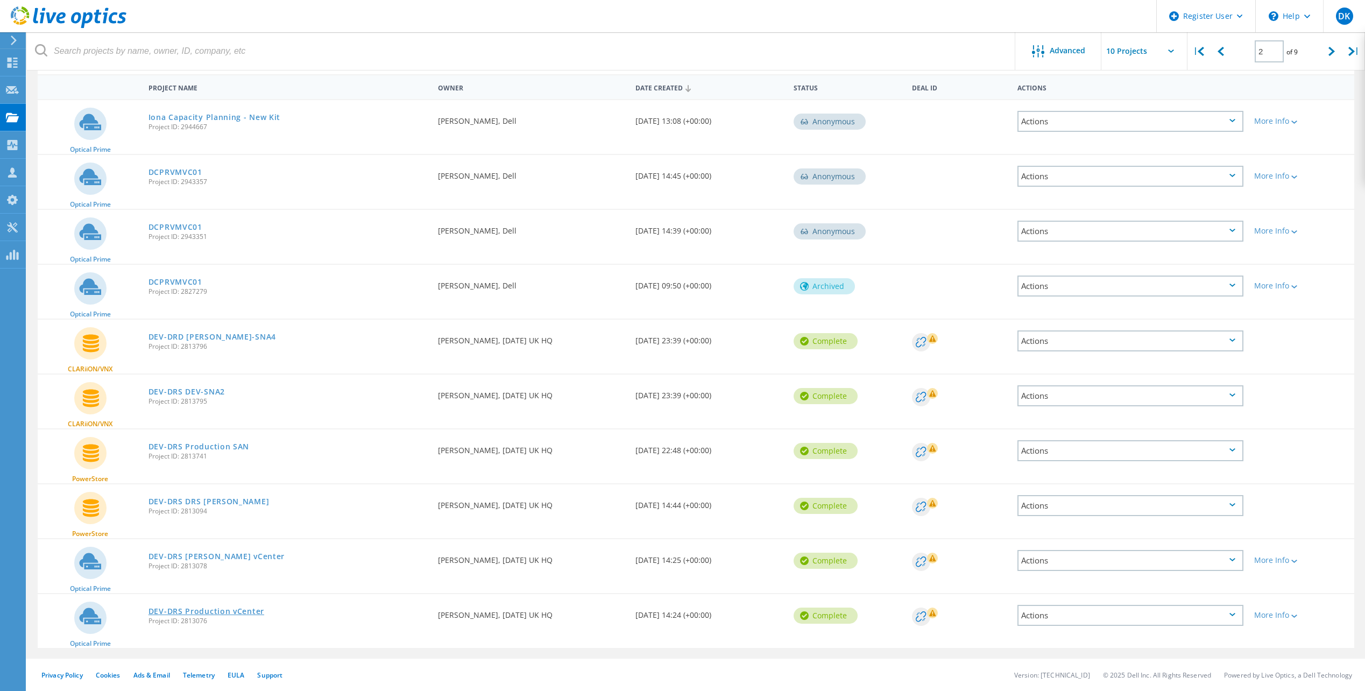
click at [241, 609] on link "DEV-DRS Production vCenter" at bounding box center [206, 611] width 116 height 8
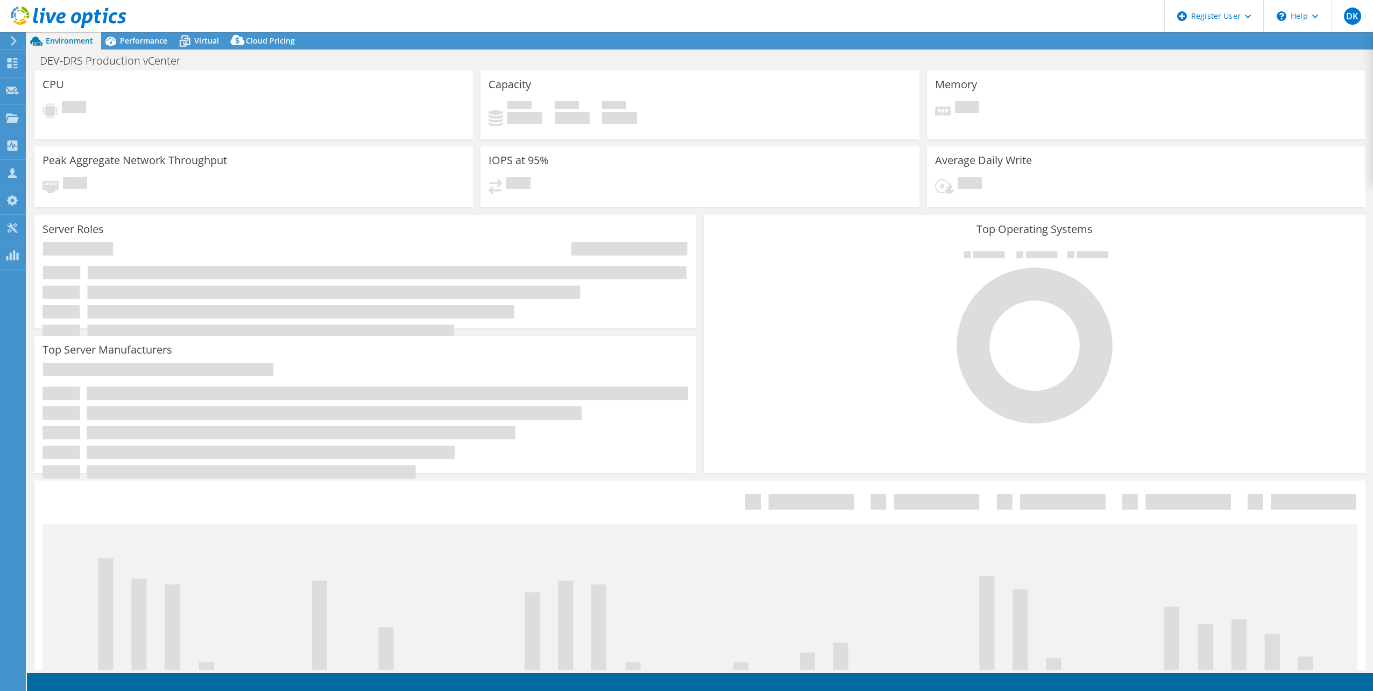
select select "USD"
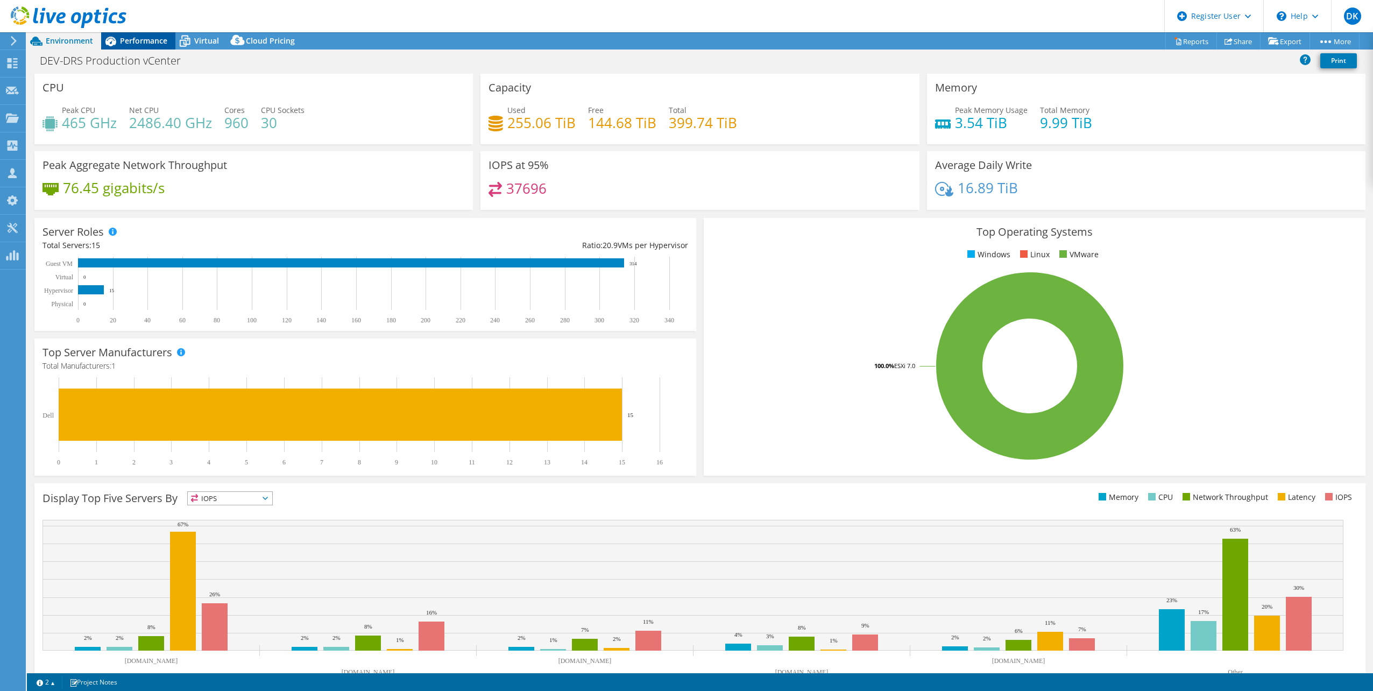
click at [138, 41] on span "Performance" at bounding box center [143, 41] width 47 height 10
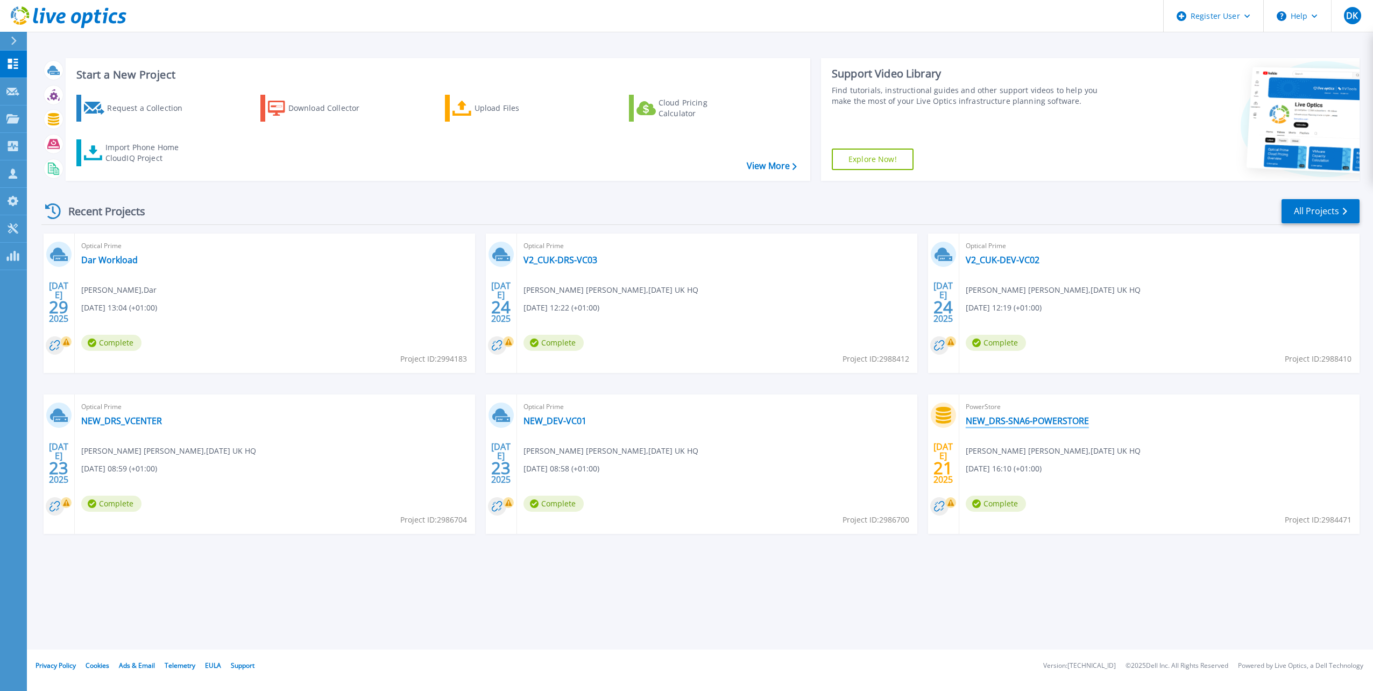
click at [1064, 420] on link "NEW_DRS-SNA6-POWERSTORE" at bounding box center [1027, 420] width 123 height 11
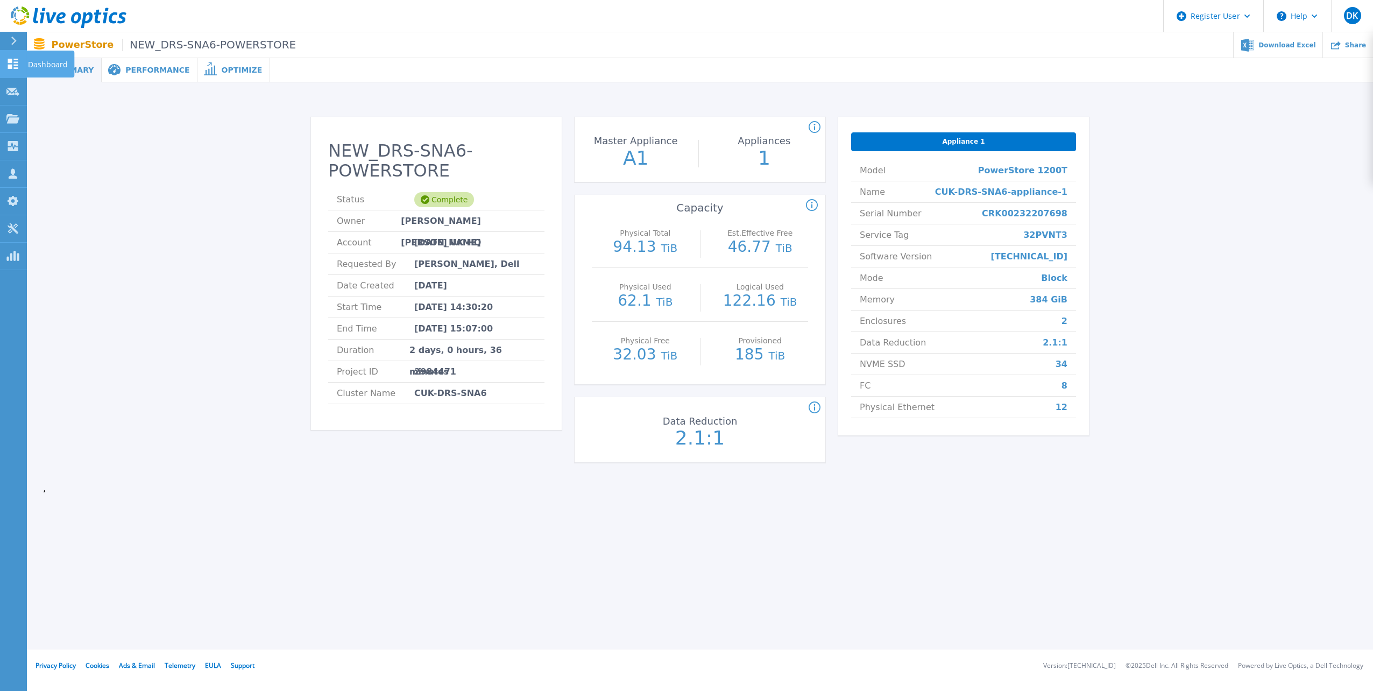
click at [13, 67] on icon at bounding box center [12, 64] width 13 height 10
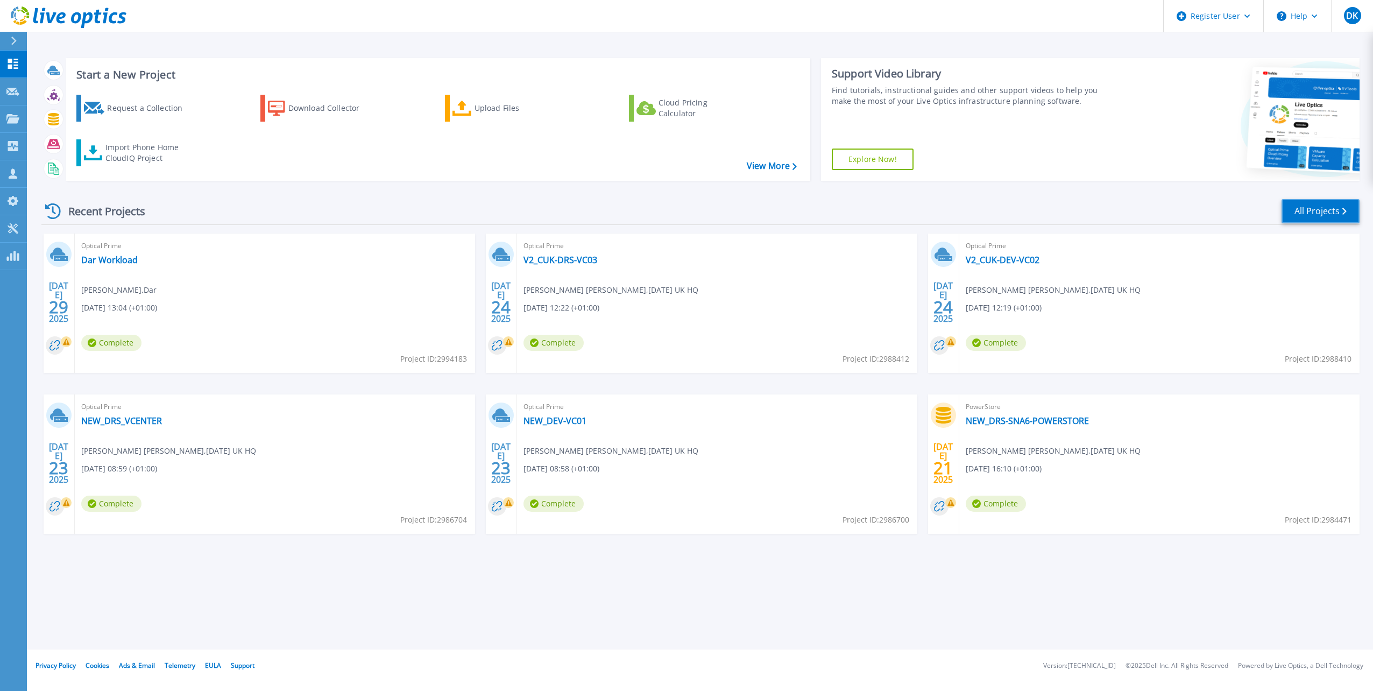
click at [1312, 215] on link "All Projects" at bounding box center [1321, 211] width 78 height 24
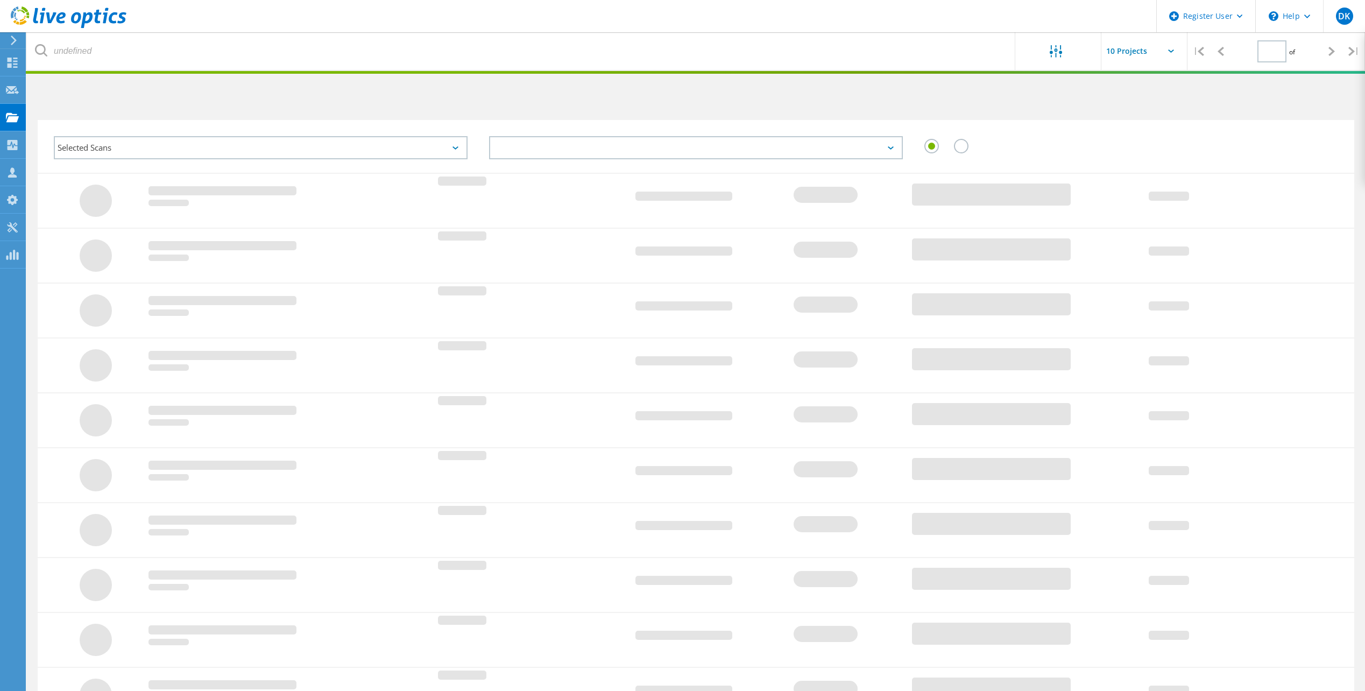
type input "2"
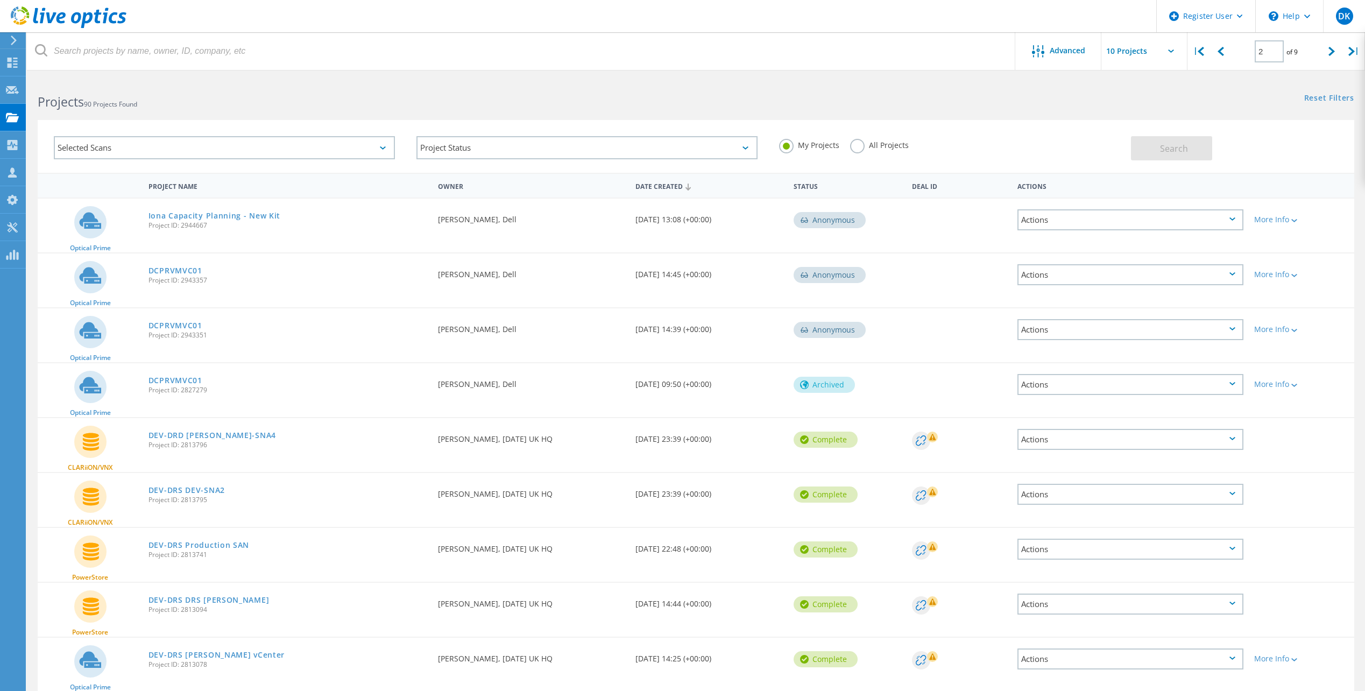
scroll to position [98, 0]
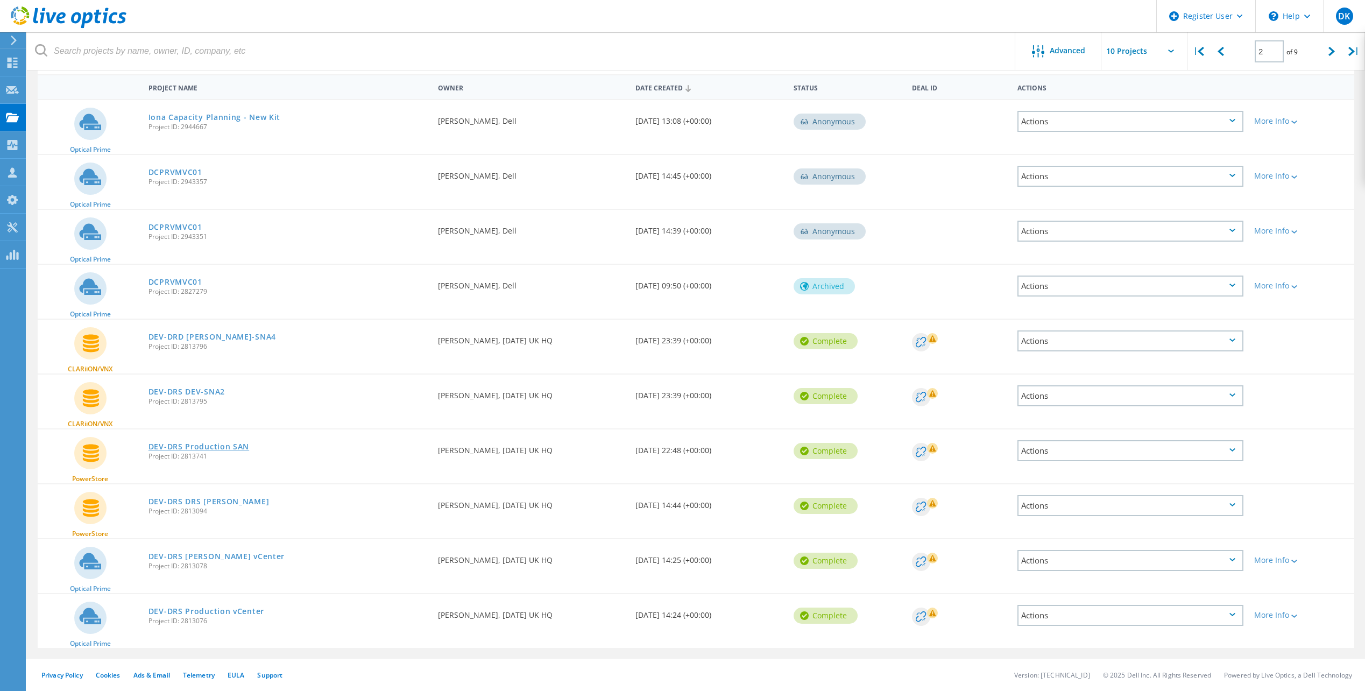
click at [234, 444] on link "DEV-DRS Production SAN" at bounding box center [198, 447] width 101 height 8
